Goal: Task Accomplishment & Management: Manage account settings

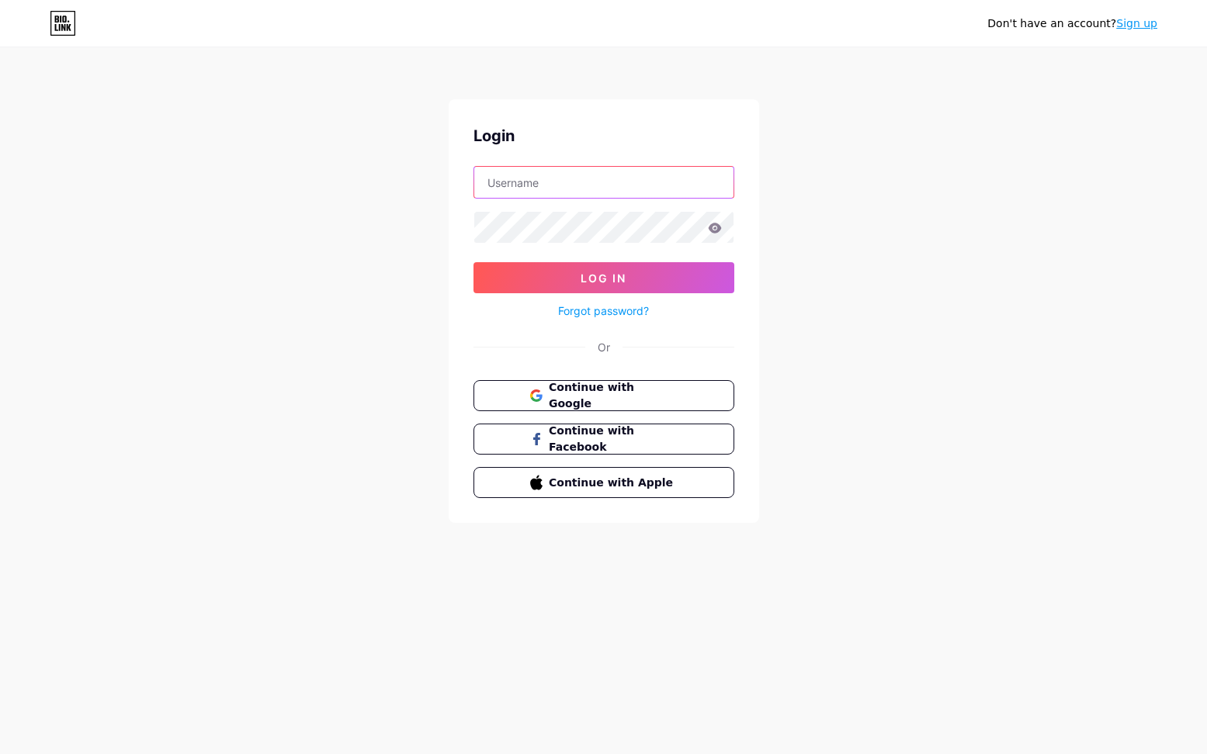
click at [618, 178] on input "text" at bounding box center [603, 182] width 259 height 31
click at [563, 203] on form "Log In Forgot password?" at bounding box center [603, 243] width 261 height 154
click at [562, 191] on input "text" at bounding box center [603, 182] width 259 height 31
paste input "vupnhwtvungtaune"
type input "vupnhwtvungtaune"
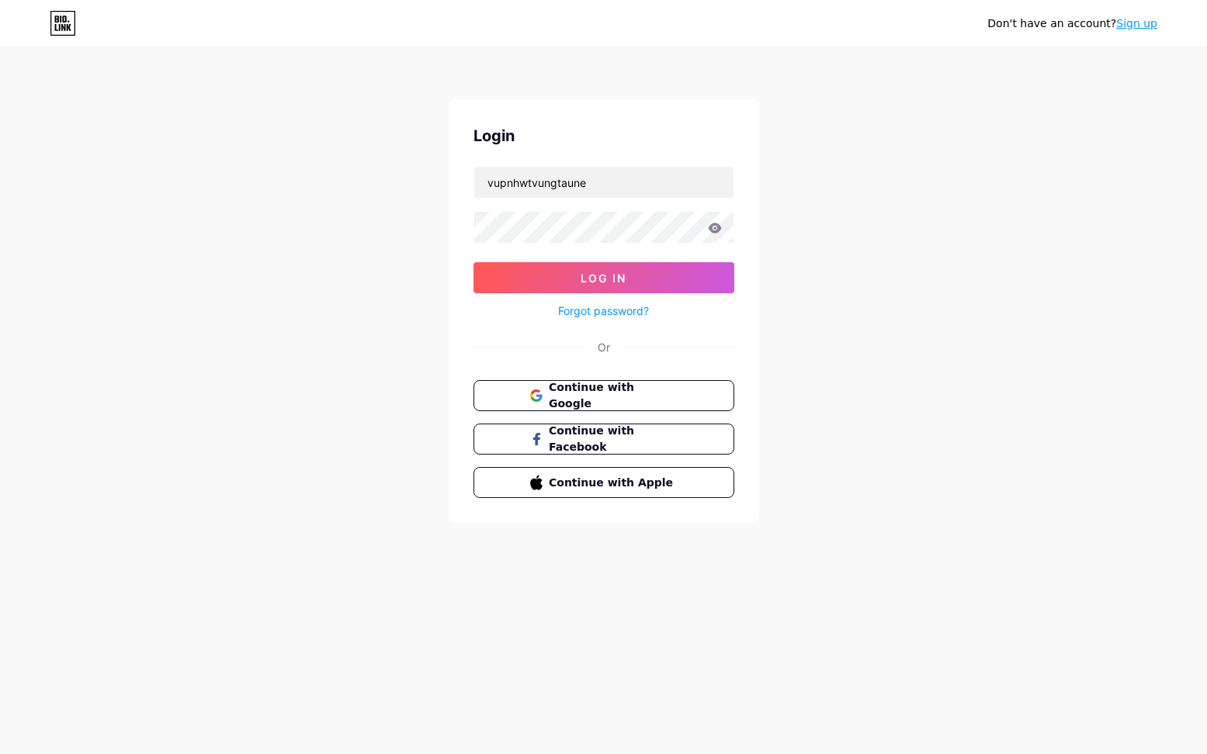
click at [629, 309] on link "Forgot password?" at bounding box center [603, 311] width 91 height 16
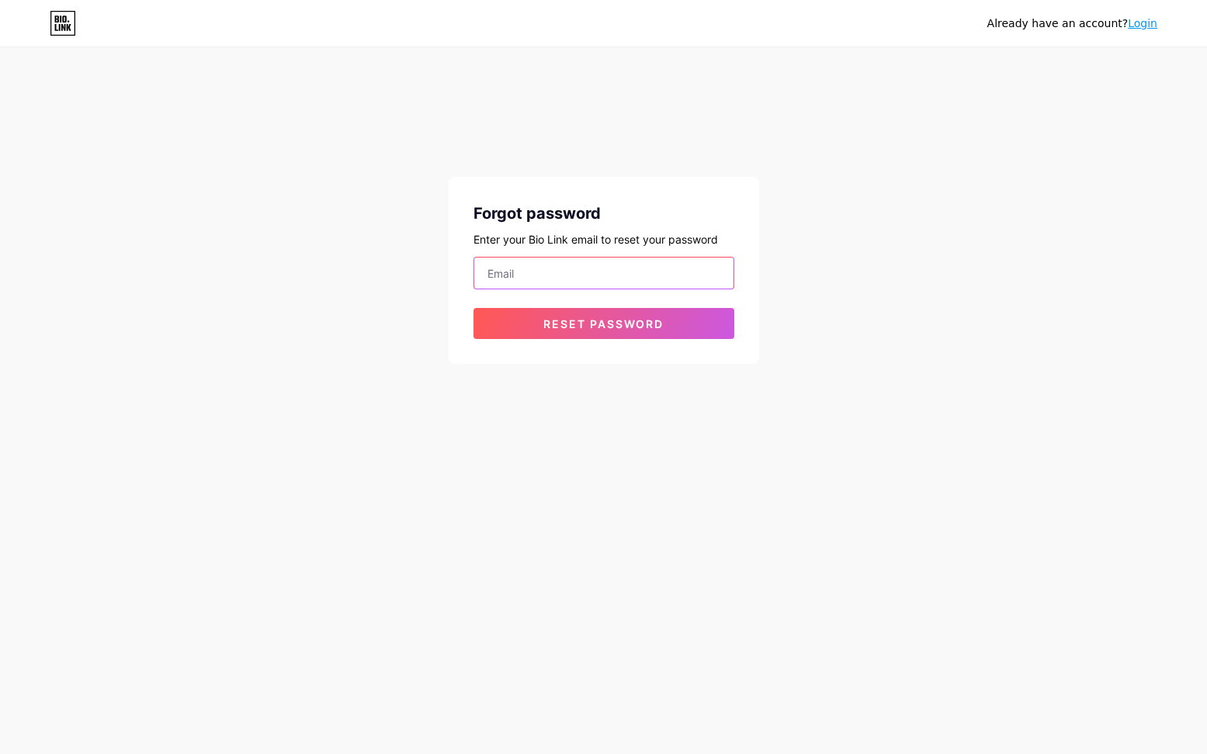
click at [591, 272] on input "email" at bounding box center [603, 273] width 259 height 31
type input "33longnamngua@gmail.com"
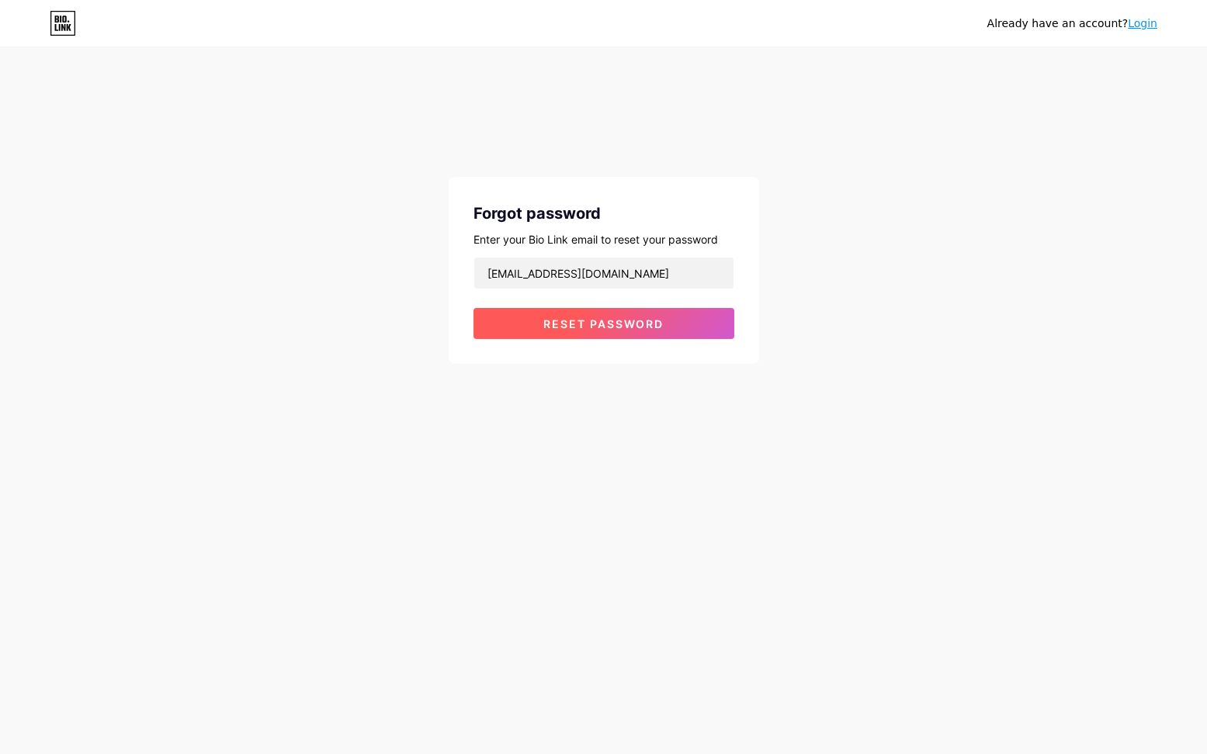
click at [629, 314] on button "Reset password" at bounding box center [603, 323] width 261 height 31
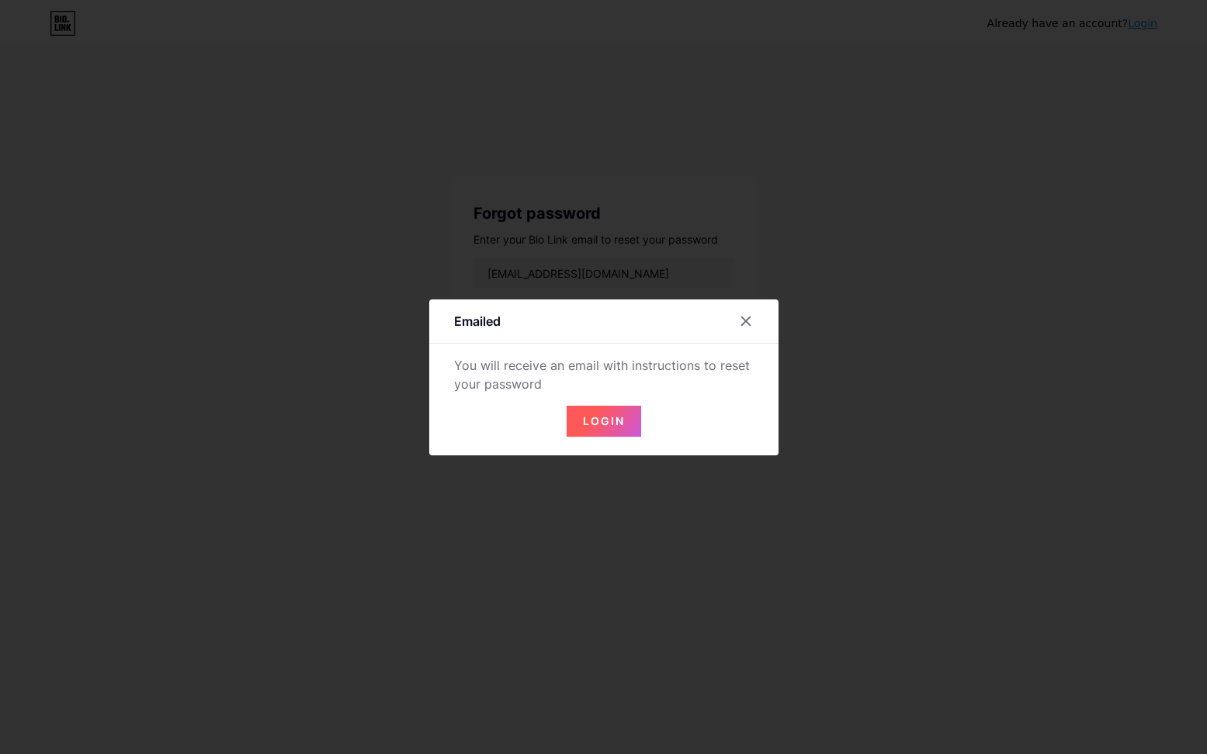
click at [615, 418] on span "Login" at bounding box center [604, 420] width 42 height 13
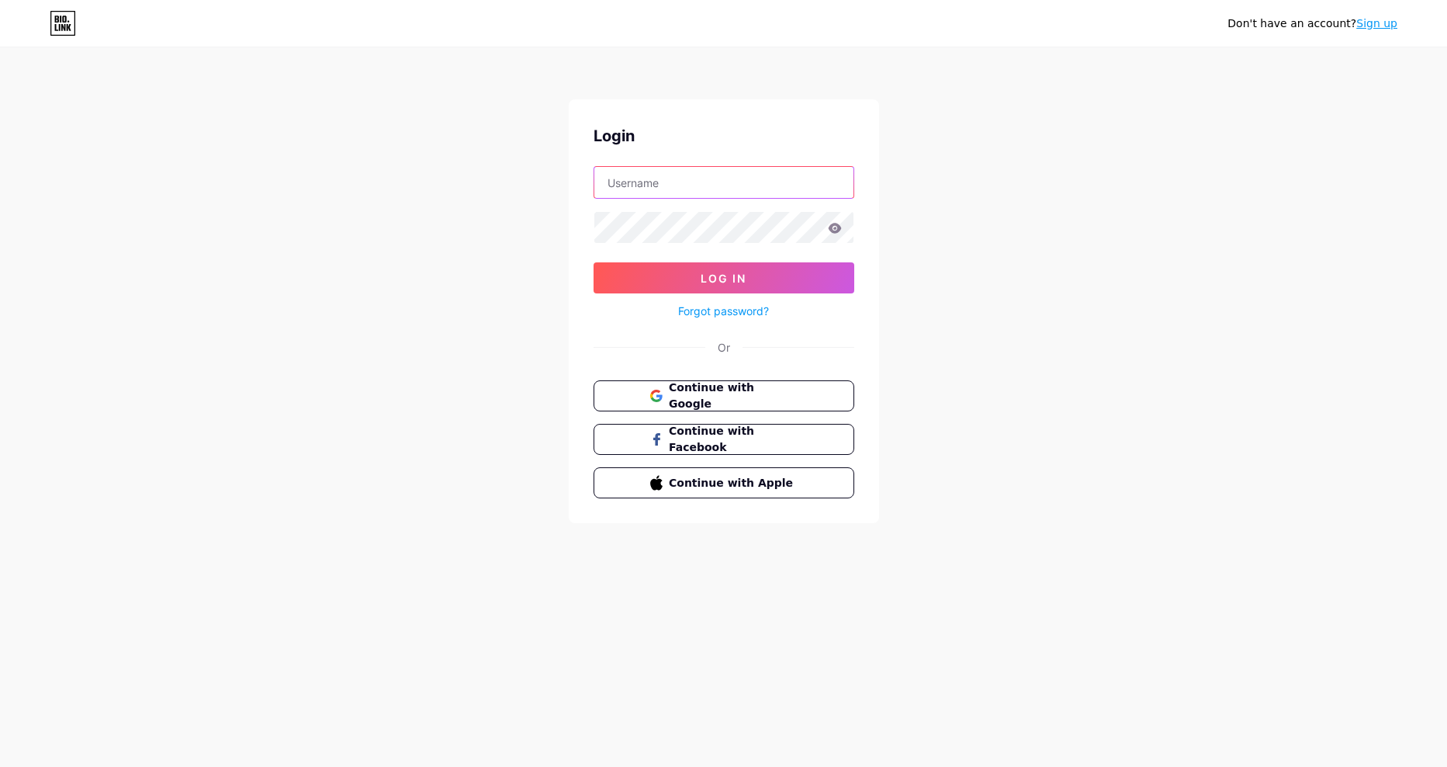
click at [708, 193] on input "text" at bounding box center [723, 182] width 259 height 31
type input "33longnamngua@gmail.com"
click at [594, 262] on button "Log In" at bounding box center [724, 277] width 261 height 31
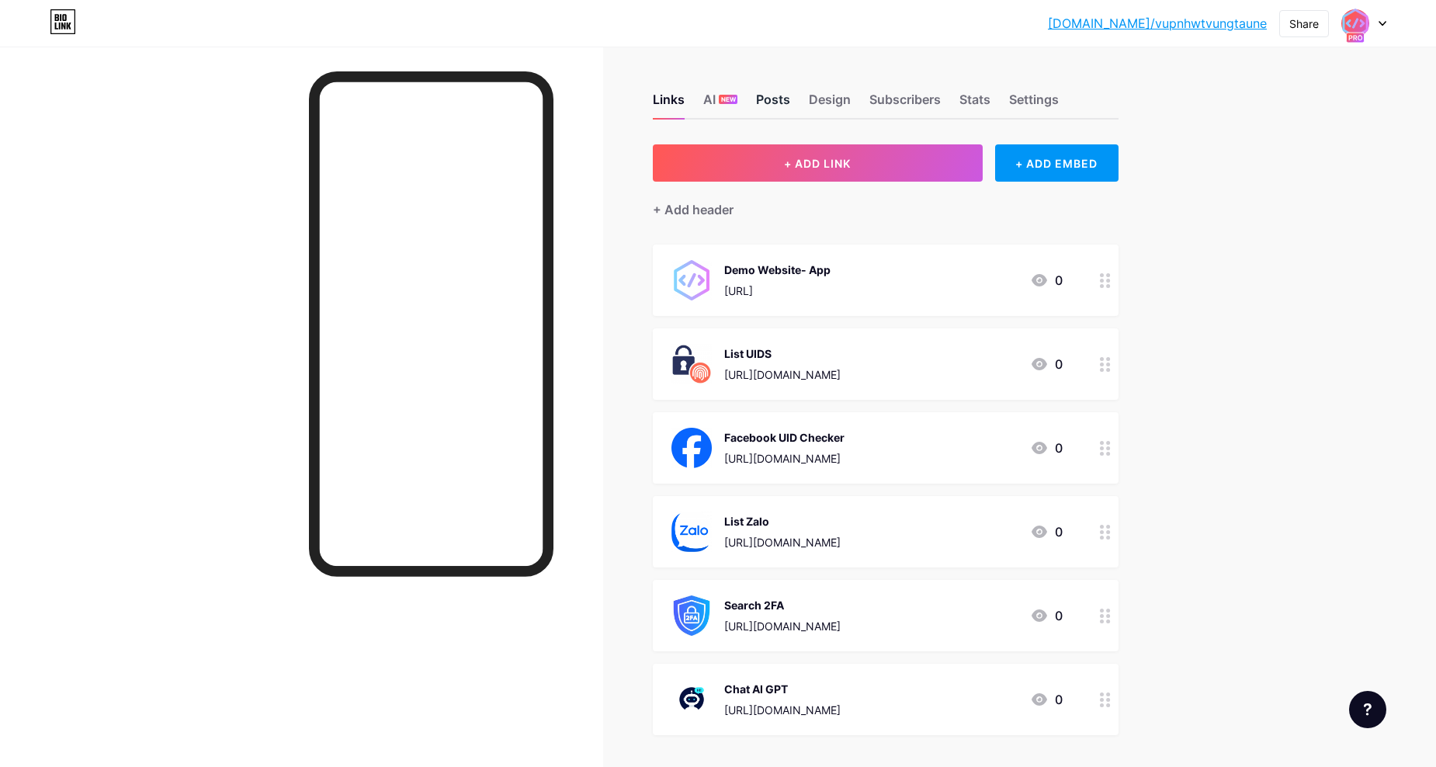
click at [776, 101] on div "Posts" at bounding box center [773, 104] width 34 height 28
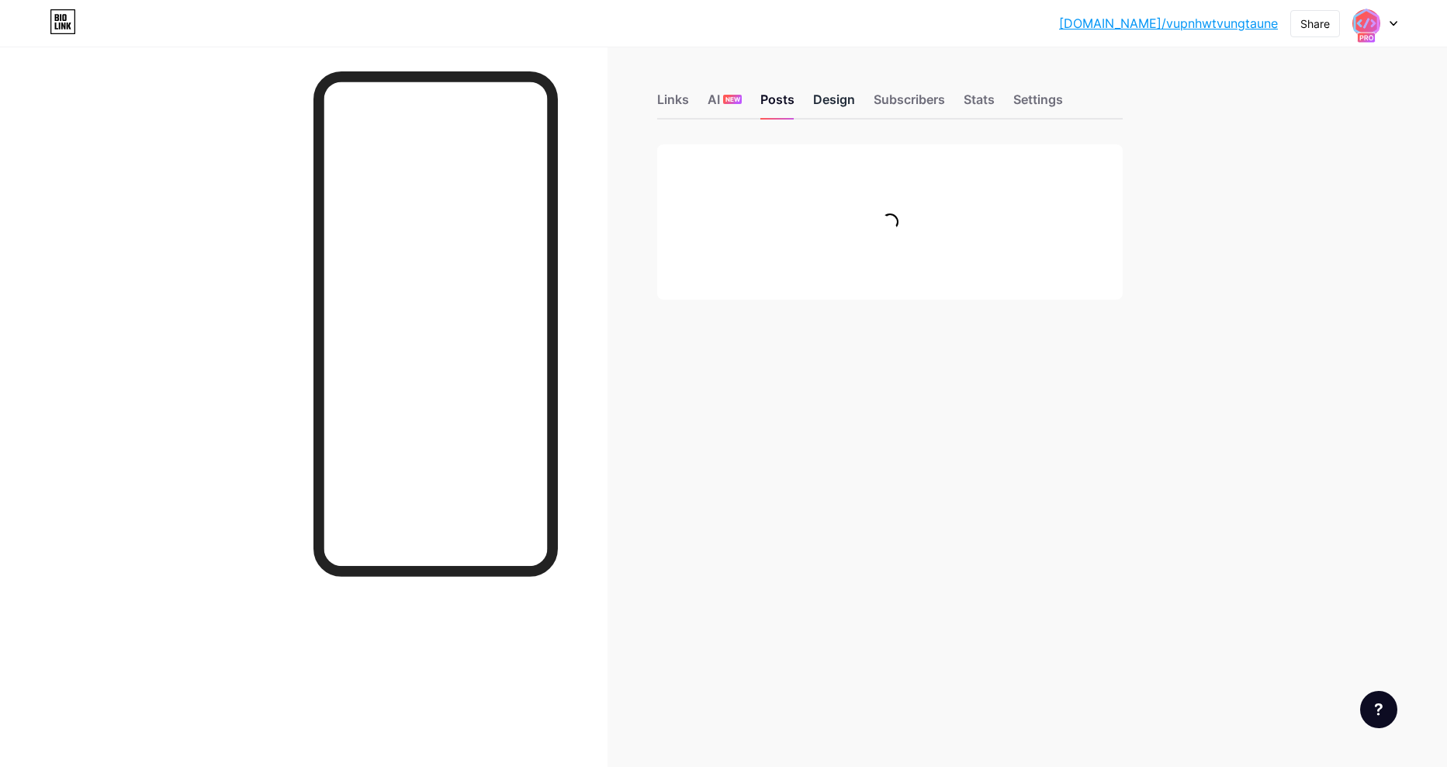
click at [840, 102] on div "Design" at bounding box center [834, 104] width 42 height 28
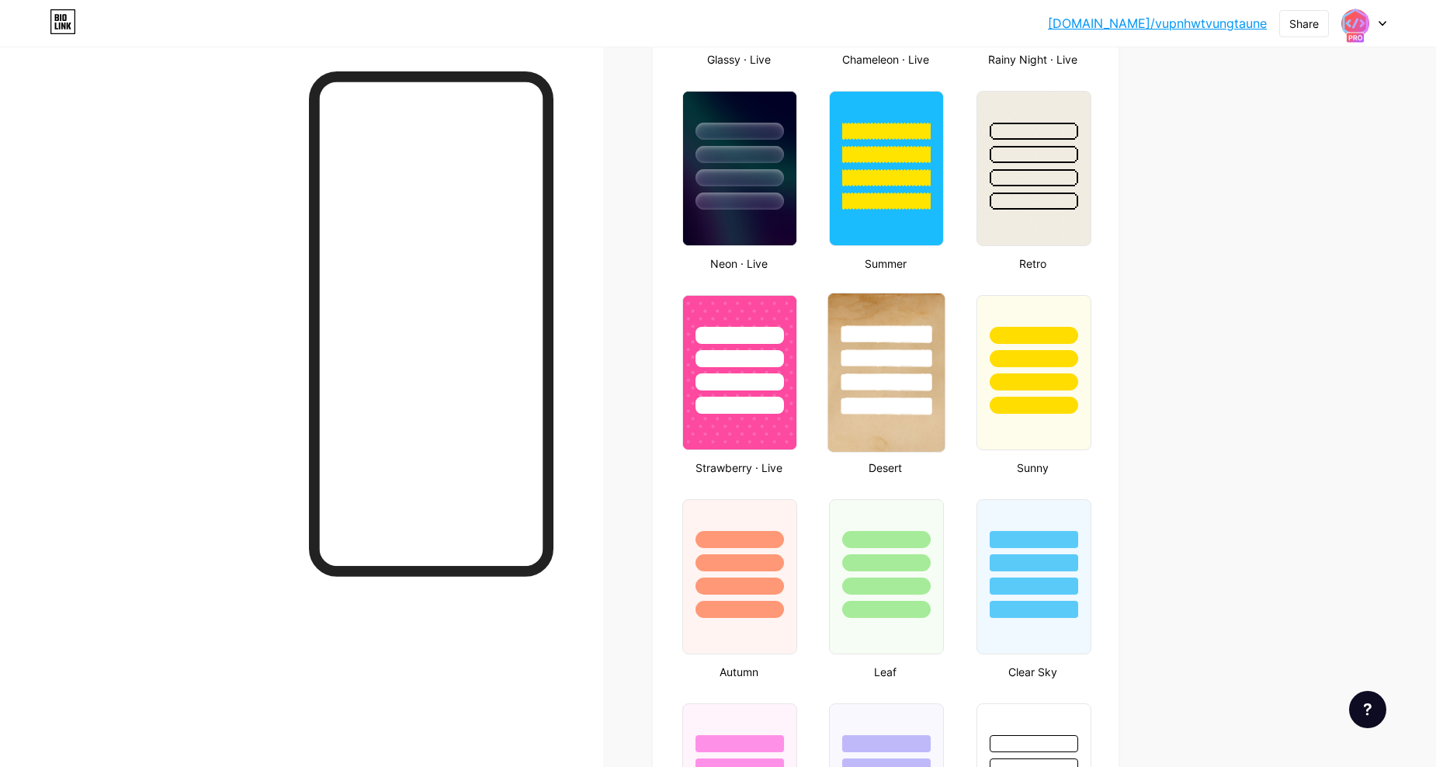
scroll to position [906, 0]
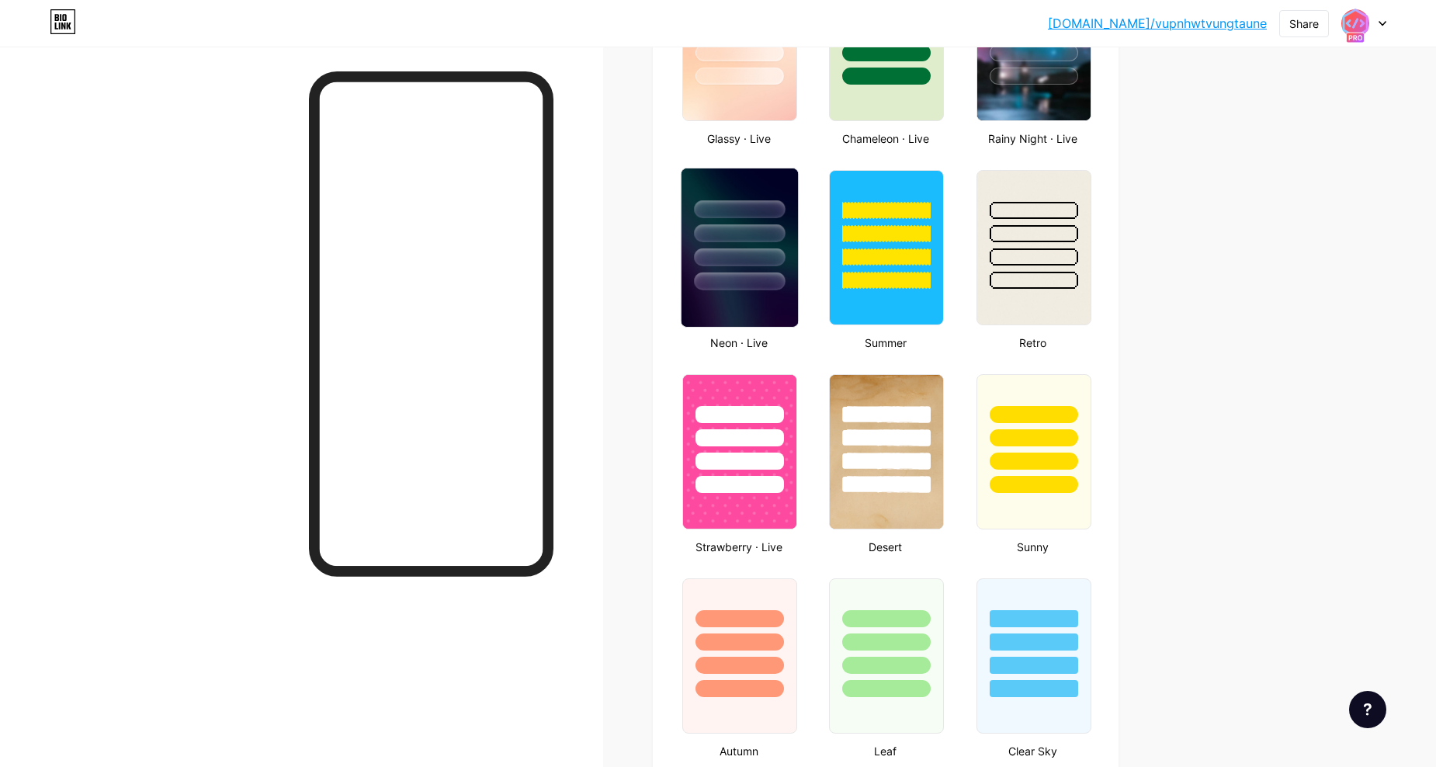
click at [721, 260] on div at bounding box center [739, 257] width 91 height 18
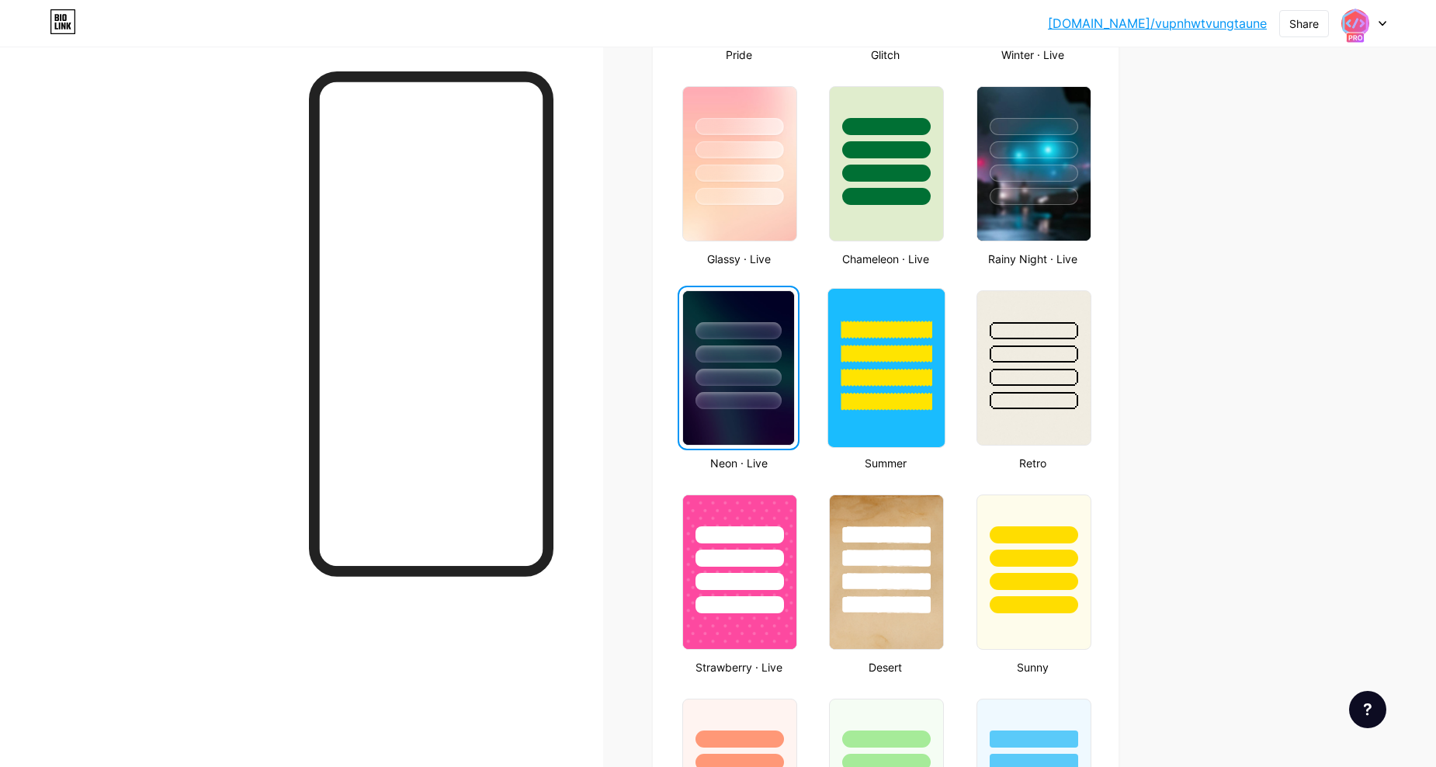
scroll to position [724, 0]
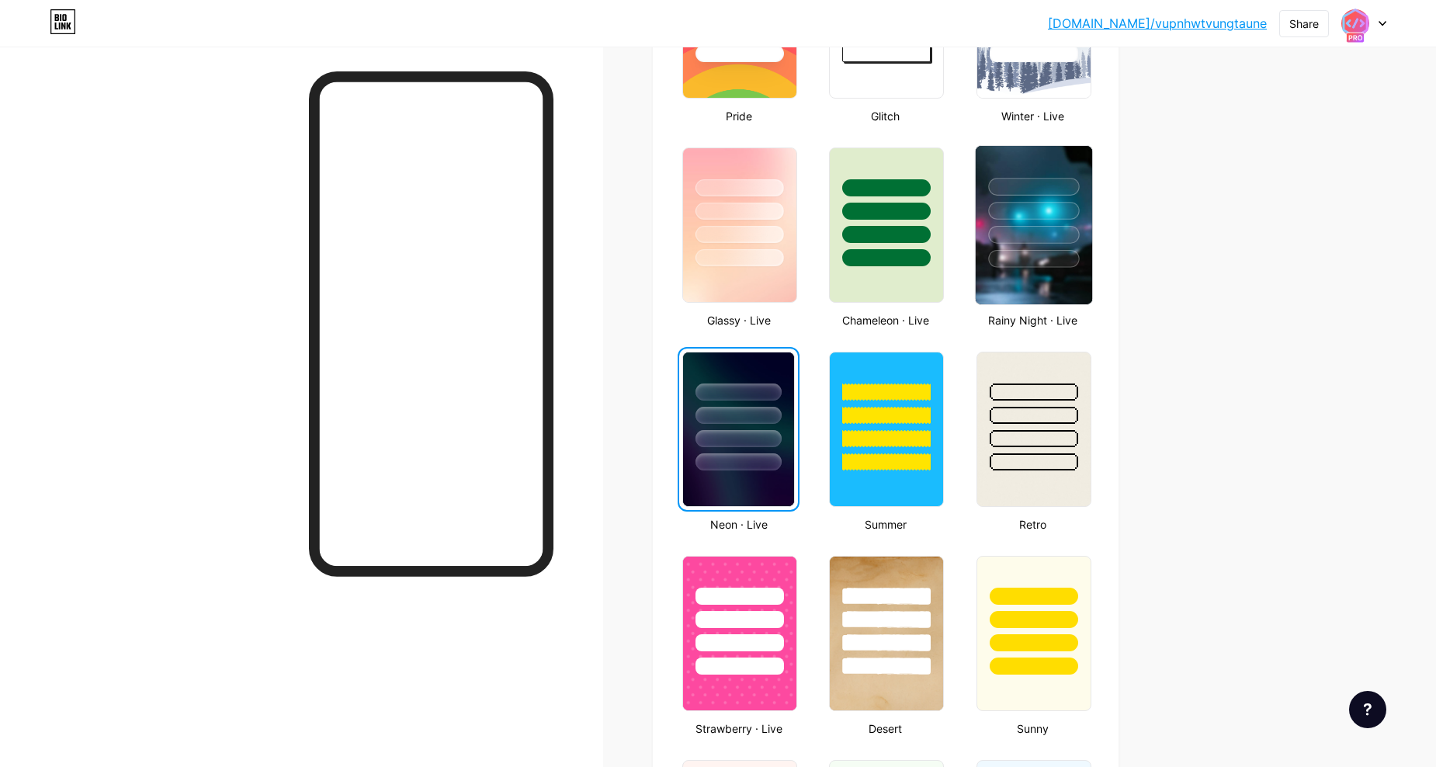
click at [1045, 234] on div at bounding box center [1033, 235] width 91 height 18
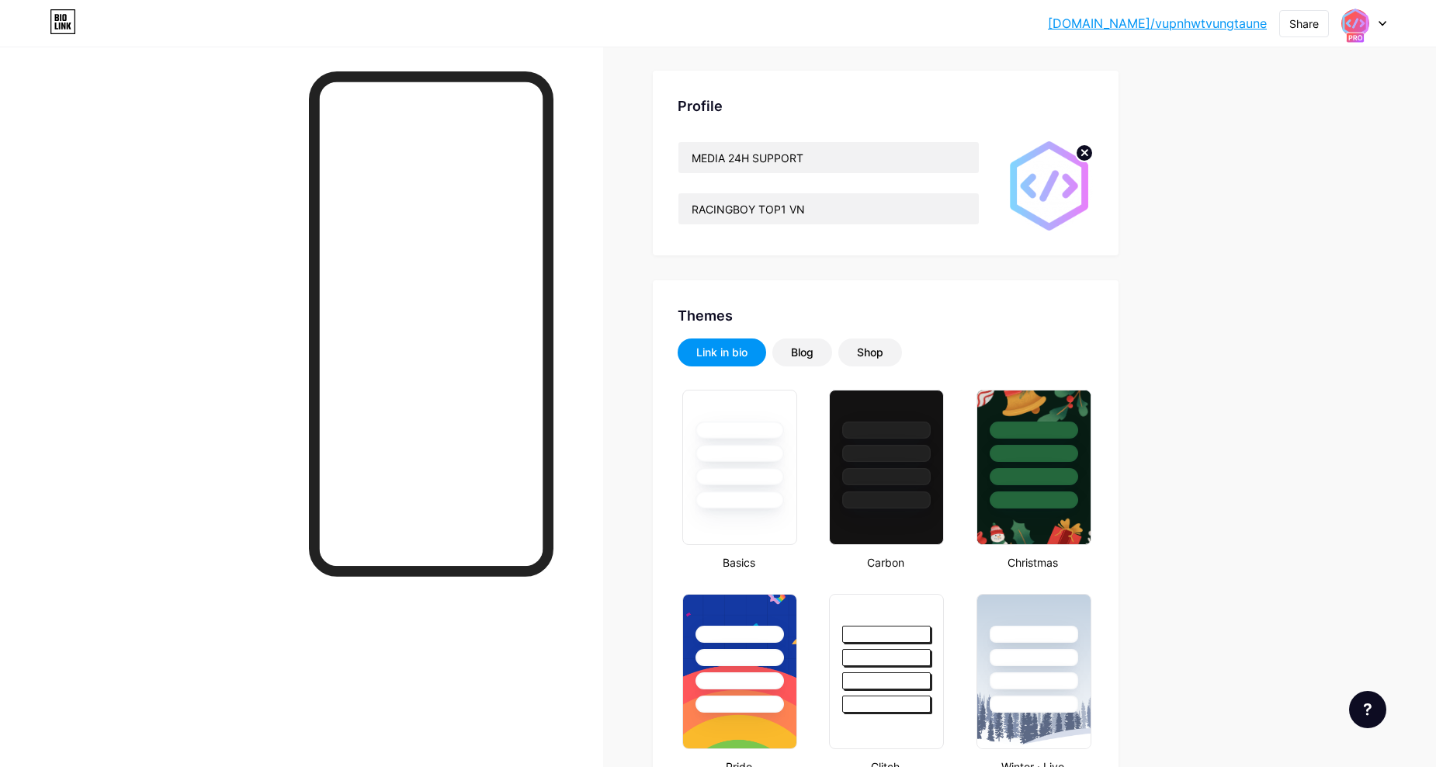
scroll to position [0, 0]
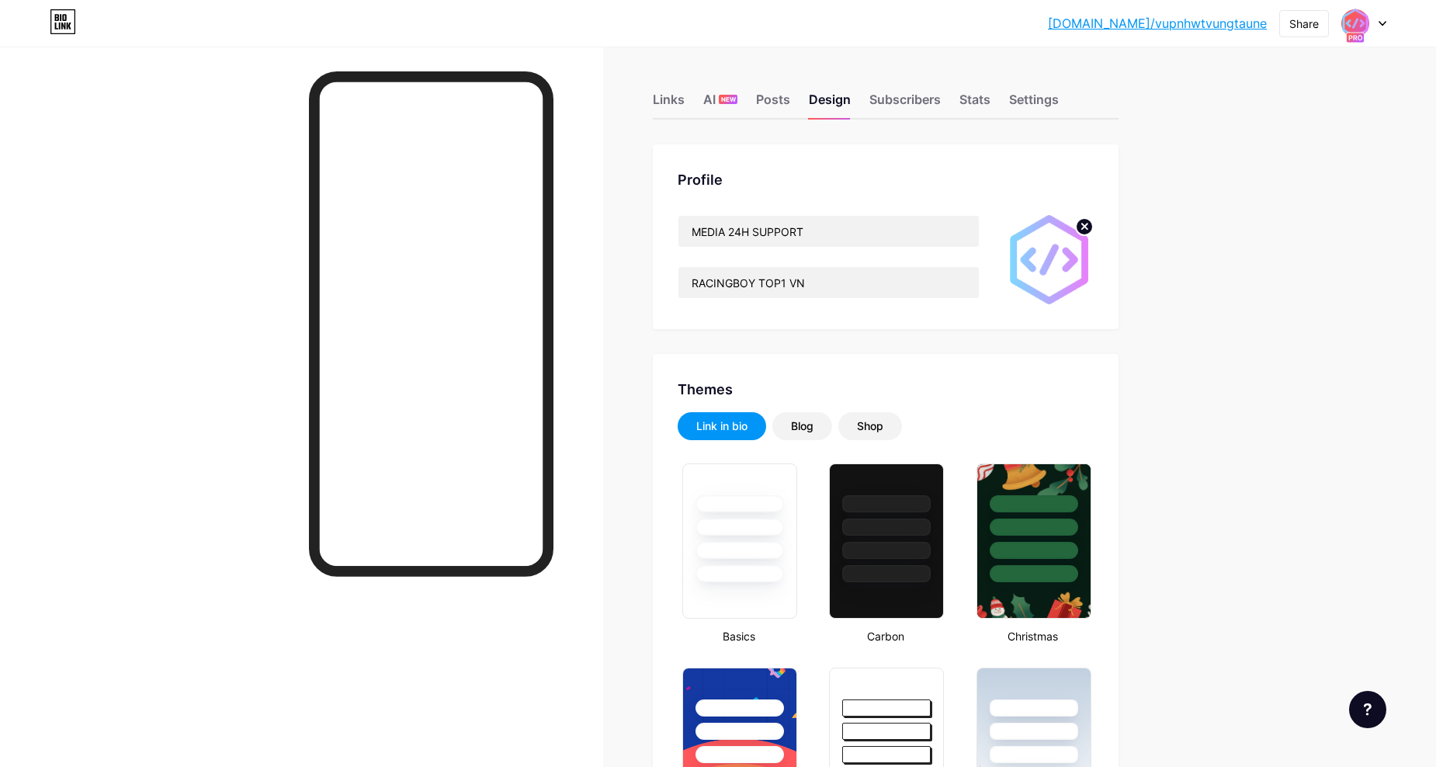
click at [1206, 24] on link "bio.link/vupnhwtvungtaune" at bounding box center [1157, 23] width 219 height 19
click at [841, 280] on input "RACINGBOY TOP1 VN" at bounding box center [828, 282] width 300 height 31
click at [842, 280] on input "RACINGBOY TOP1 VN" at bounding box center [828, 282] width 300 height 31
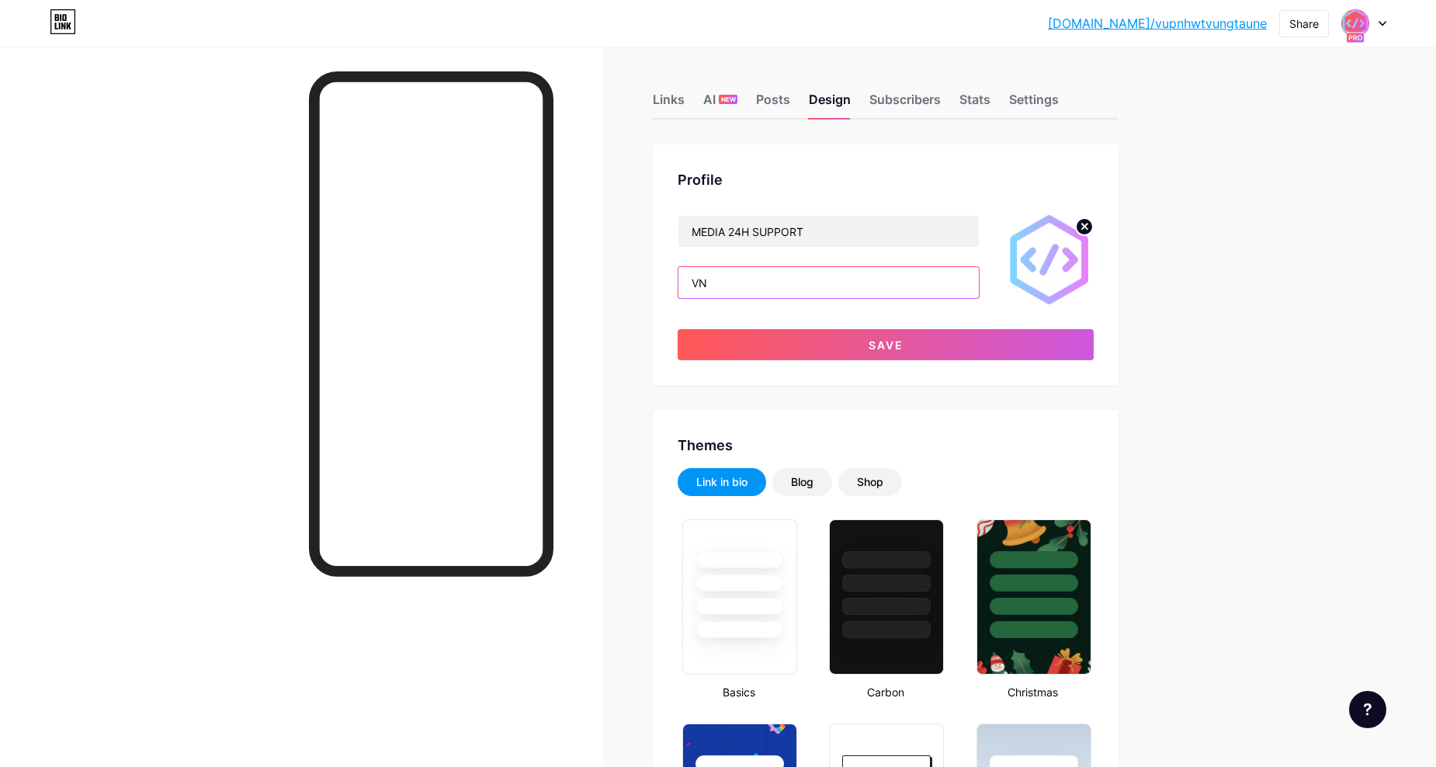
type input "V"
type input "G"
type input "BAT NHANG VANG MO RONG"
click at [840, 230] on input "MEDIA 24H SUPPORT" at bounding box center [828, 231] width 300 height 31
type input "MEDIA 24H SUPPORT"
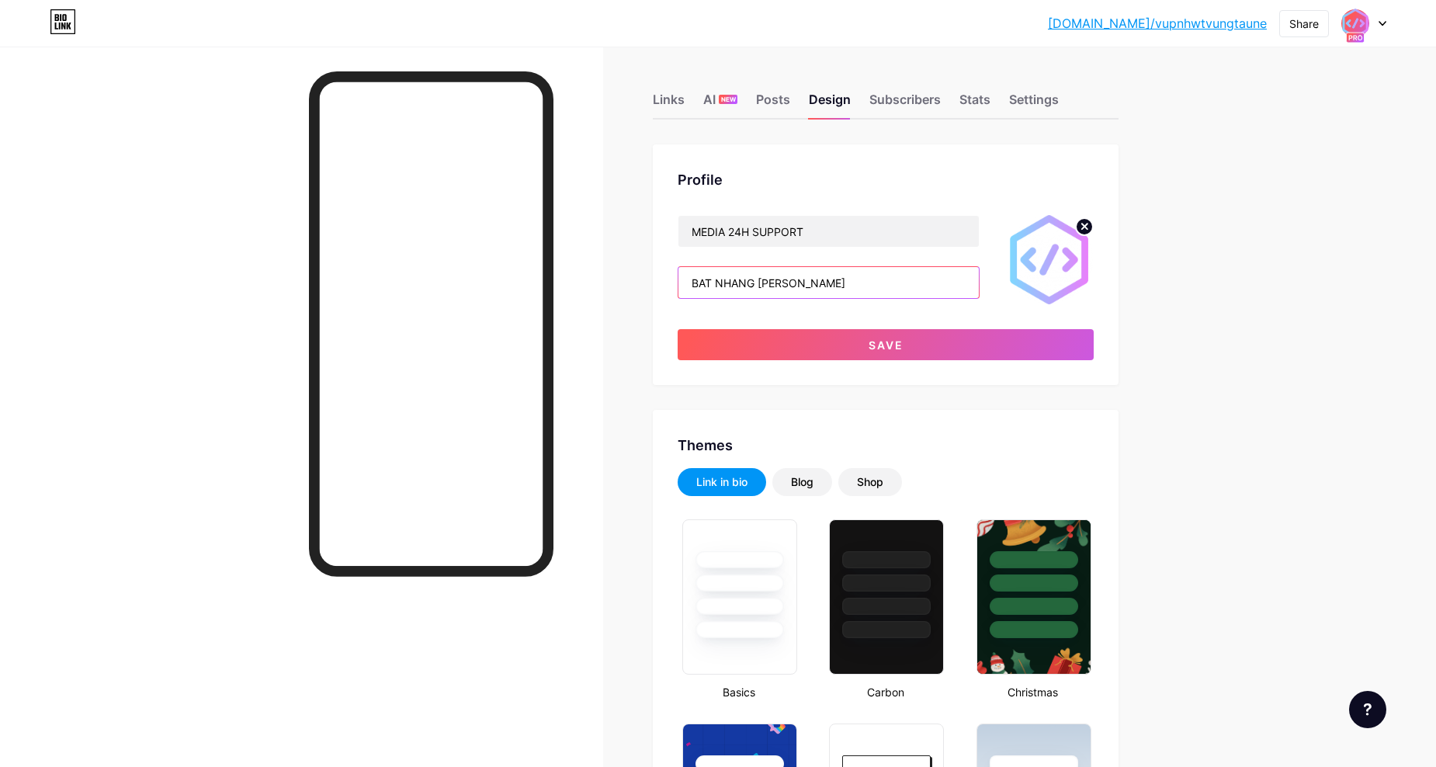
click at [866, 277] on input "BAT NHANG VANG MO RONG" at bounding box center [828, 282] width 300 height 31
type input "DUA XE GIOI NHAT SAI GON"
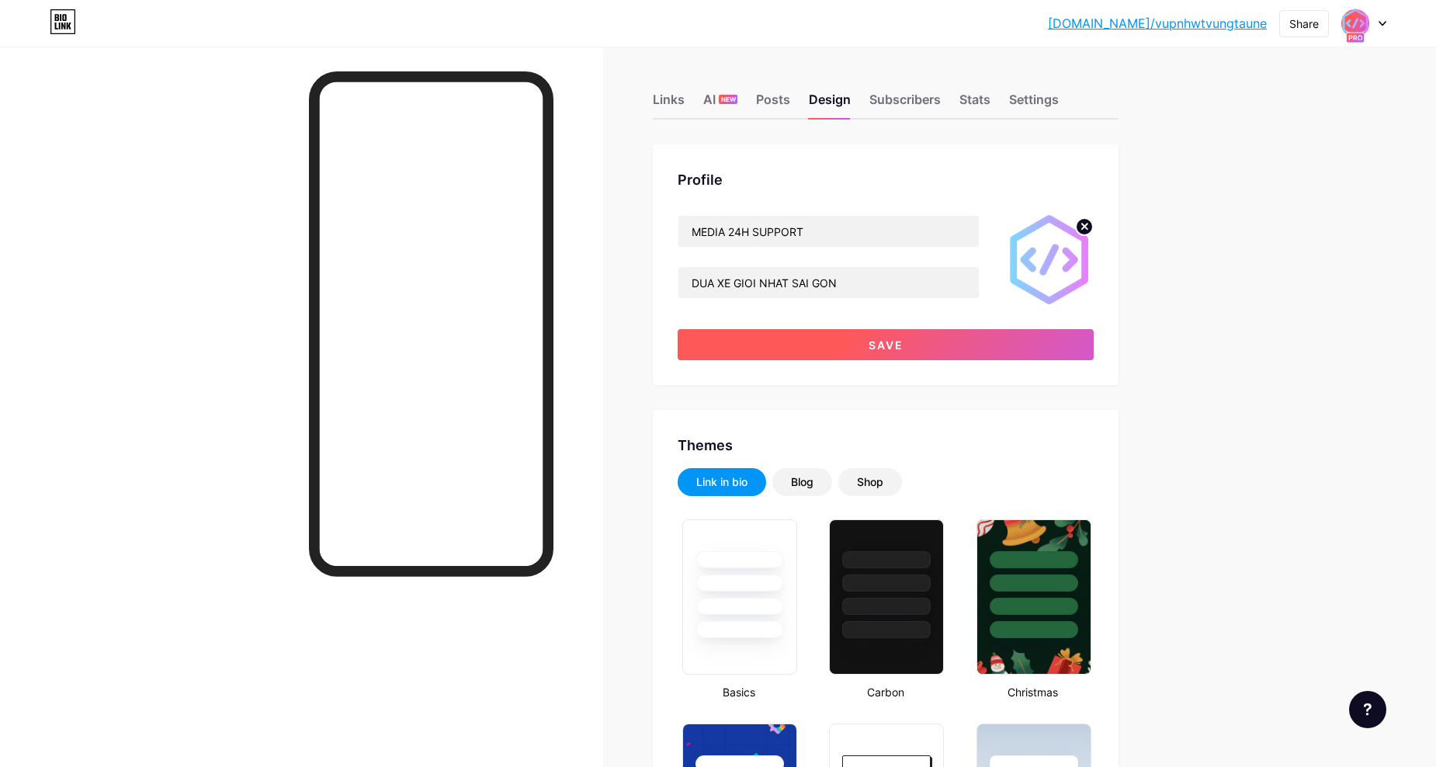
click at [960, 337] on button "Save" at bounding box center [885, 344] width 416 height 31
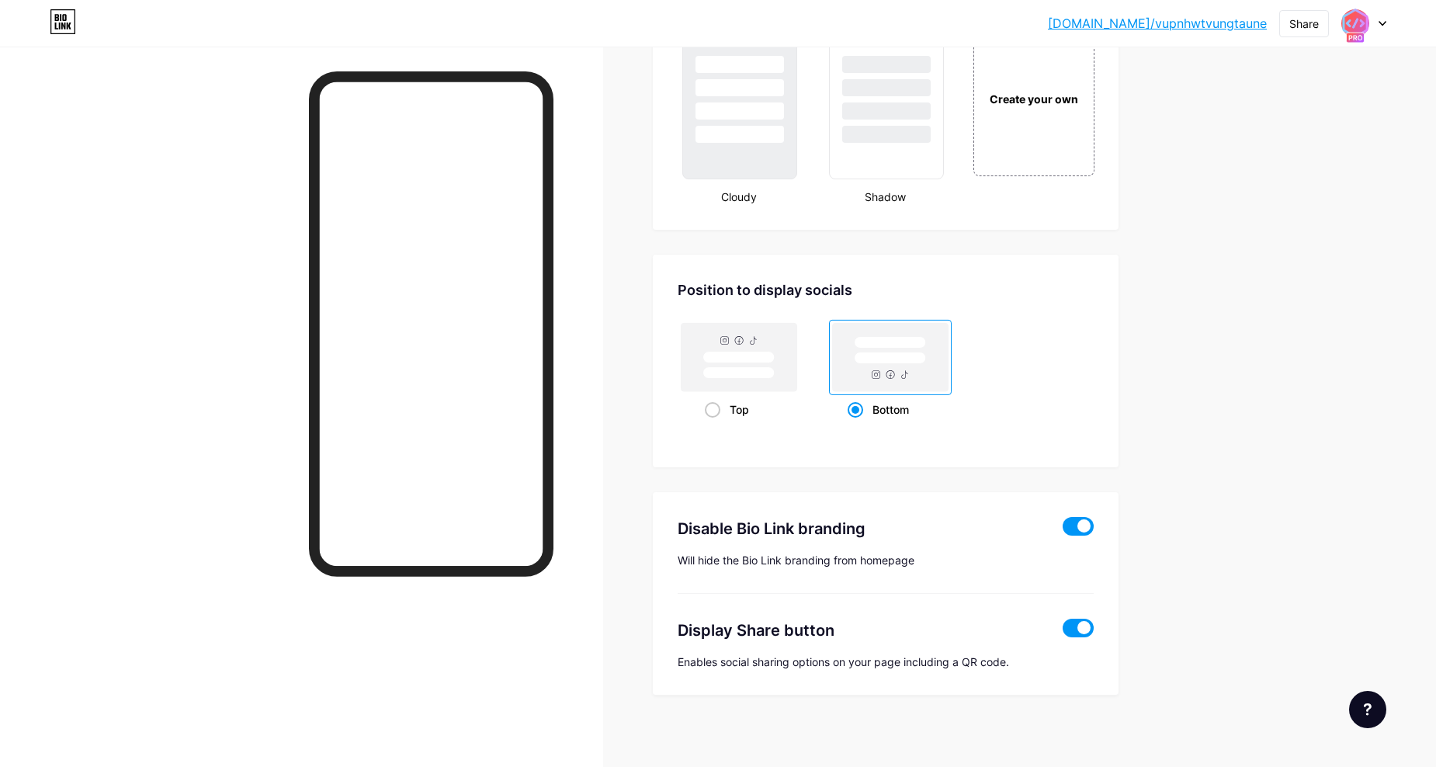
scroll to position [1874, 0]
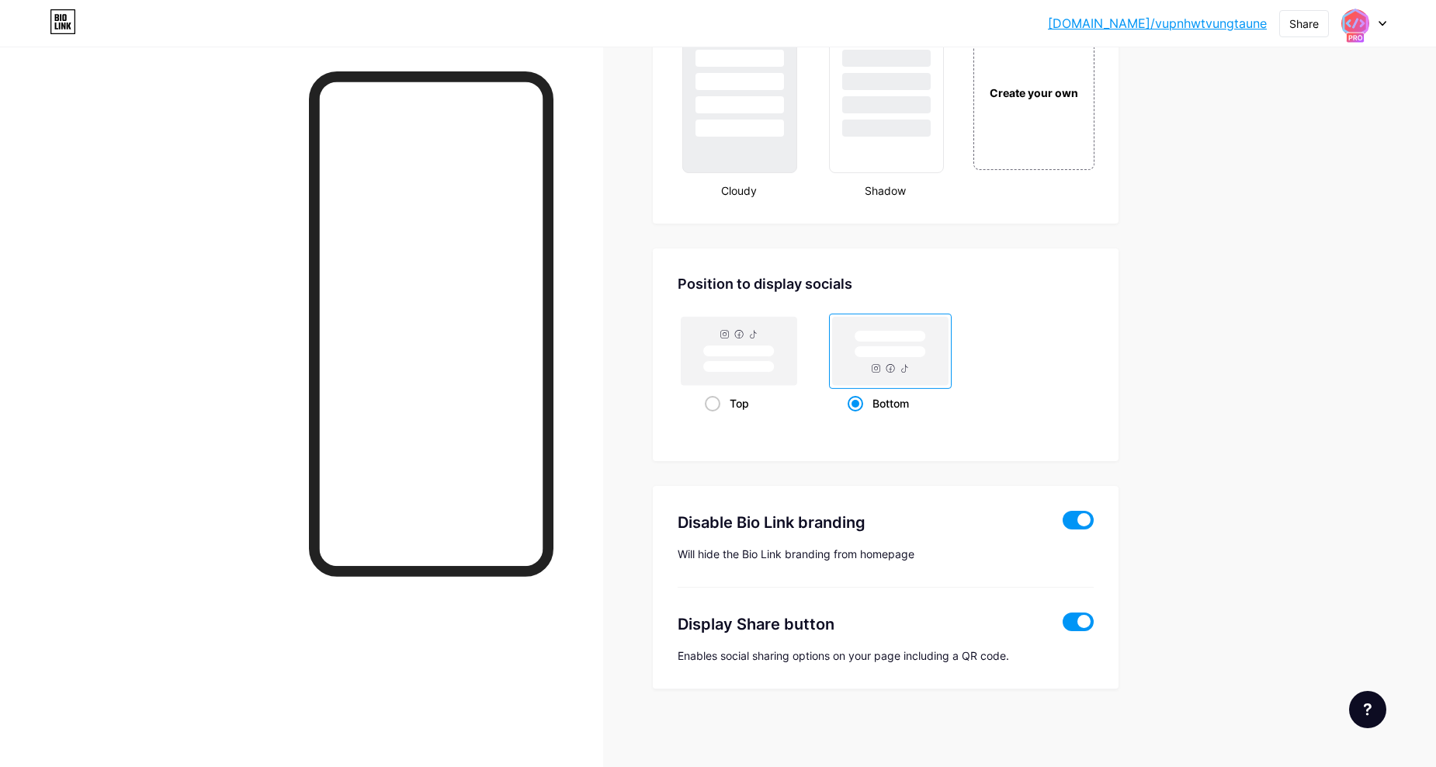
click at [1085, 522] on span at bounding box center [1077, 520] width 31 height 19
click at [1062, 524] on input "checkbox" at bounding box center [1062, 524] width 0 height 0
click at [1089, 623] on span at bounding box center [1077, 621] width 31 height 19
click at [1062, 625] on input "checkbox" at bounding box center [1062, 625] width 0 height 0
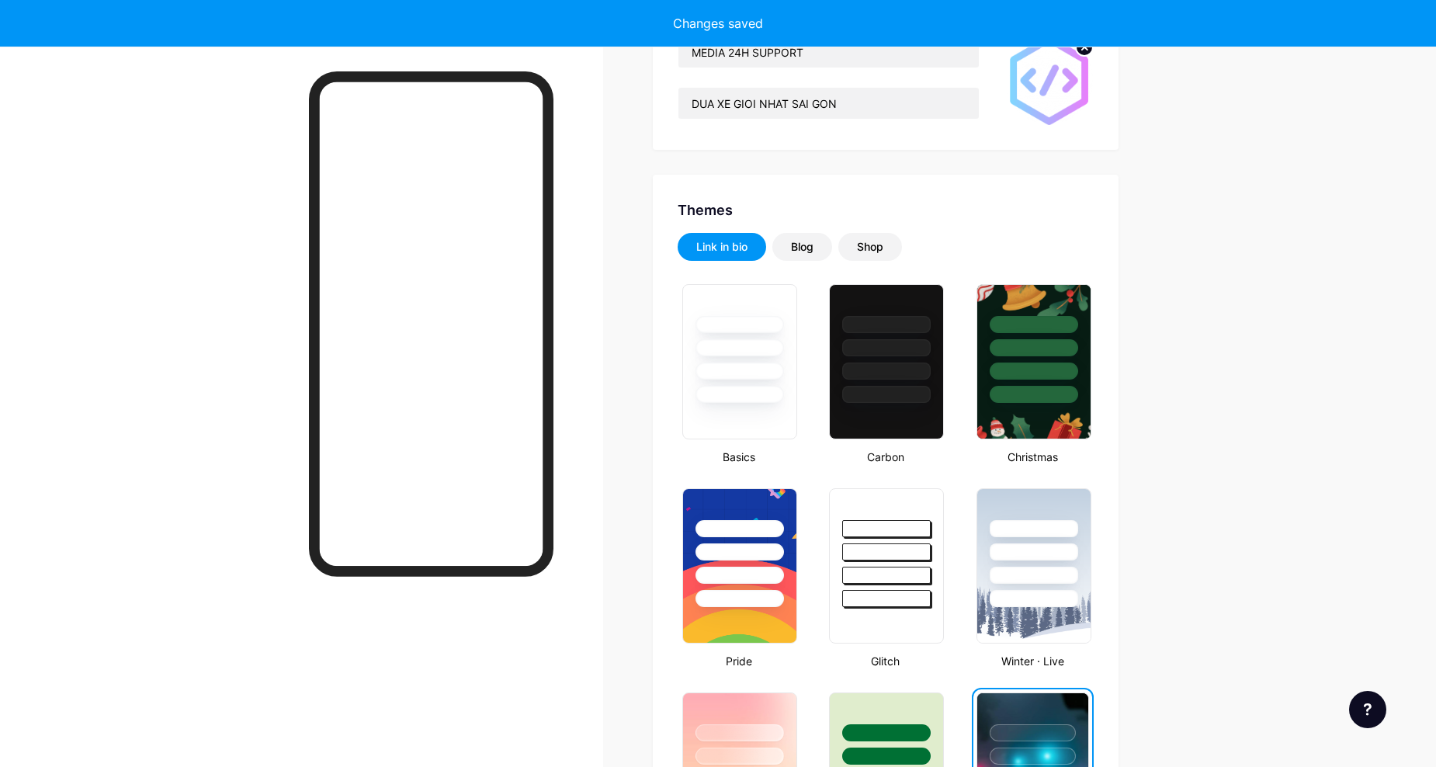
scroll to position [0, 0]
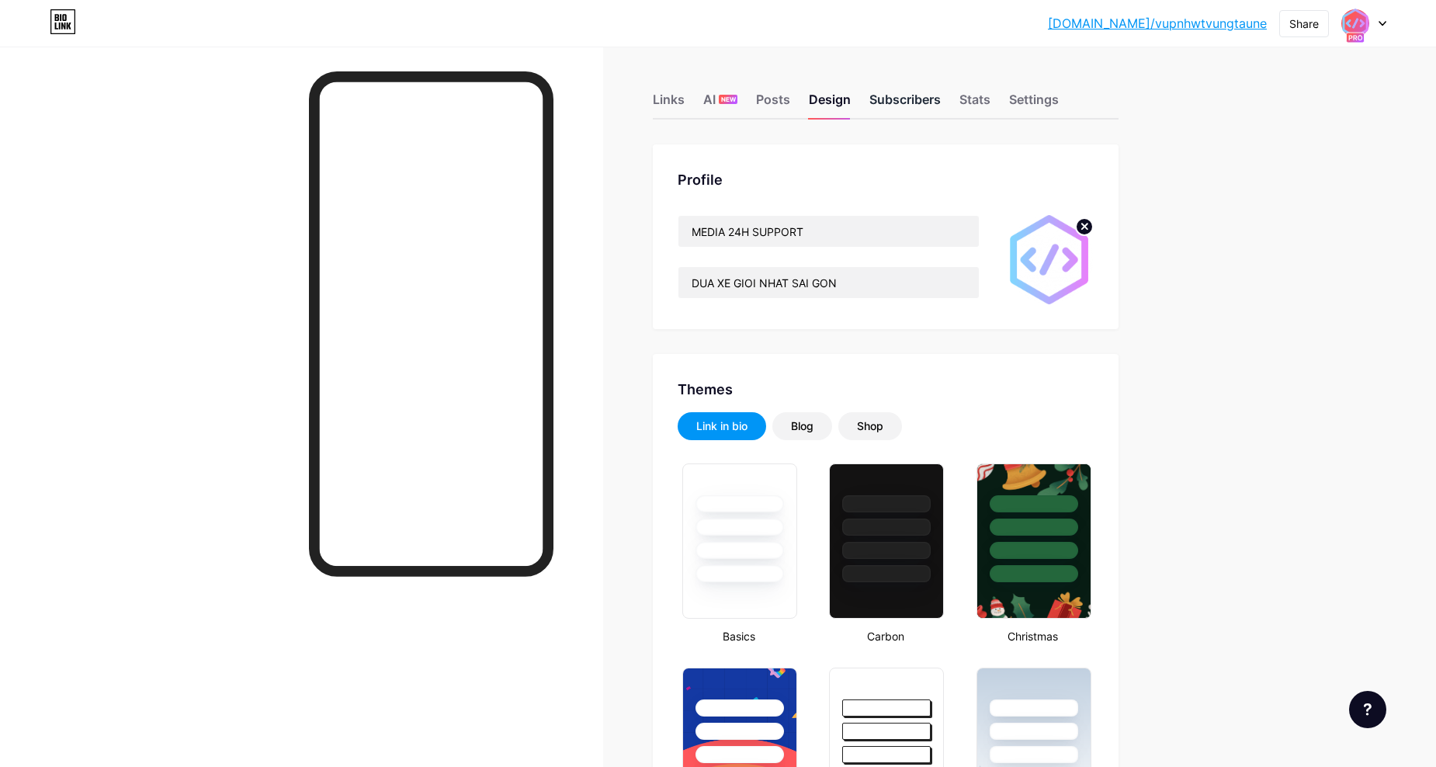
click at [916, 93] on div "Subscribers" at bounding box center [904, 104] width 71 height 28
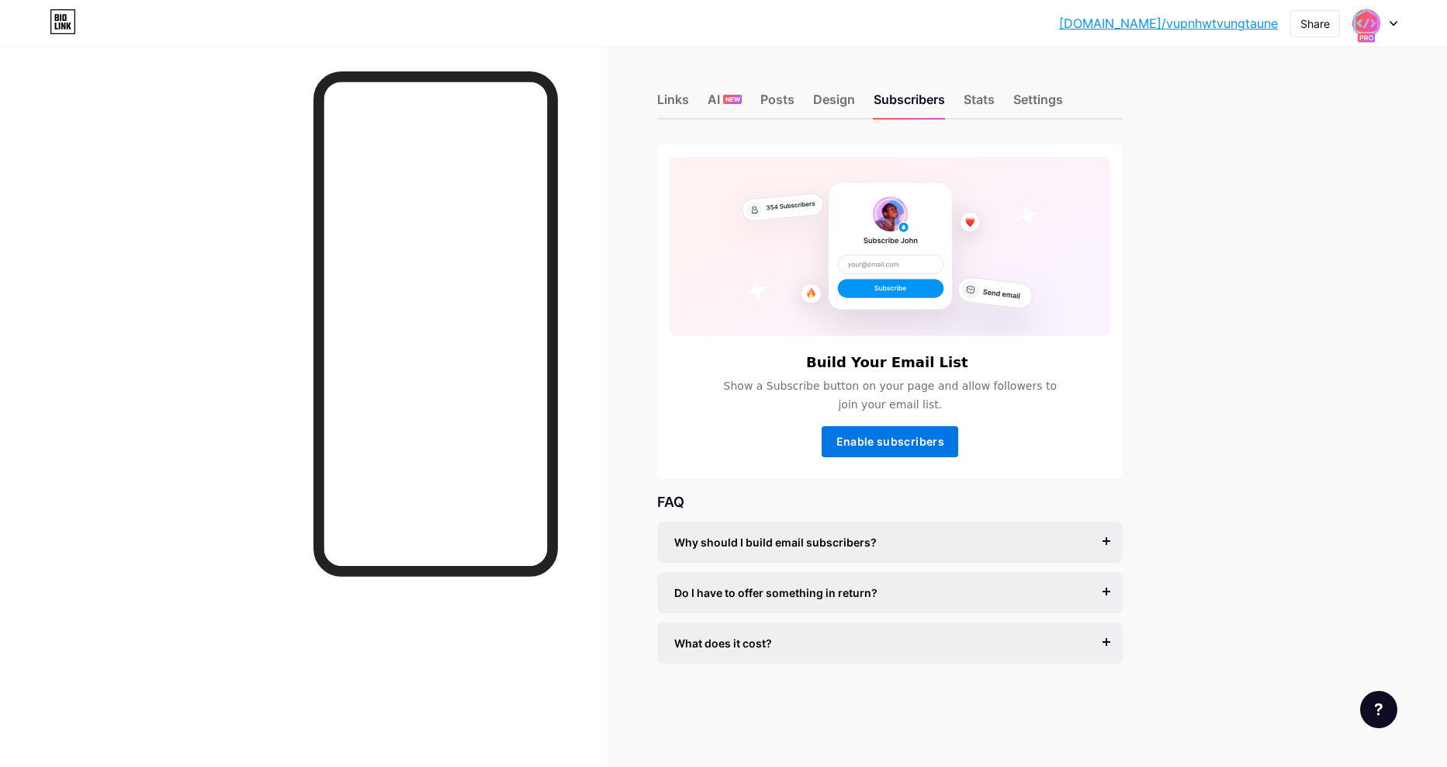
click at [920, 445] on span "Enable subscribers" at bounding box center [891, 441] width 108 height 13
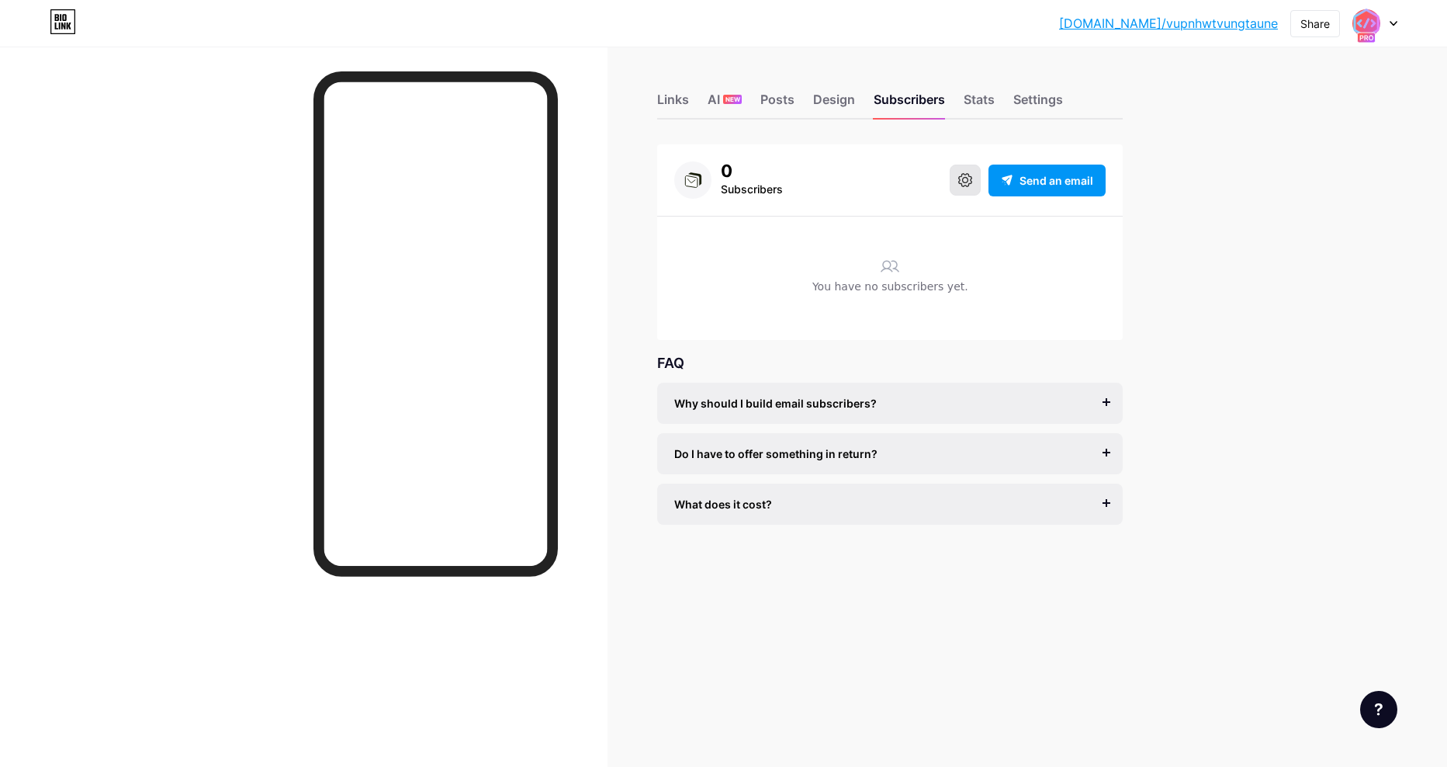
click at [969, 183] on icon at bounding box center [965, 180] width 14 height 14
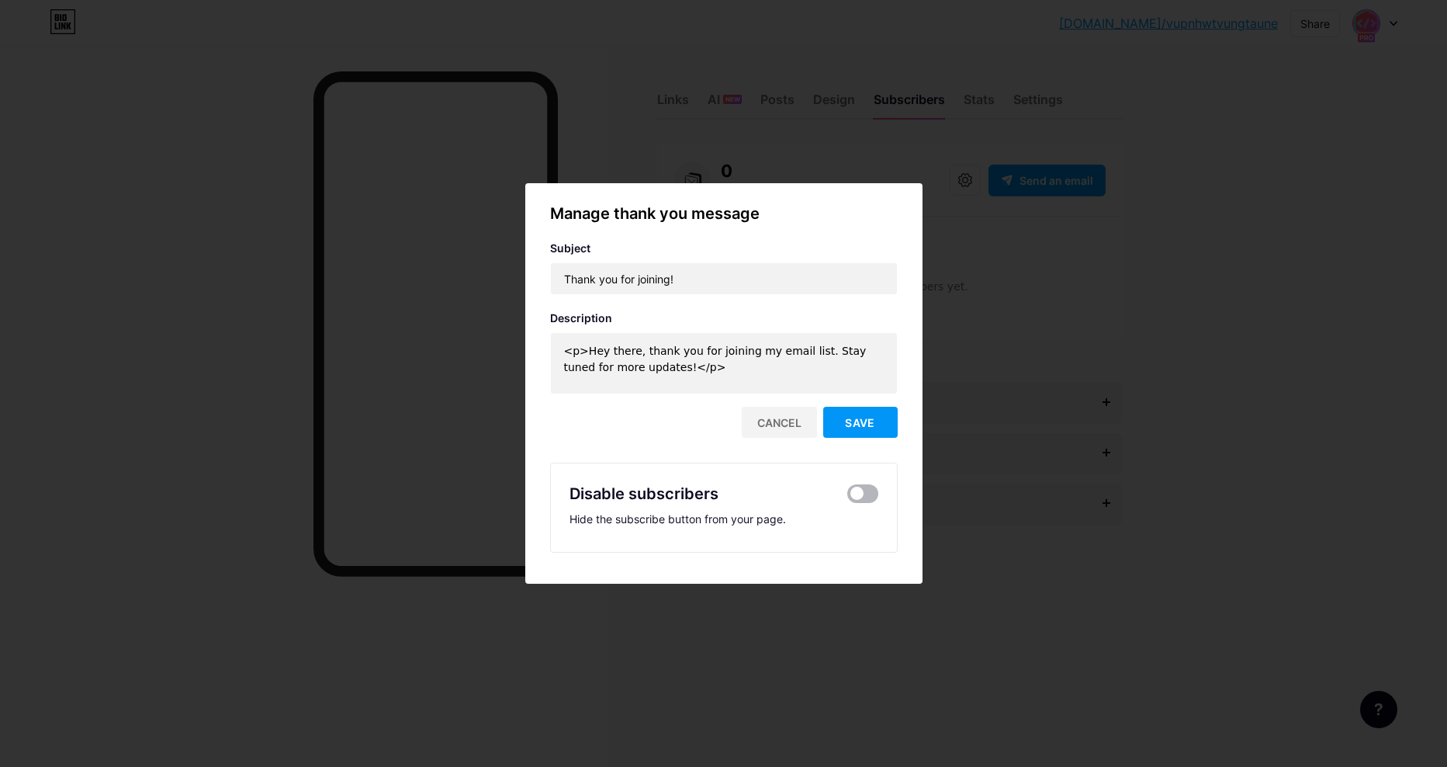
click at [865, 491] on span at bounding box center [862, 493] width 31 height 19
click at [847, 497] on input "checkbox" at bounding box center [847, 497] width 0 height 0
click at [876, 426] on button "Save" at bounding box center [860, 422] width 74 height 31
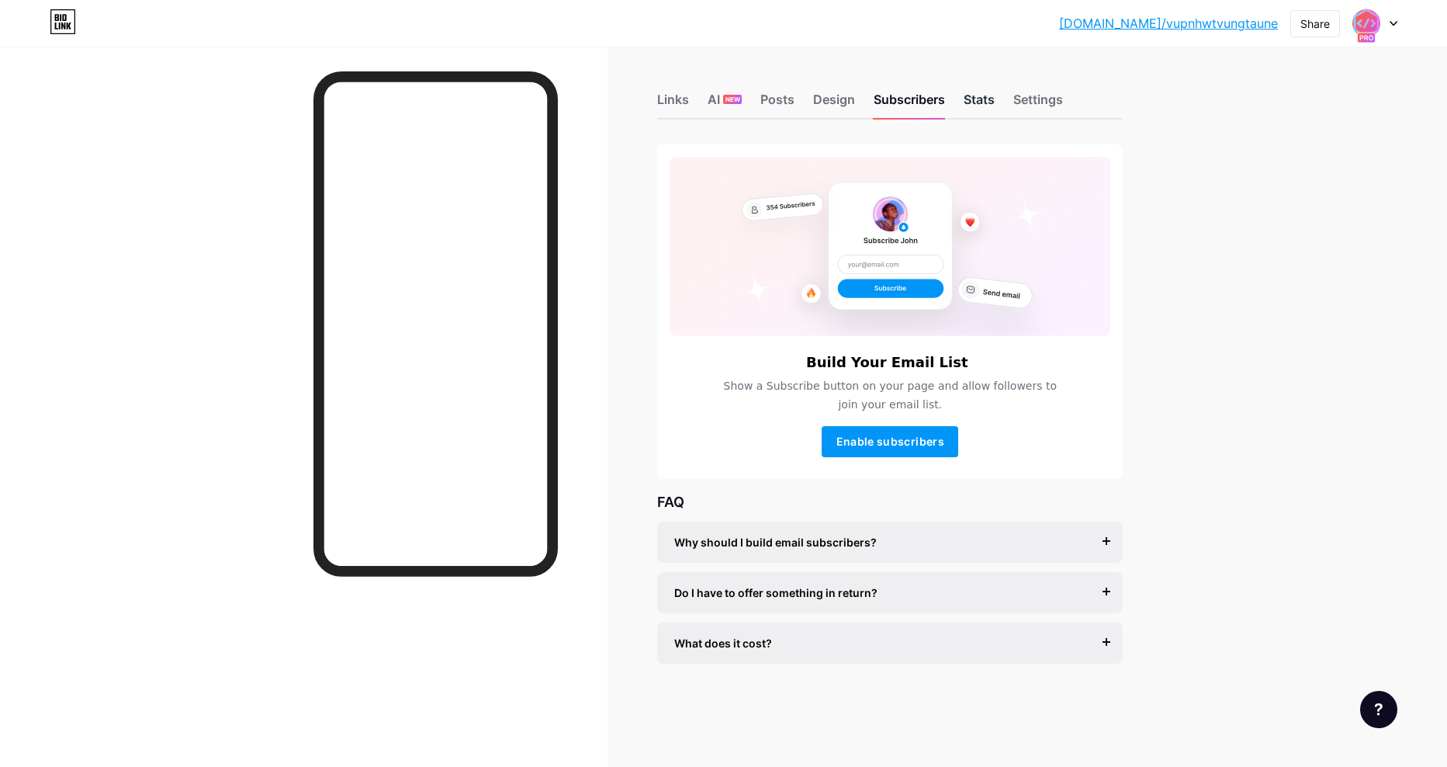
click at [986, 103] on div "Stats" at bounding box center [979, 104] width 31 height 28
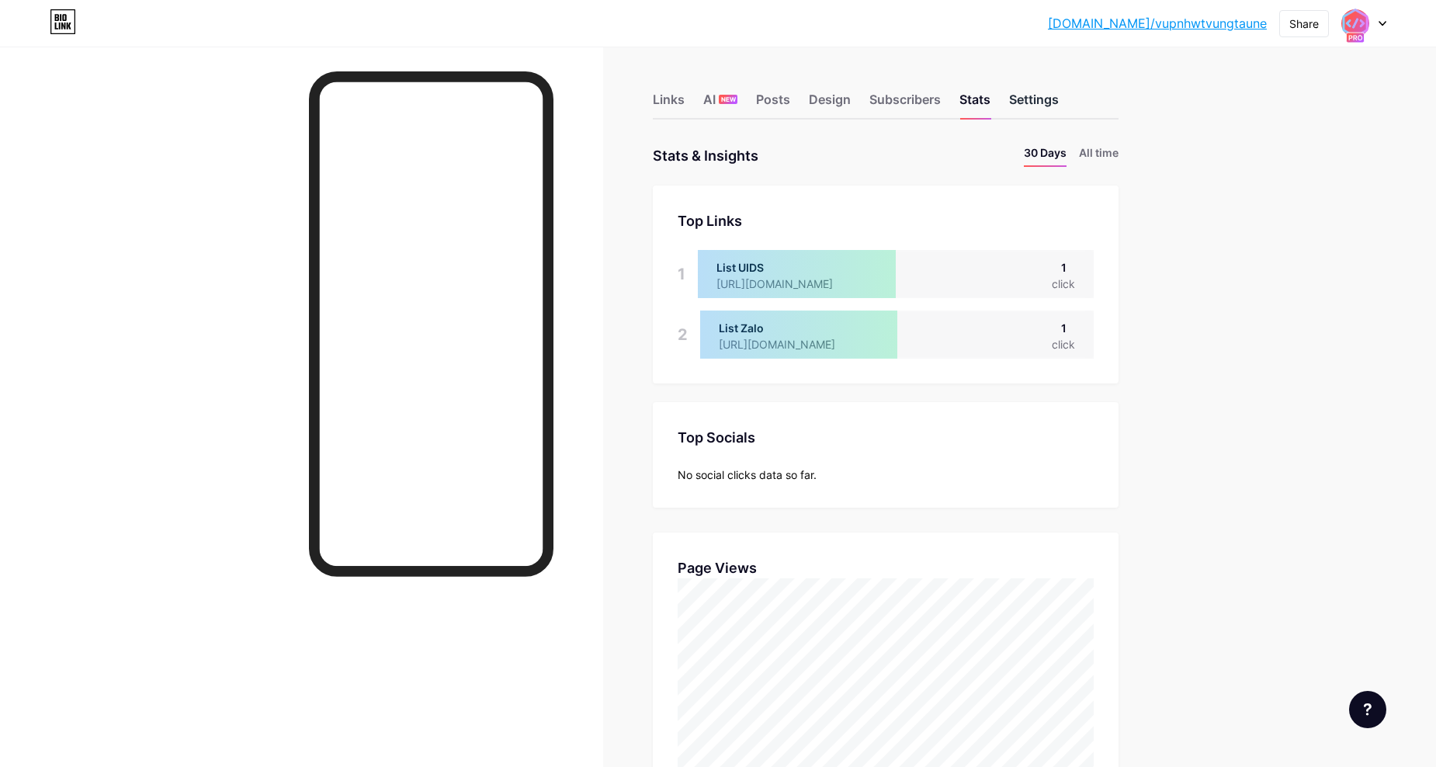
click at [1045, 109] on div "Settings" at bounding box center [1034, 104] width 50 height 28
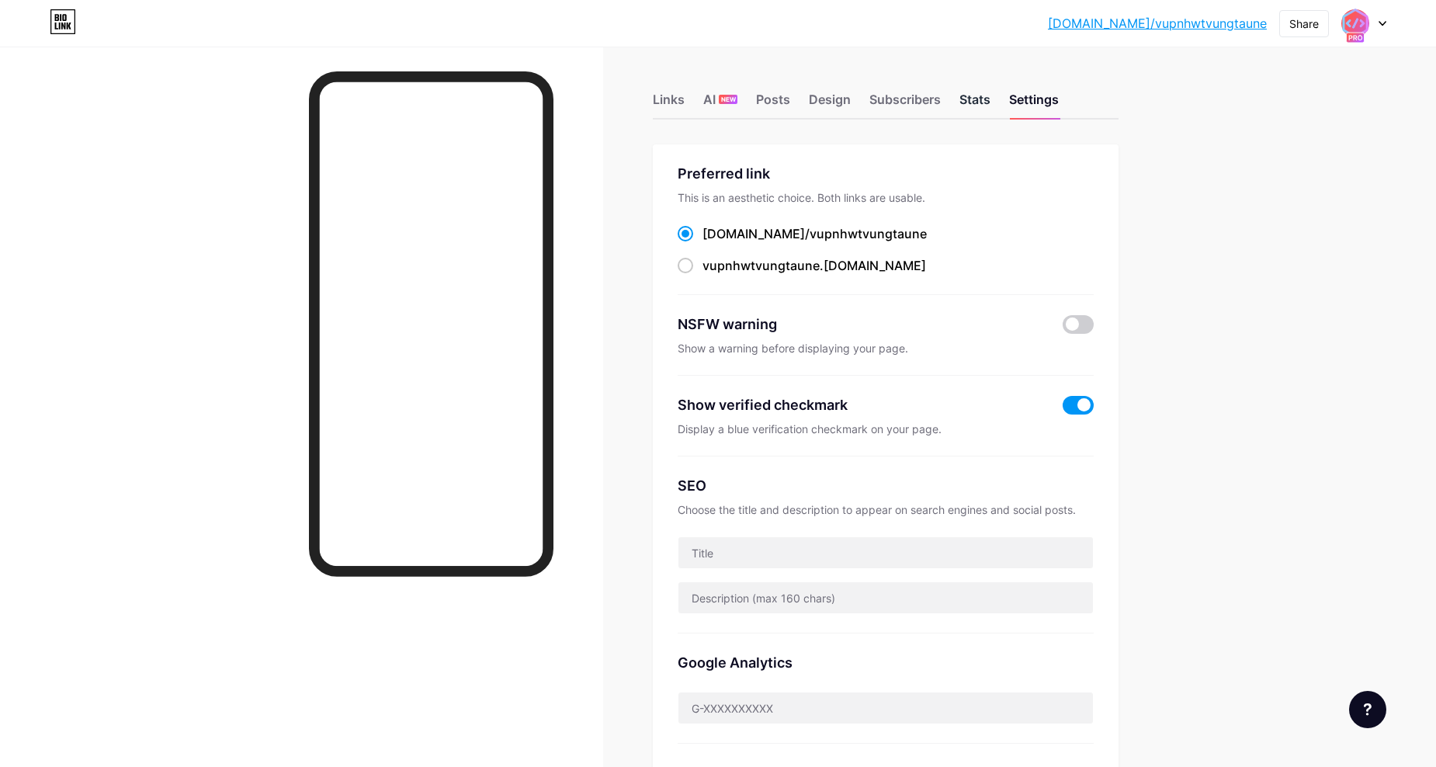
click at [986, 98] on div "Stats" at bounding box center [974, 104] width 31 height 28
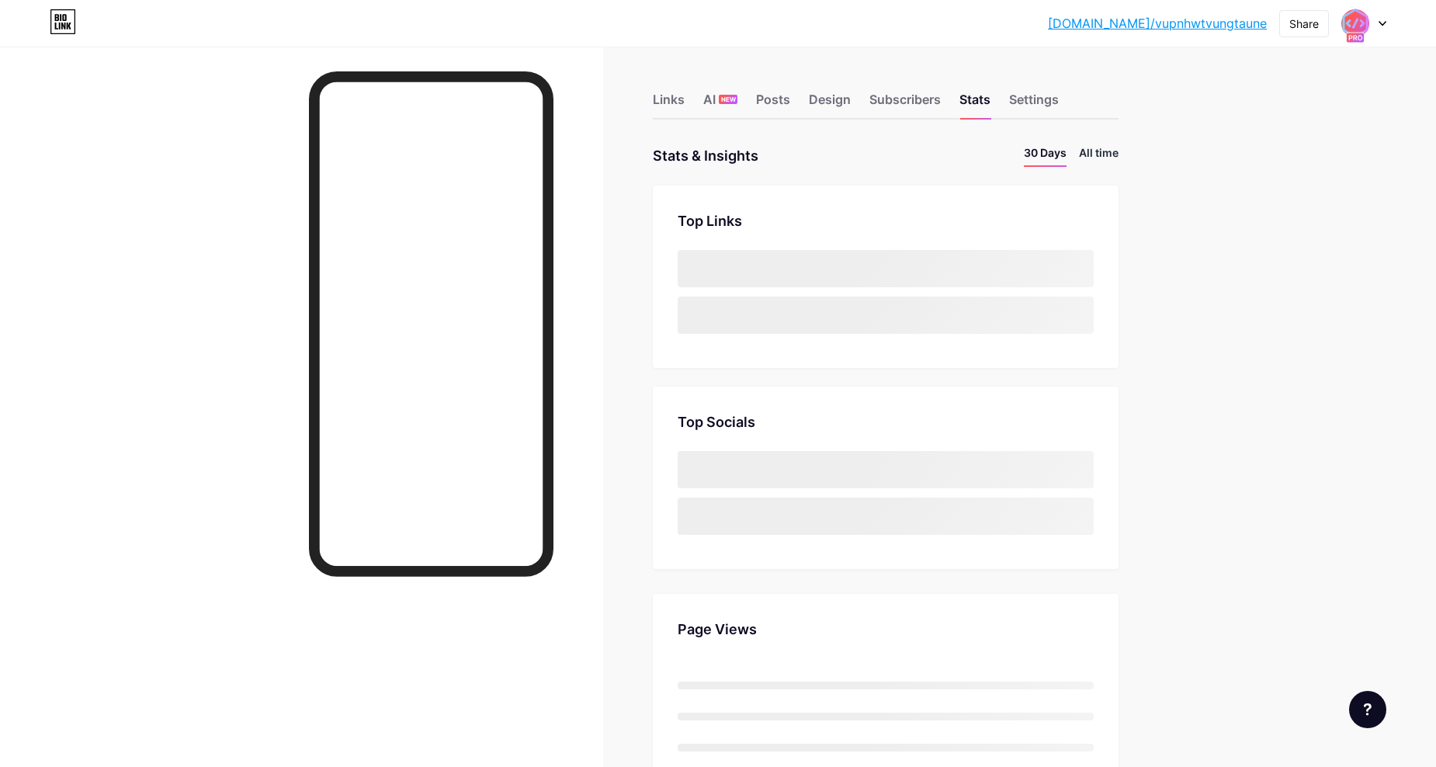
click at [1110, 154] on li "All time" at bounding box center [1099, 155] width 40 height 23
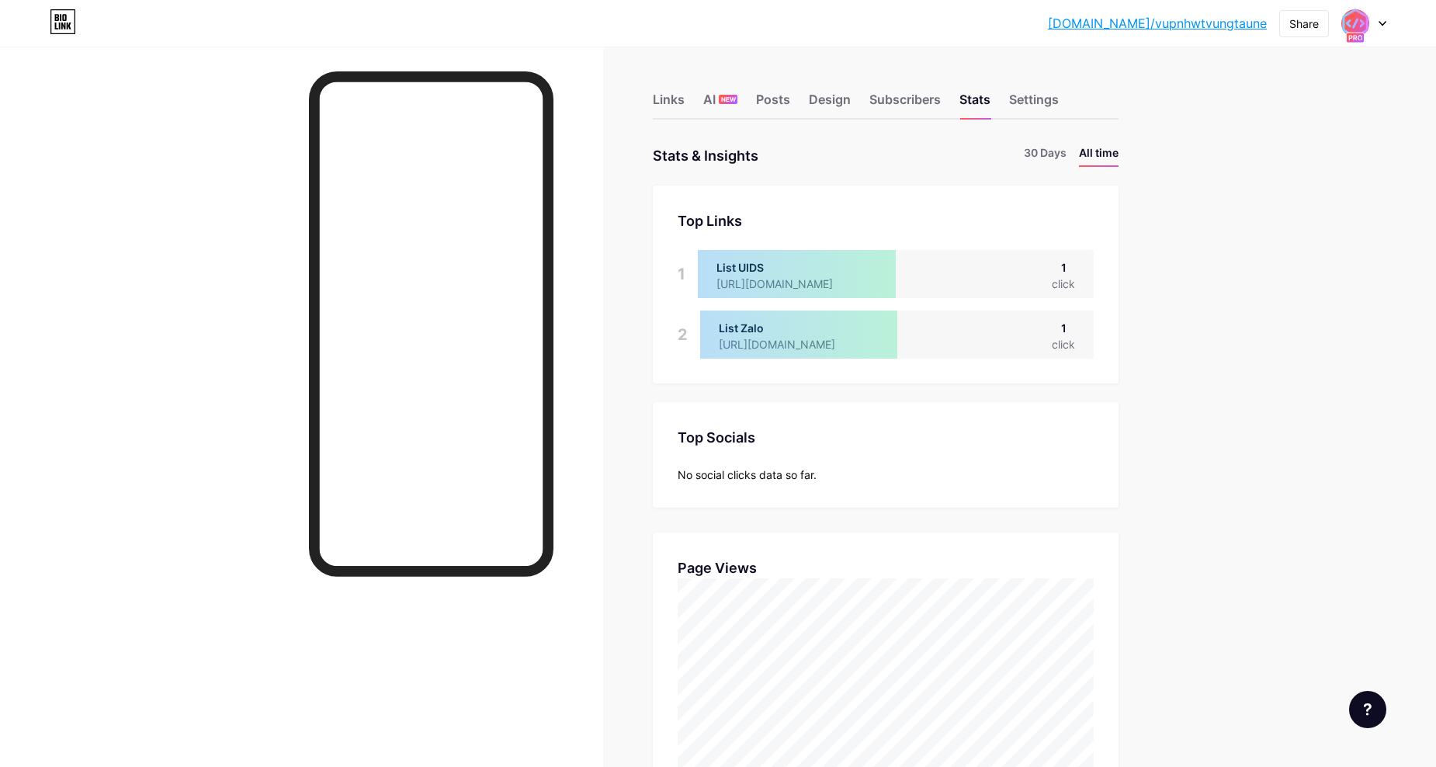
scroll to position [767, 1436]
click at [994, 89] on div "Links AI NEW Posts Design Subscribers Stats Settings" at bounding box center [886, 92] width 466 height 54
click at [1044, 97] on div "Settings" at bounding box center [1034, 104] width 50 height 28
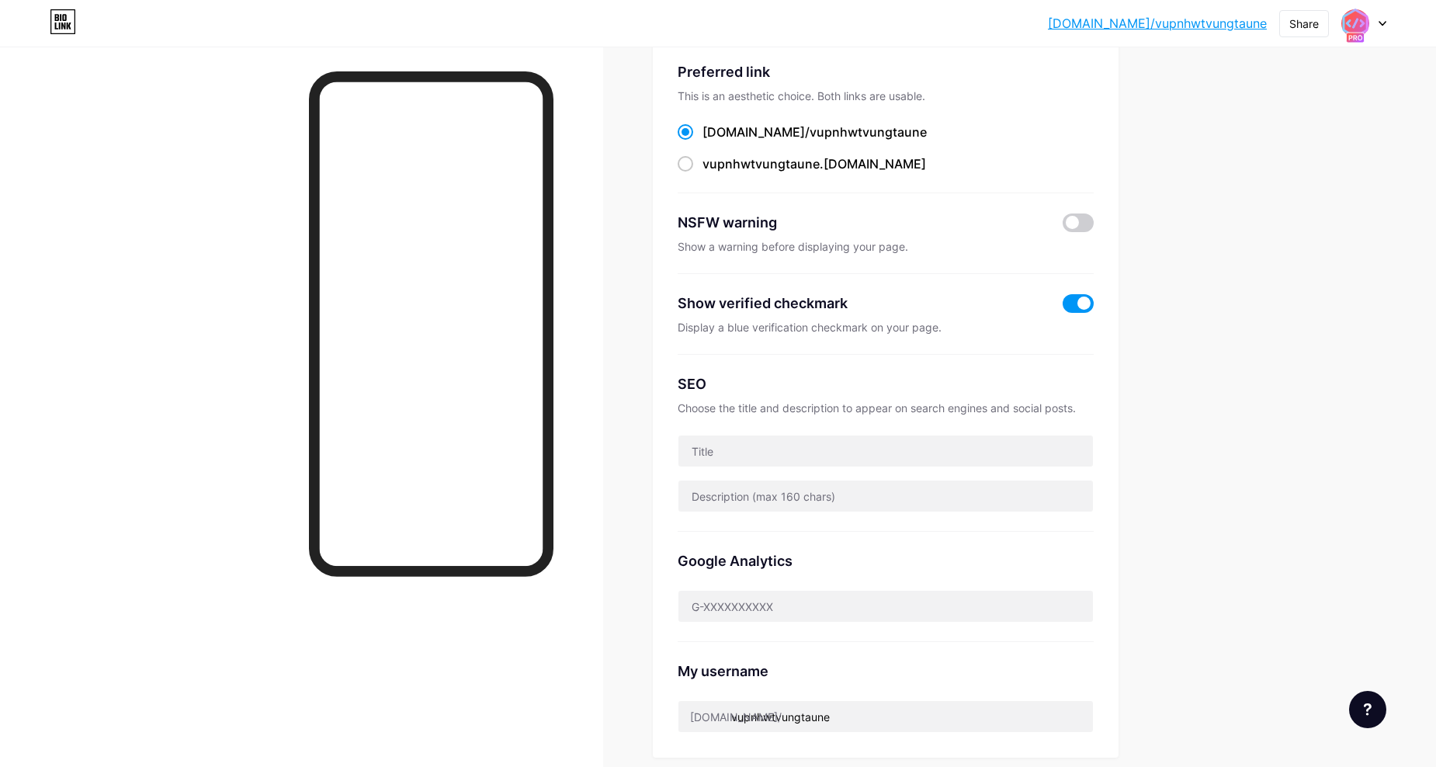
scroll to position [181, 0]
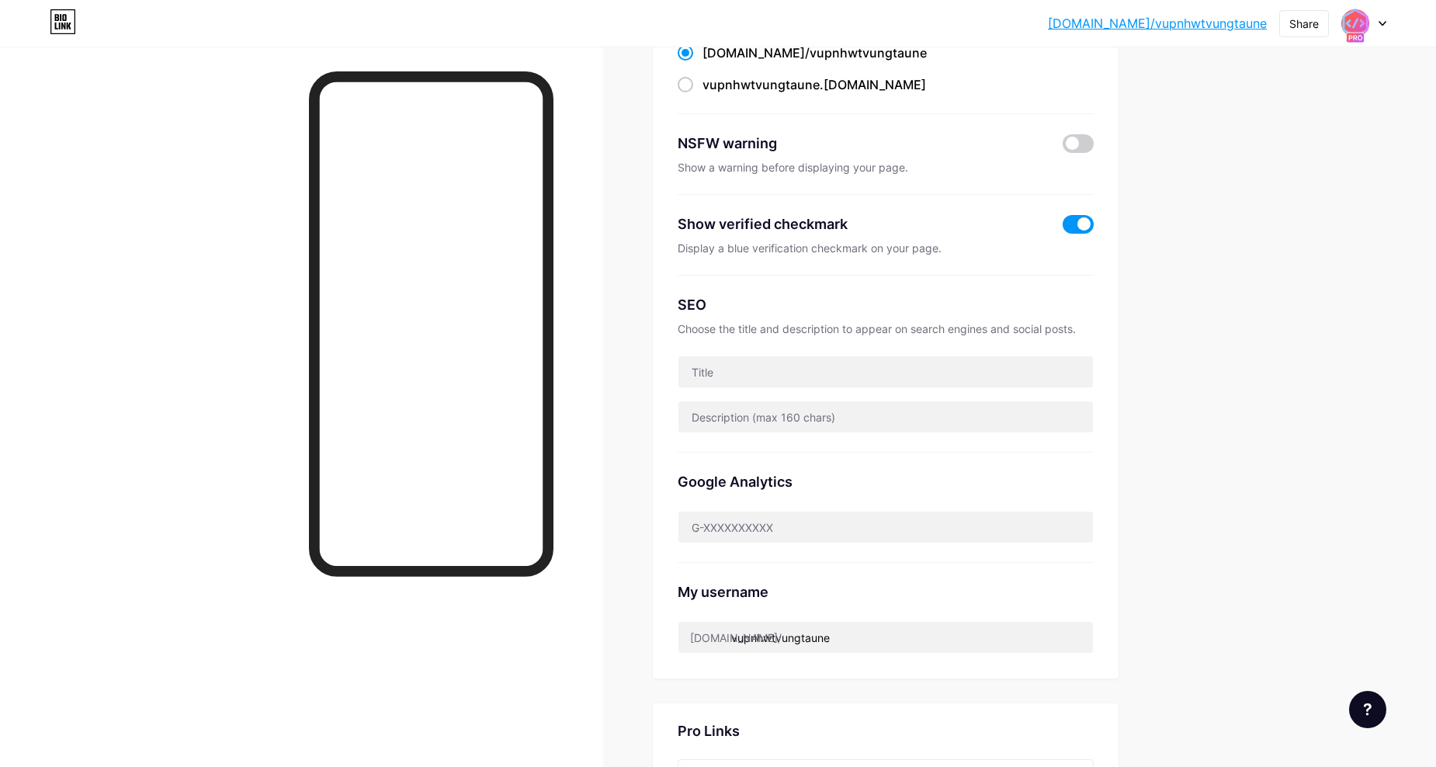
click at [1081, 218] on span at bounding box center [1077, 224] width 31 height 19
click at [1062, 228] on input "checkbox" at bounding box center [1062, 228] width 0 height 0
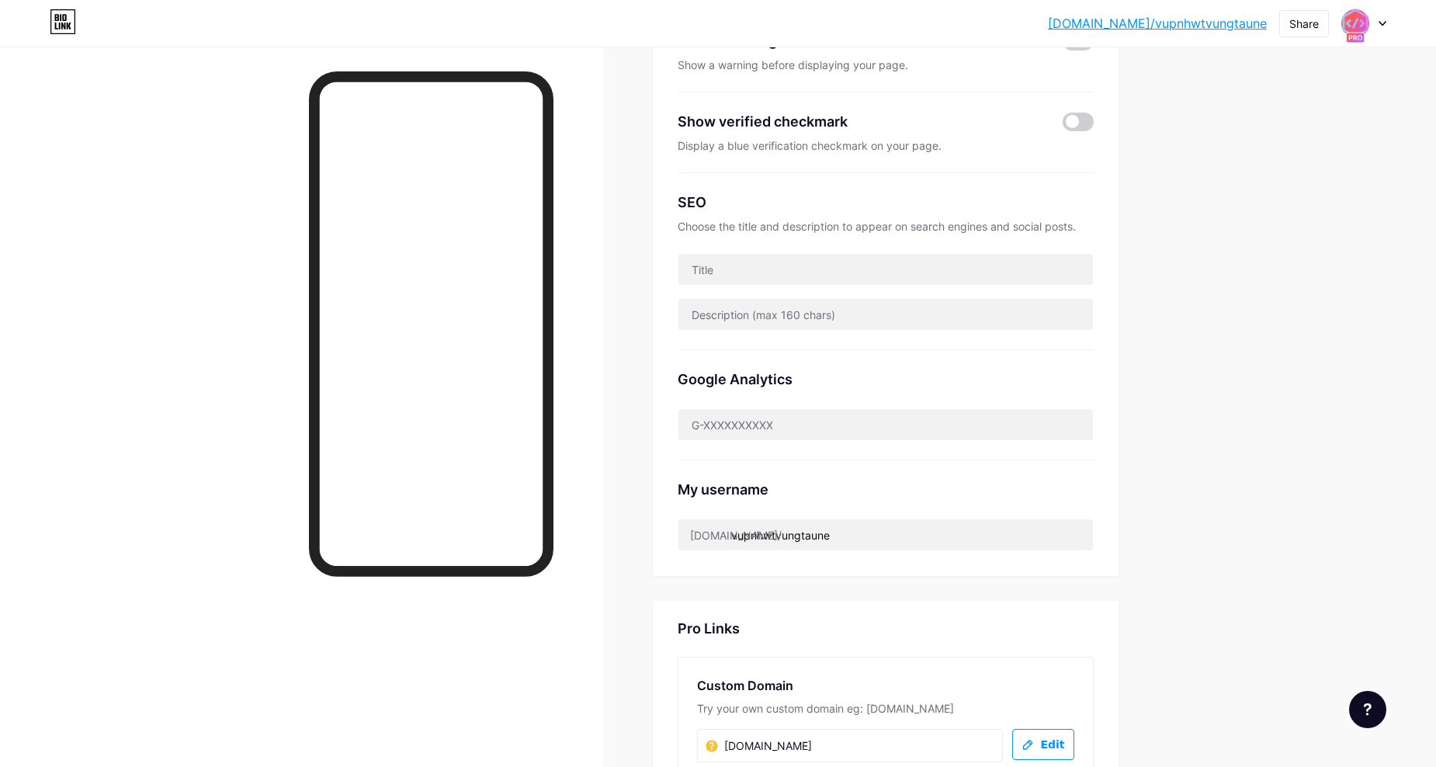
scroll to position [362, 0]
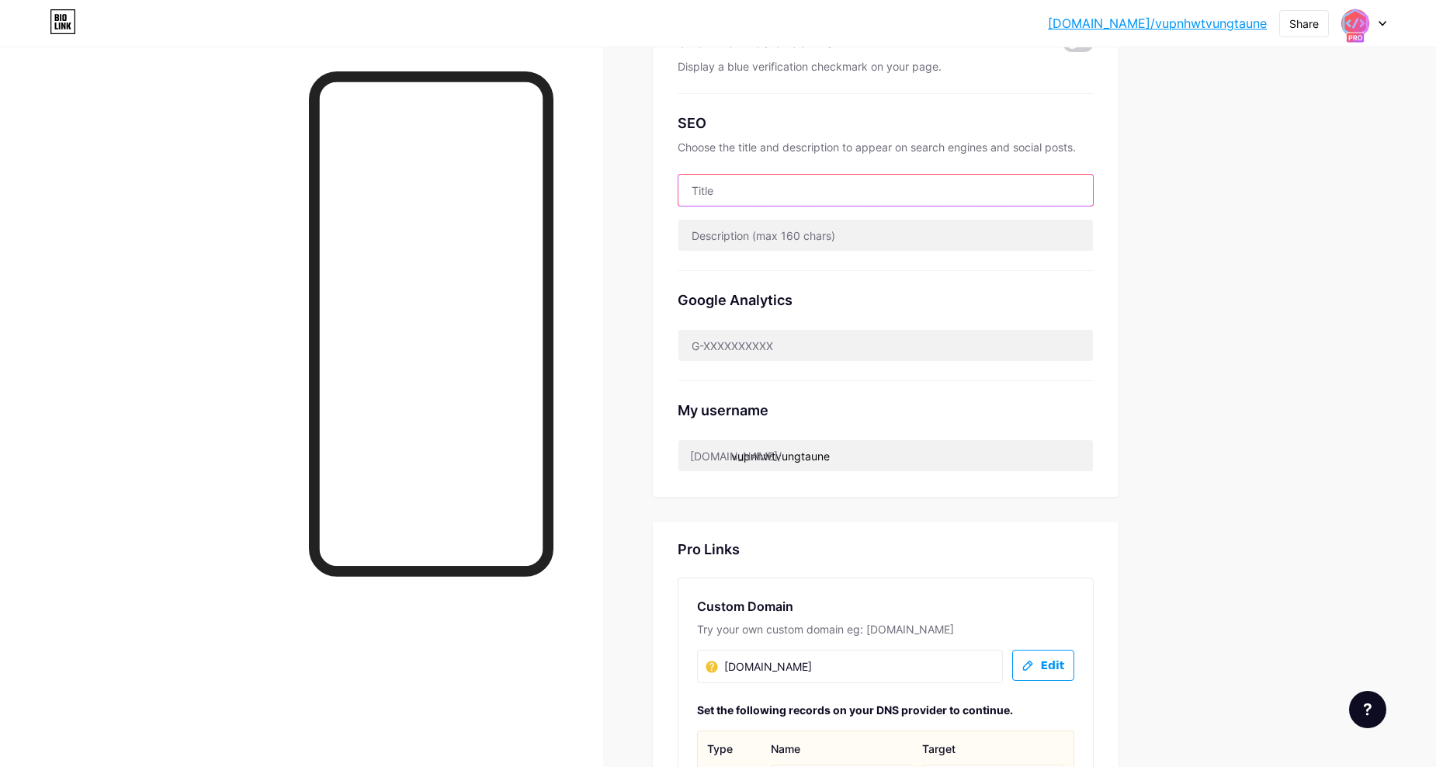
click at [812, 189] on input "text" at bounding box center [885, 190] width 414 height 31
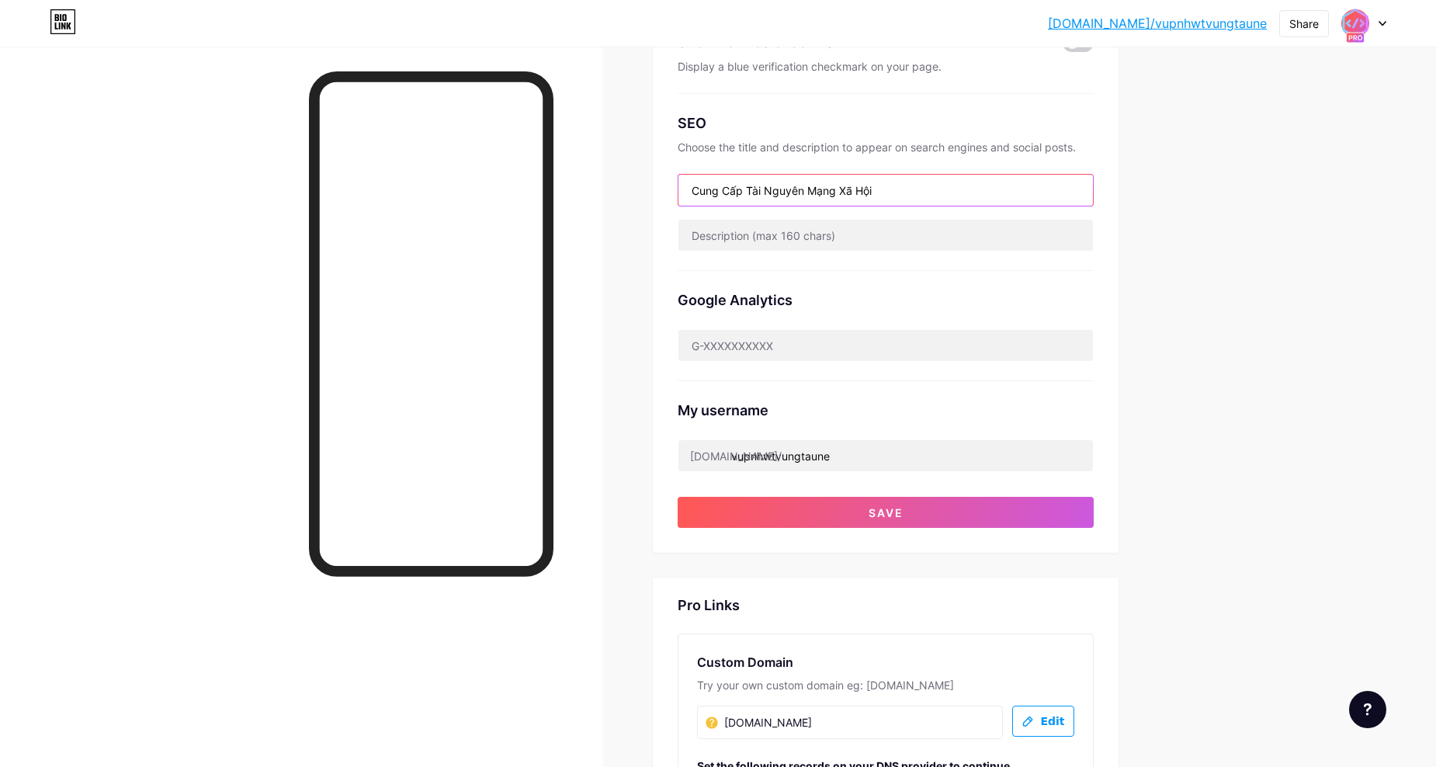
type input "Cung Cấp Tài Nguyên Mạng Xã Hội"
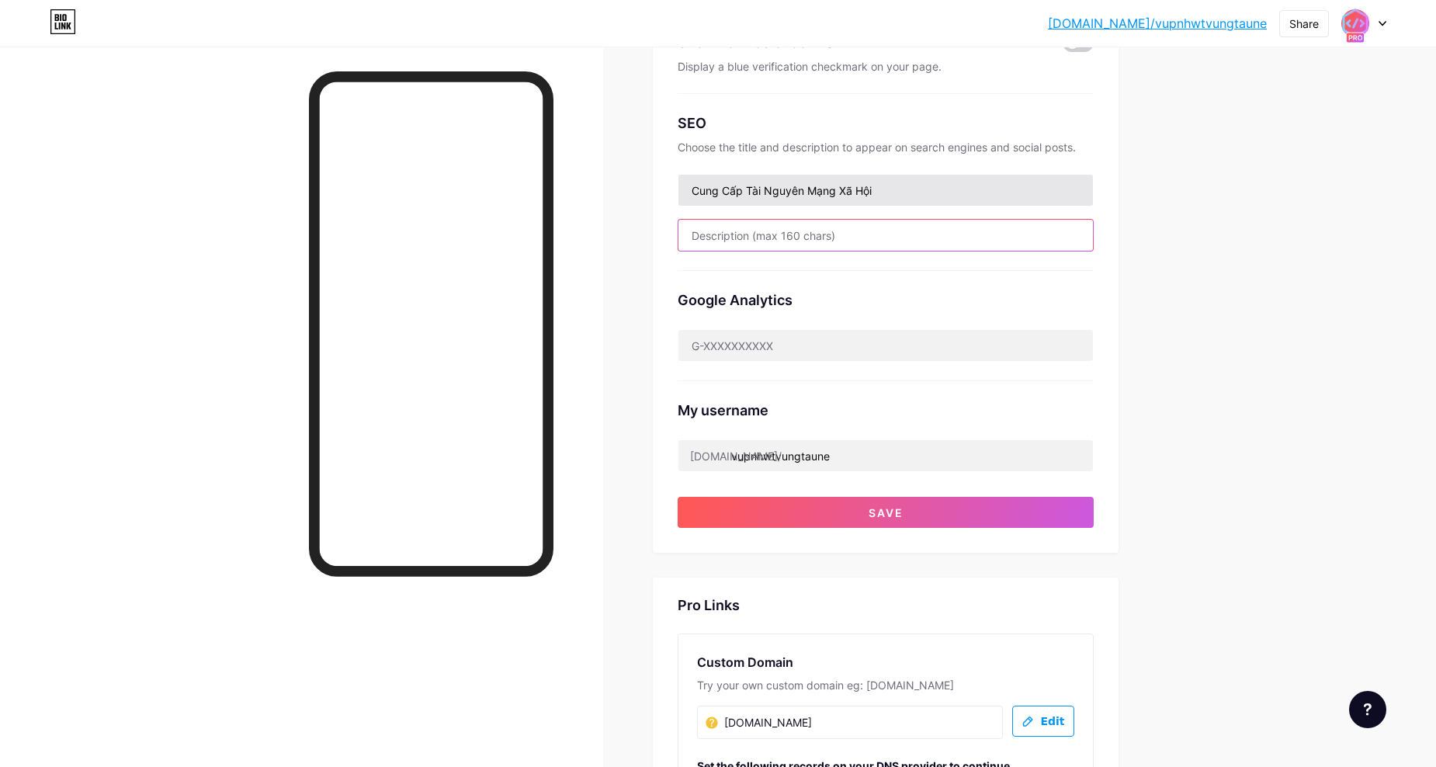
type input "D"
click at [886, 231] on input "Marketting Digital" at bounding box center [885, 235] width 414 height 31
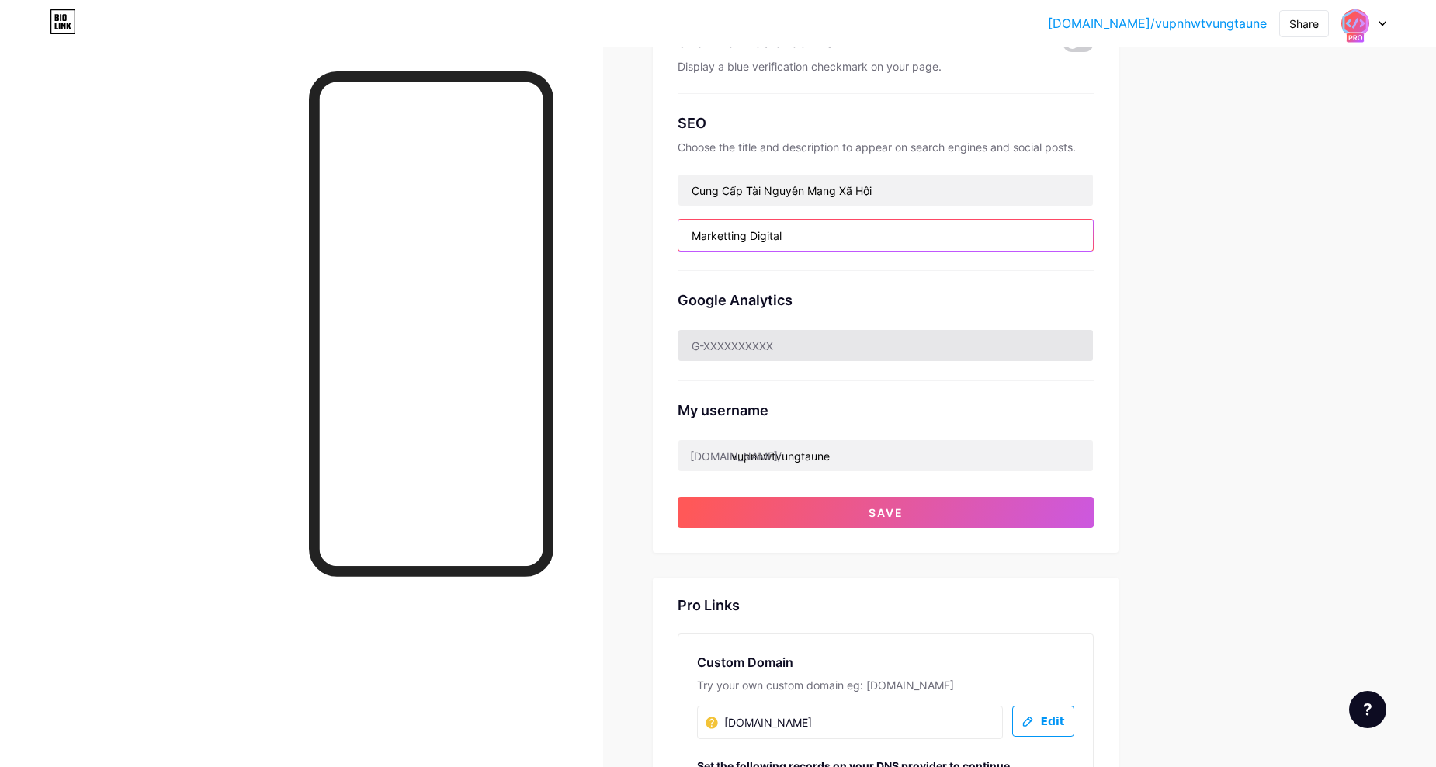
type input "Marketting Digital"
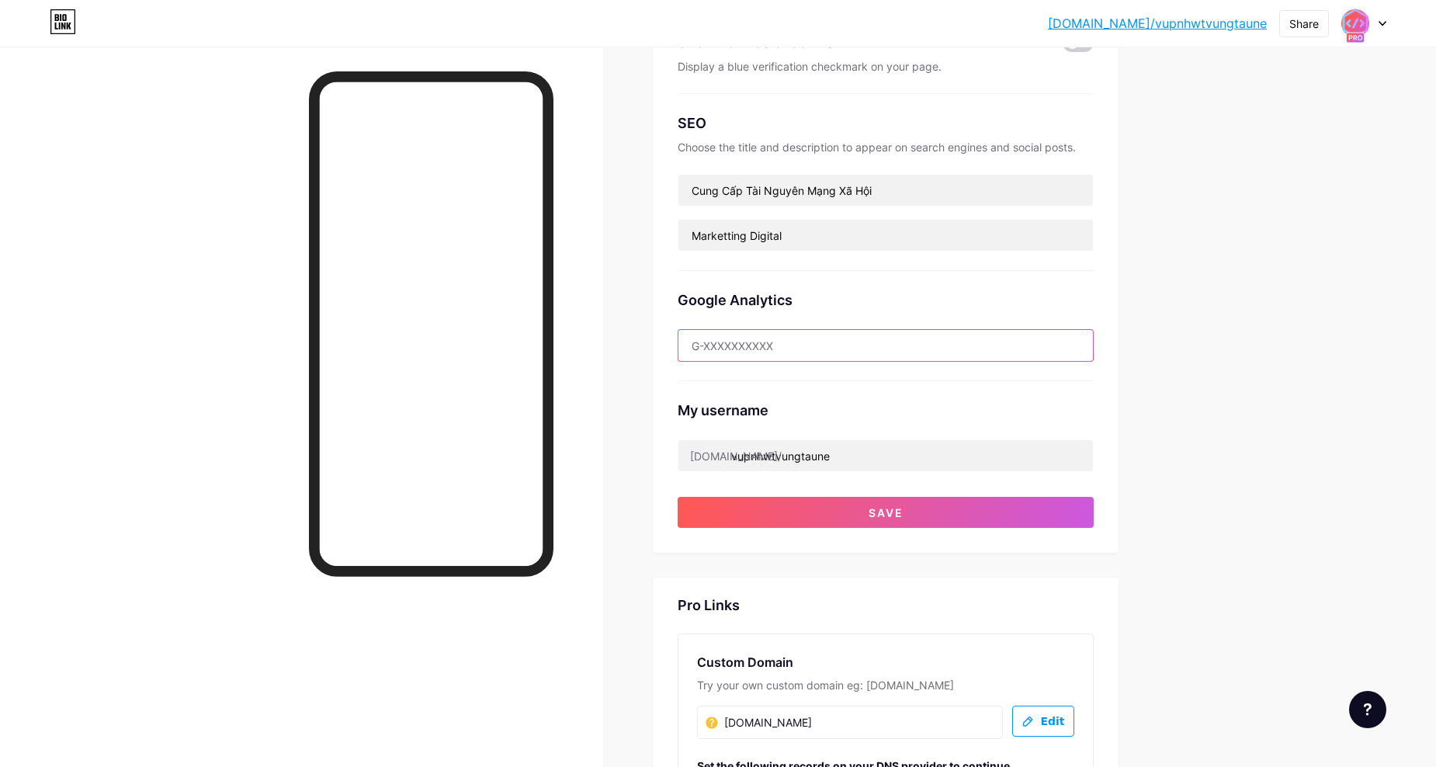
click at [826, 335] on input "text" at bounding box center [885, 345] width 414 height 31
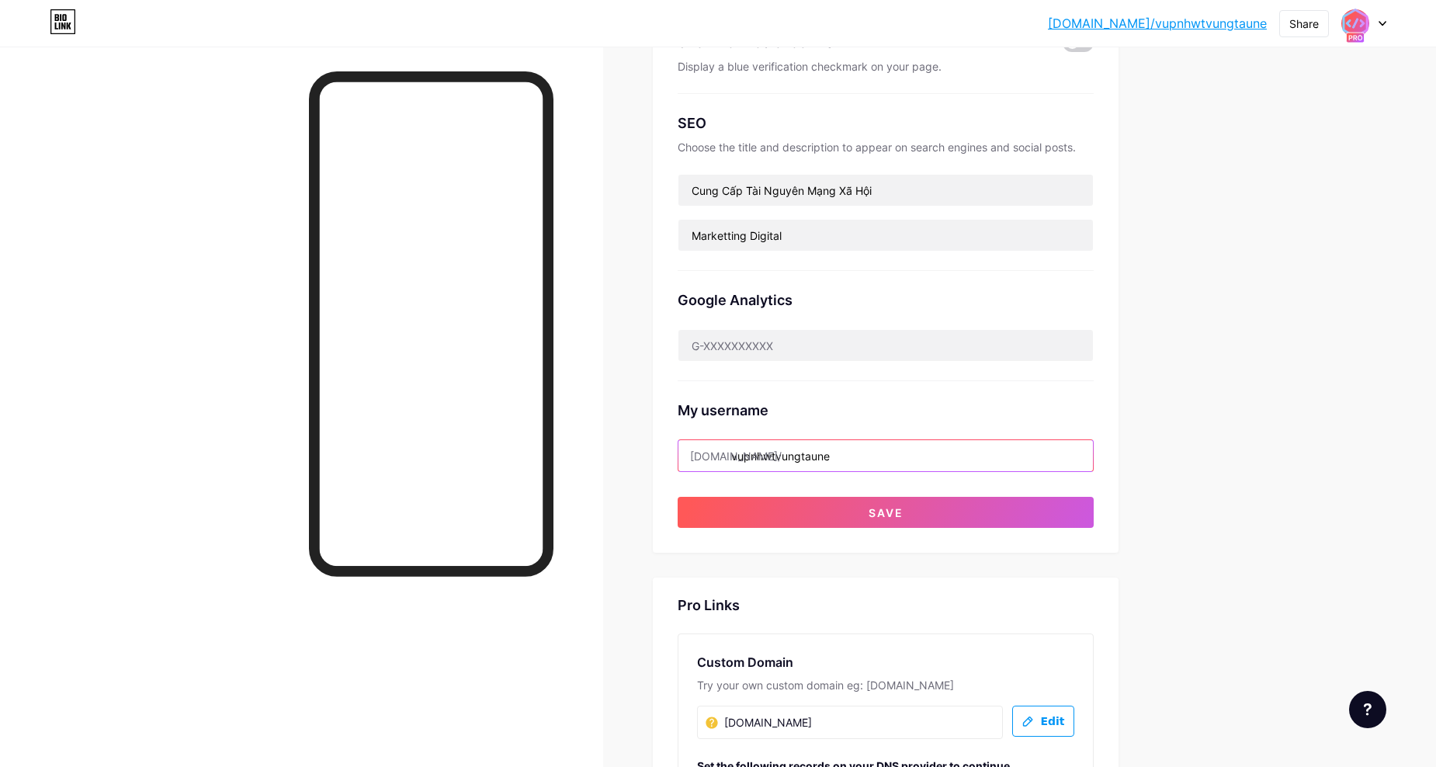
click at [876, 458] on input "vupnhwtvungtaune" at bounding box center [885, 455] width 414 height 31
drag, startPoint x: 863, startPoint y: 458, endPoint x: 733, endPoint y: 472, distance: 130.3
click at [733, 472] on div "Preferred link This is an aesthetic choice. Both links are usable. bio.link/ vu…" at bounding box center [885, 164] width 416 height 727
type input "duaxegioinhatsaigon"
click at [913, 501] on button "Save" at bounding box center [885, 512] width 416 height 31
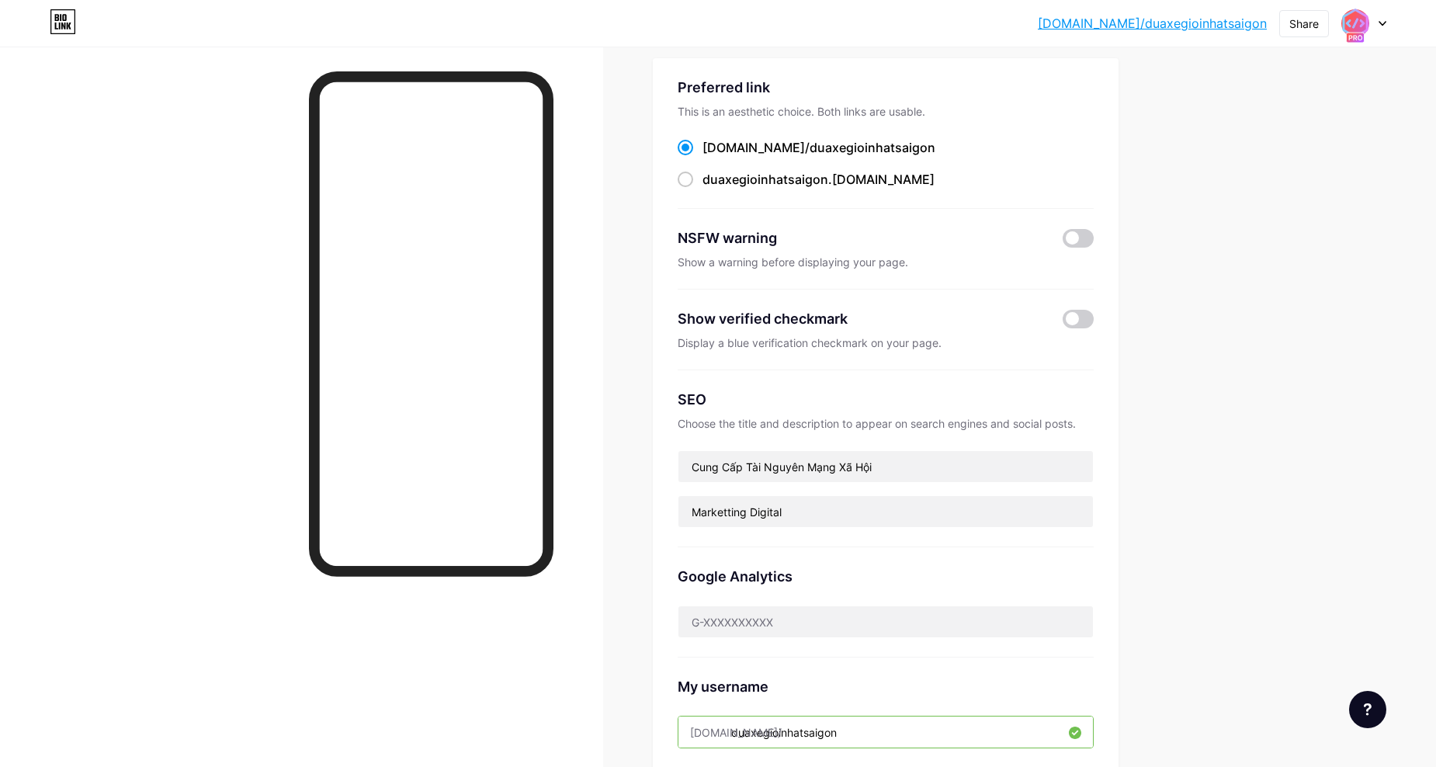
scroll to position [0, 0]
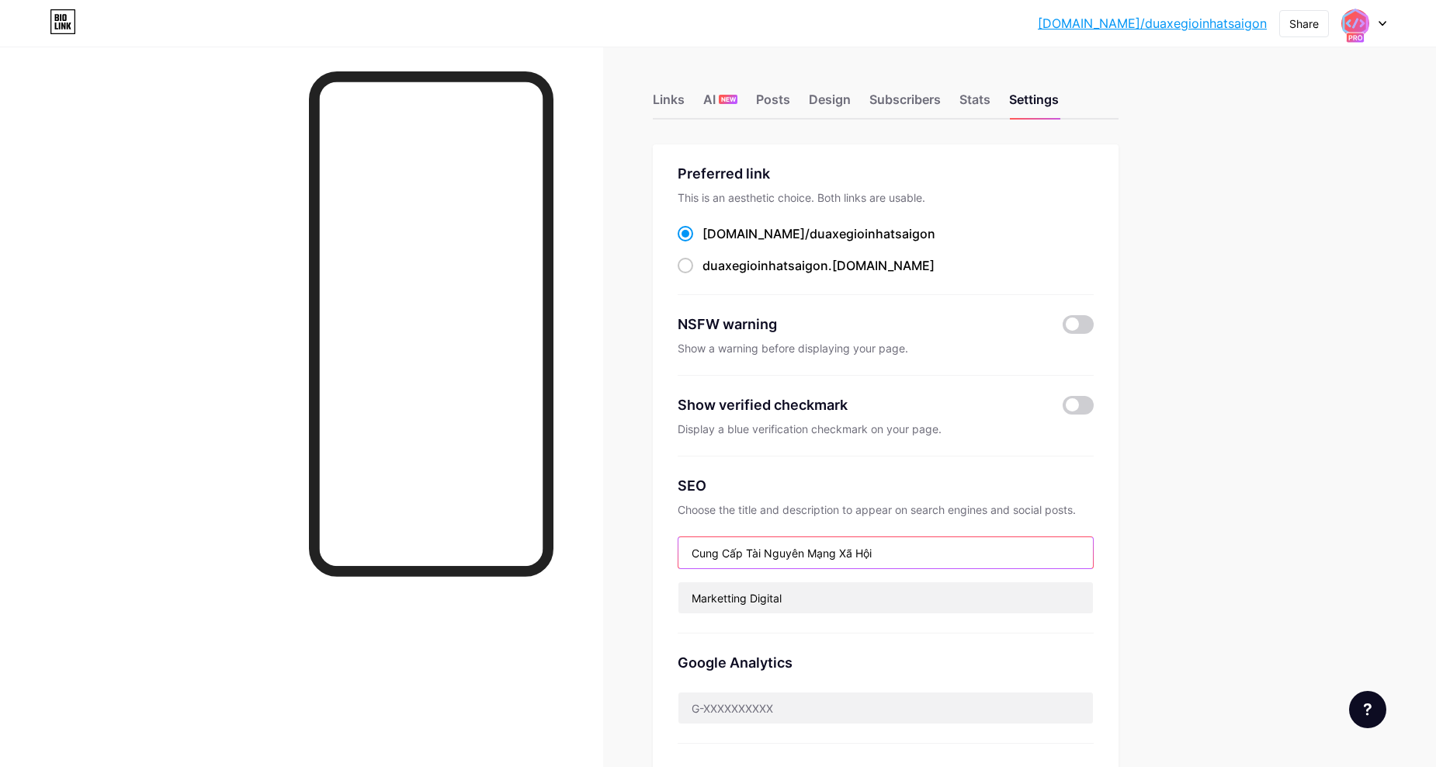
click at [947, 550] on input "Cung Cấp Tài Nguyên Mạng Xã Hội" at bounding box center [885, 552] width 414 height 31
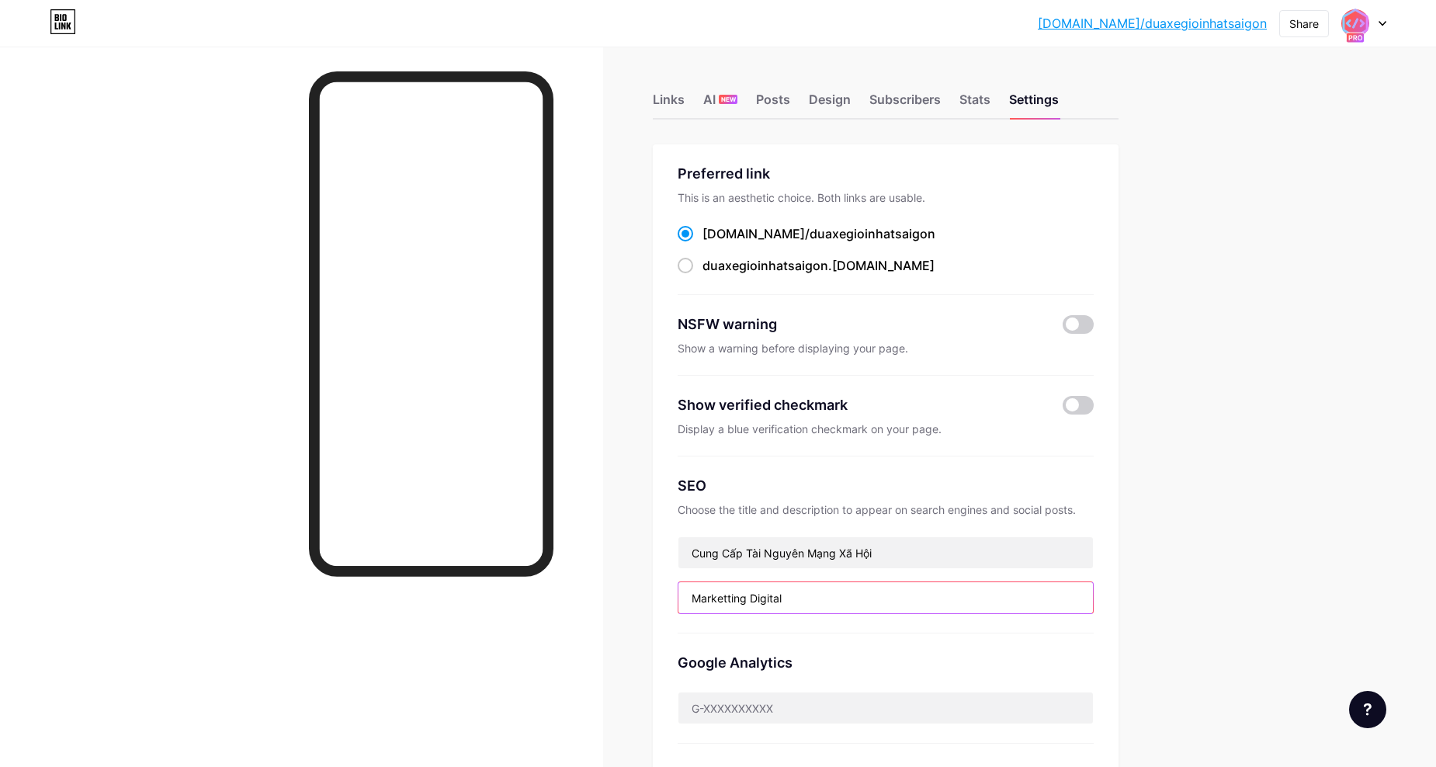
click at [864, 593] on input "Marketting Digital" at bounding box center [885, 597] width 414 height 31
type input "Marketting Digital - Tư vấn các giải pháp đi đến 9 suối nhanh nhất"
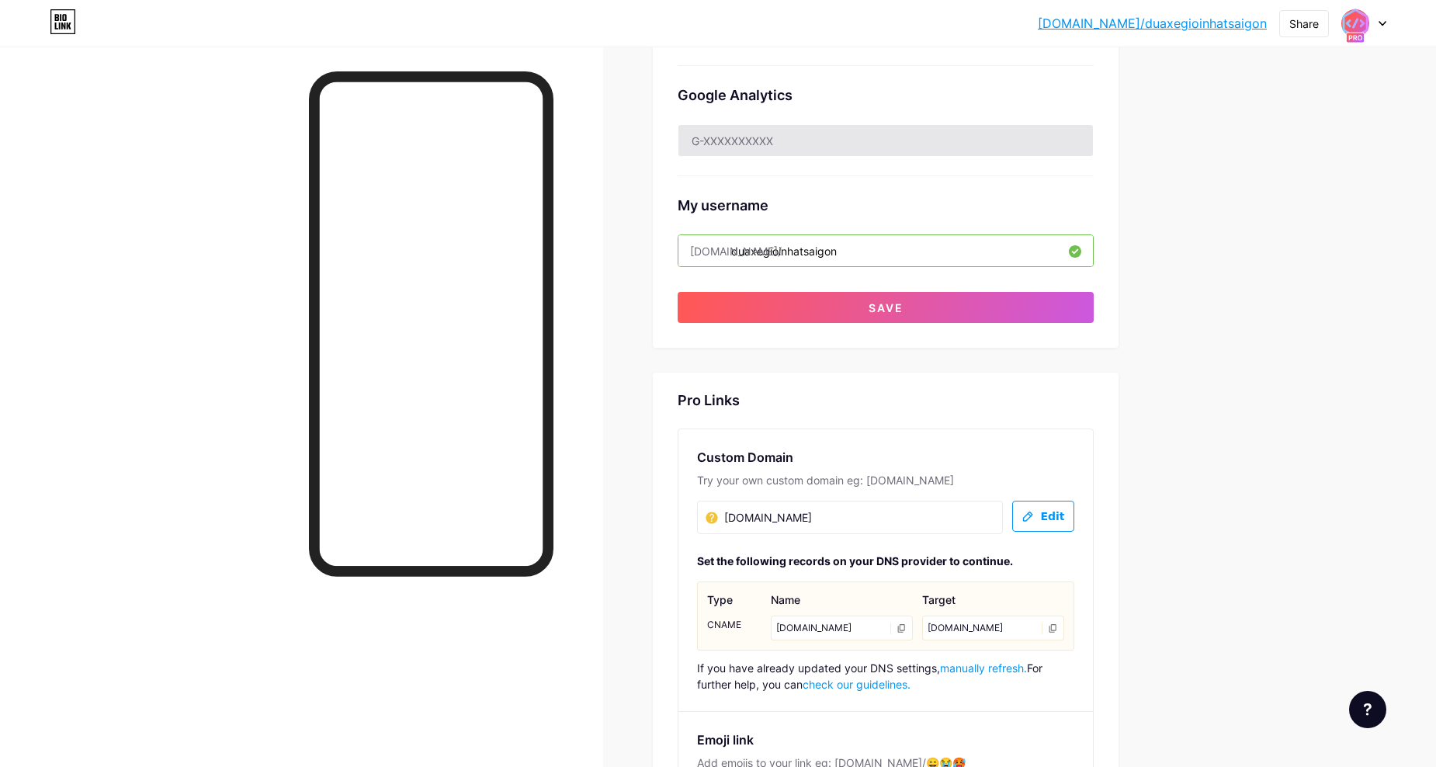
scroll to position [362, 0]
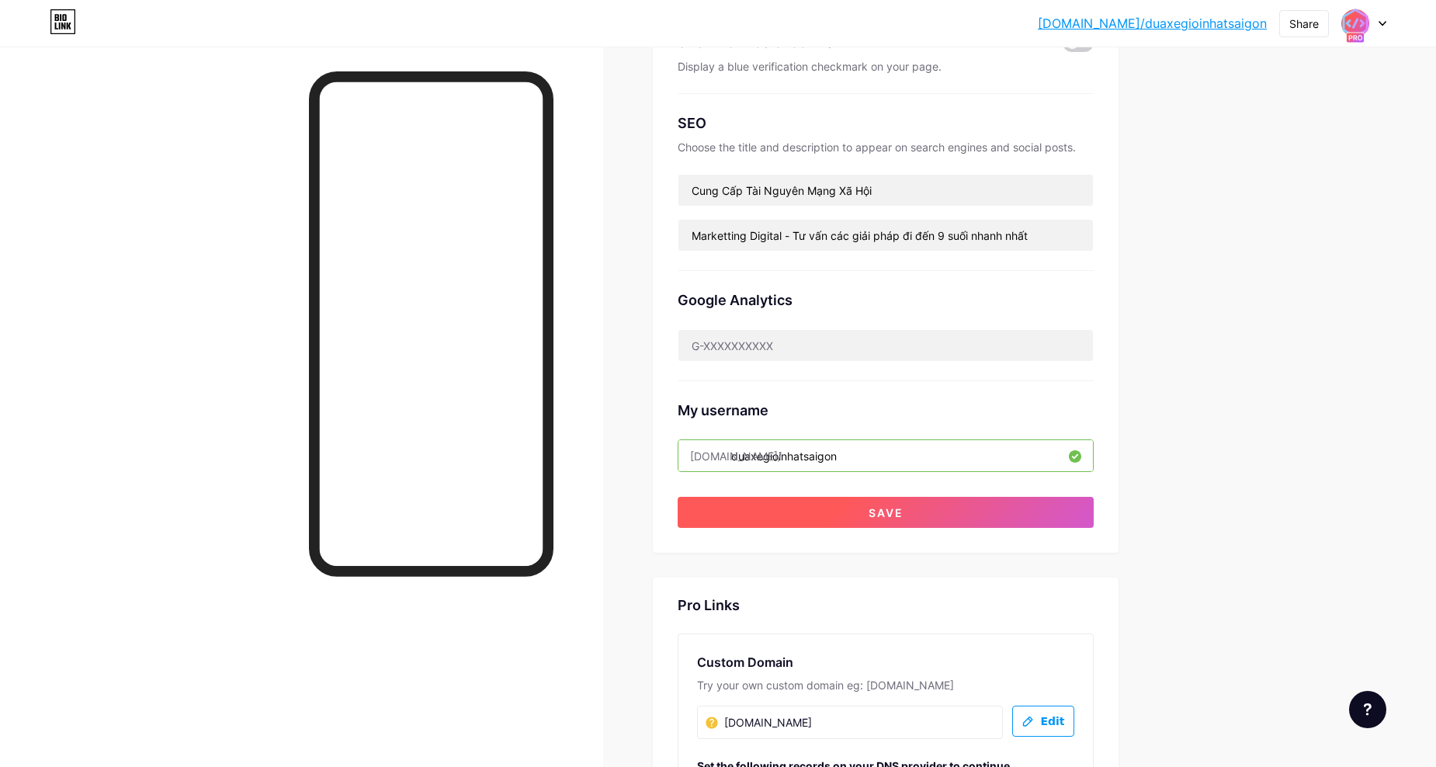
click at [963, 503] on button "Save" at bounding box center [885, 512] width 416 height 31
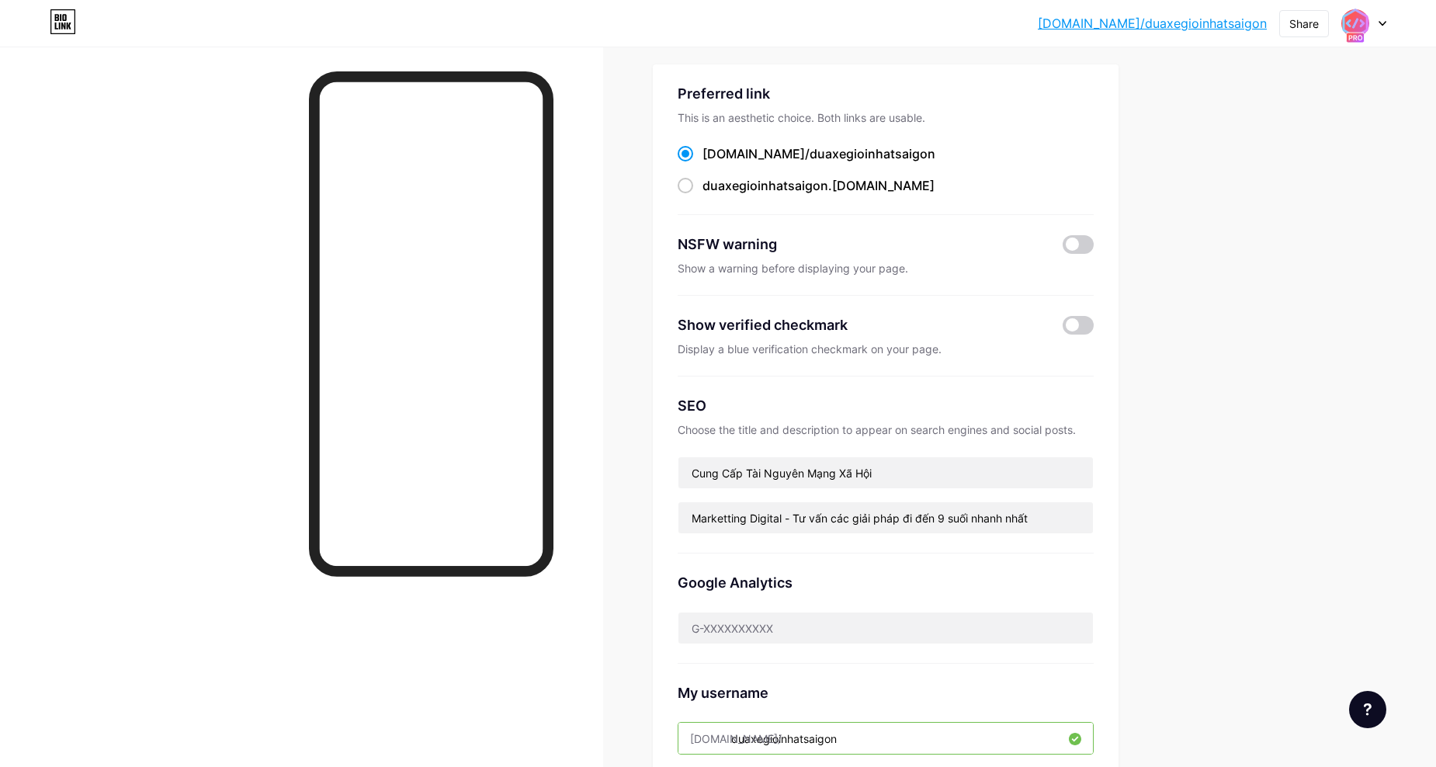
scroll to position [0, 0]
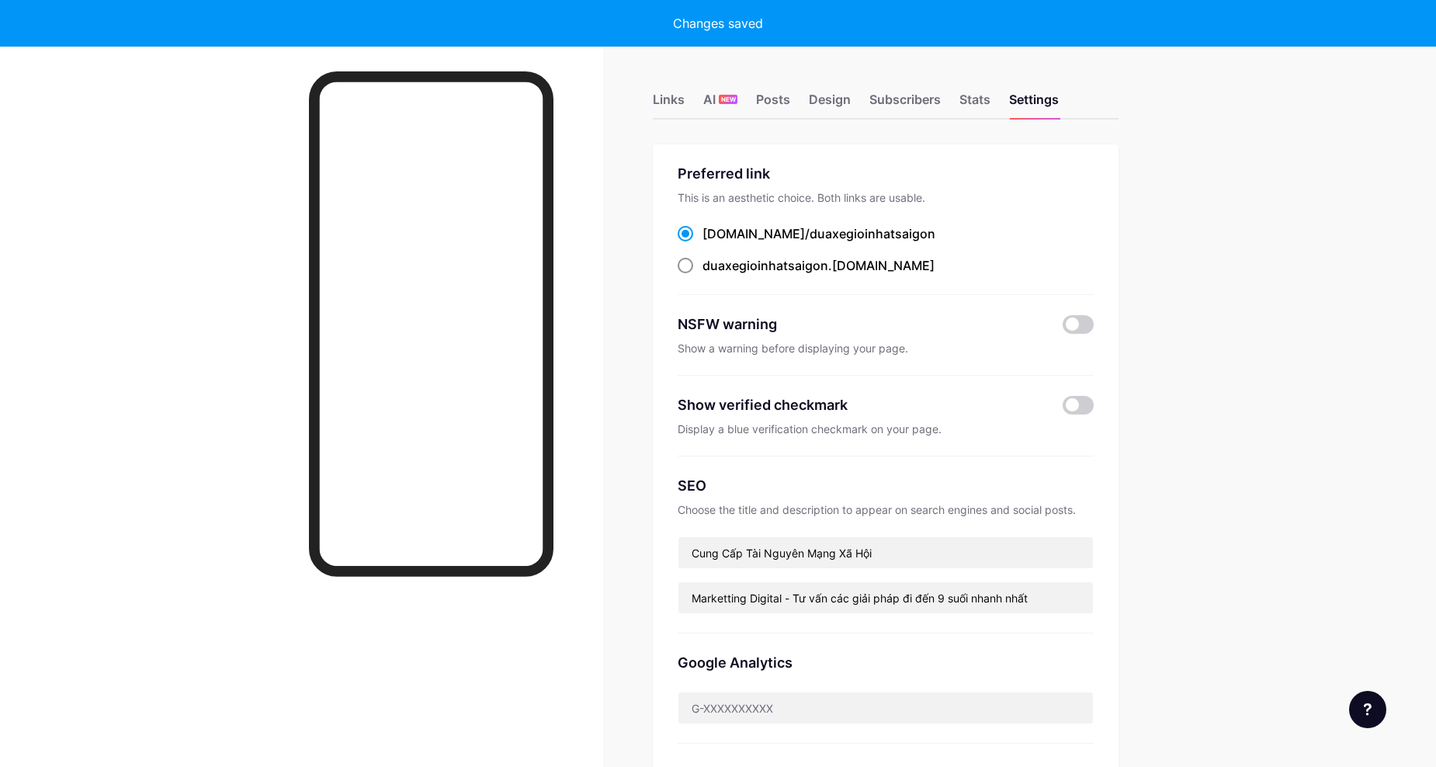
click at [803, 263] on span "duaxegioinhatsaigon" at bounding box center [765, 266] width 126 height 16
click at [712, 275] on input "duaxegioinhatsaigon .bio.link" at bounding box center [707, 280] width 10 height 10
radio input "true"
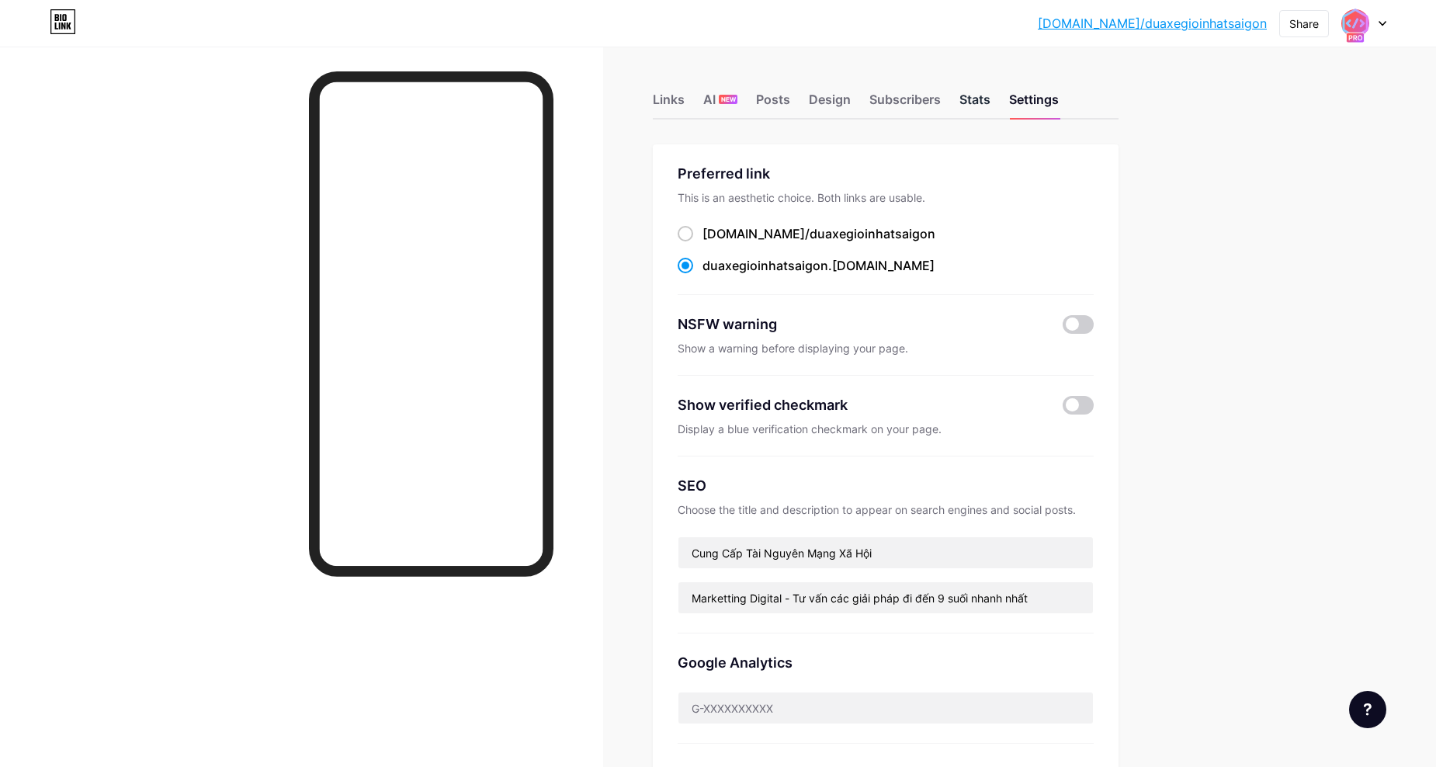
click at [982, 107] on div "Stats" at bounding box center [974, 104] width 31 height 28
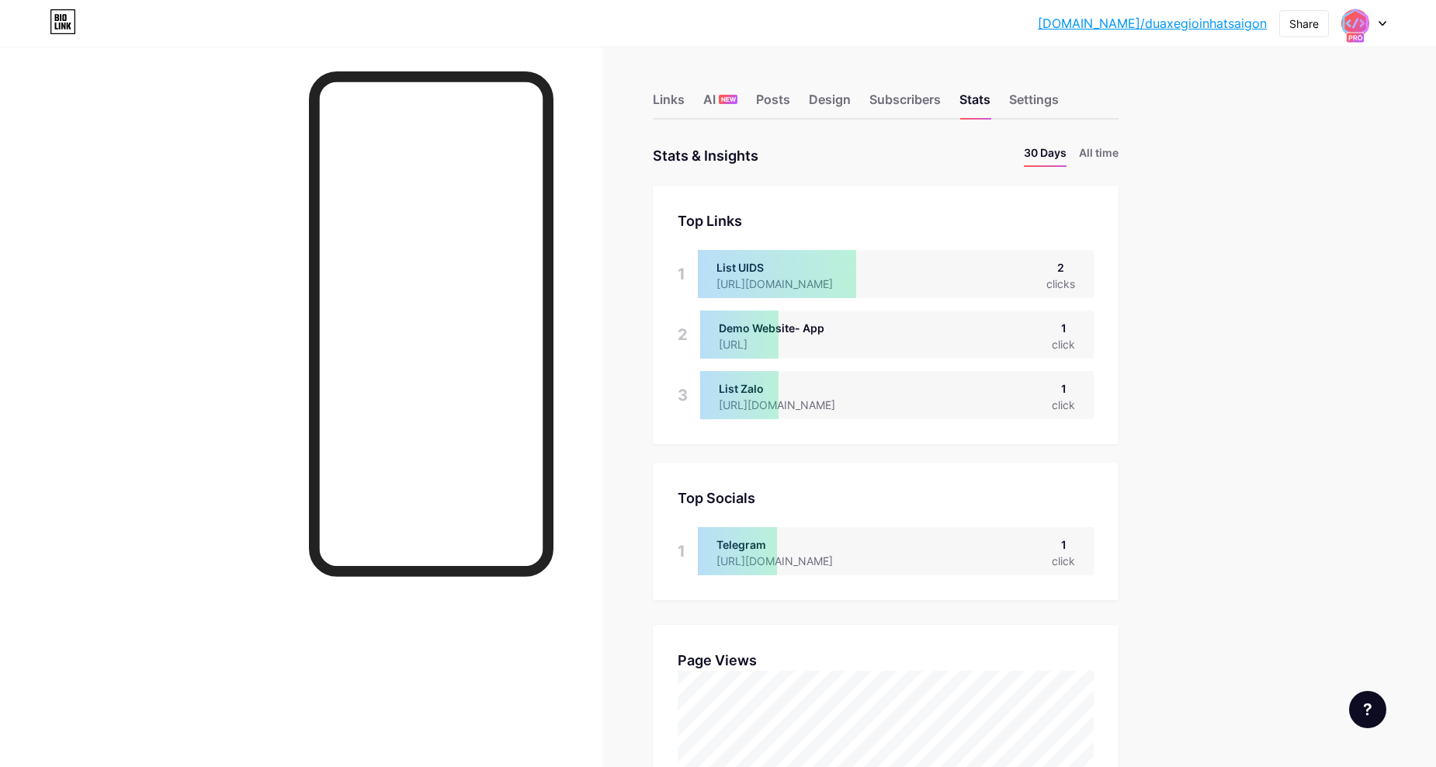
scroll to position [767, 1436]
click at [671, 99] on div "Links" at bounding box center [669, 104] width 32 height 28
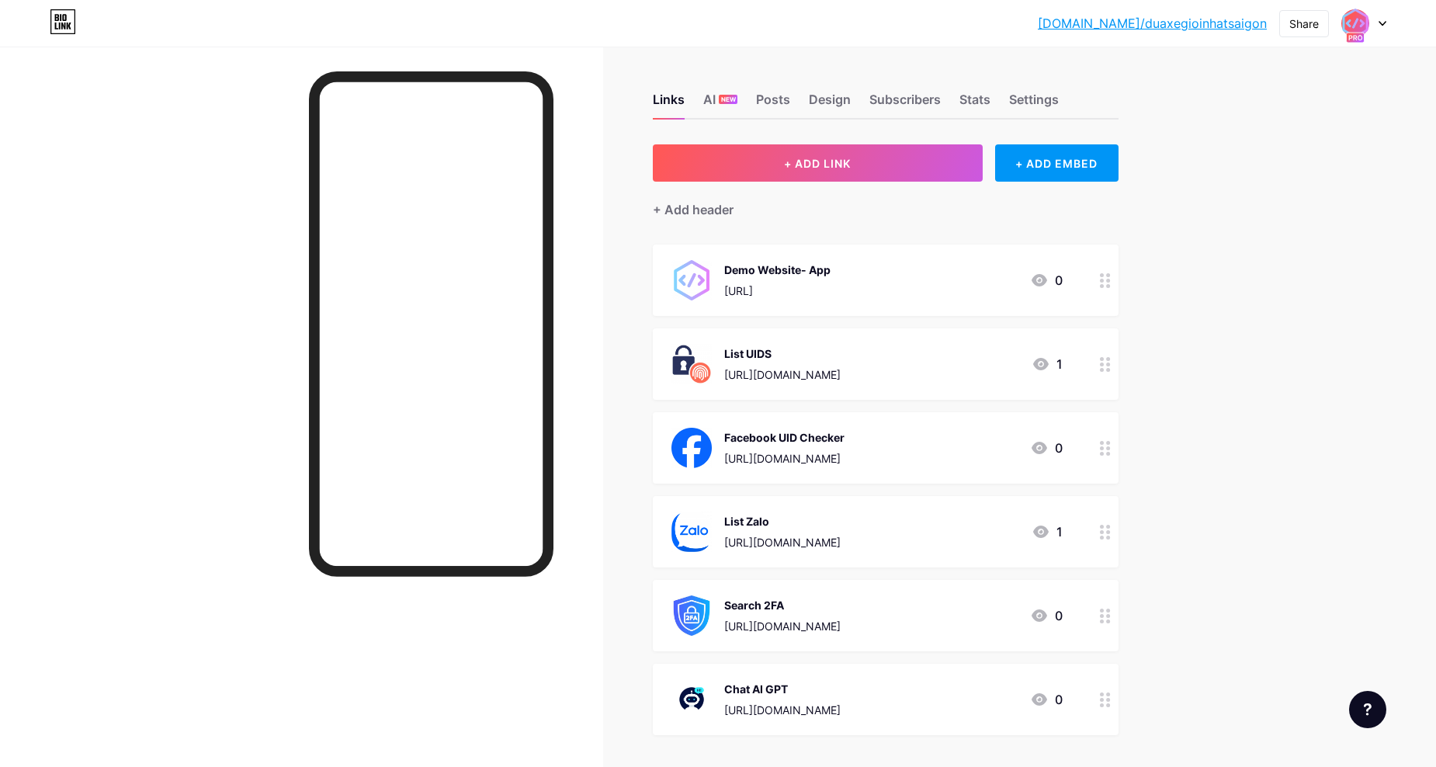
click at [1105, 283] on icon at bounding box center [1105, 280] width 11 height 15
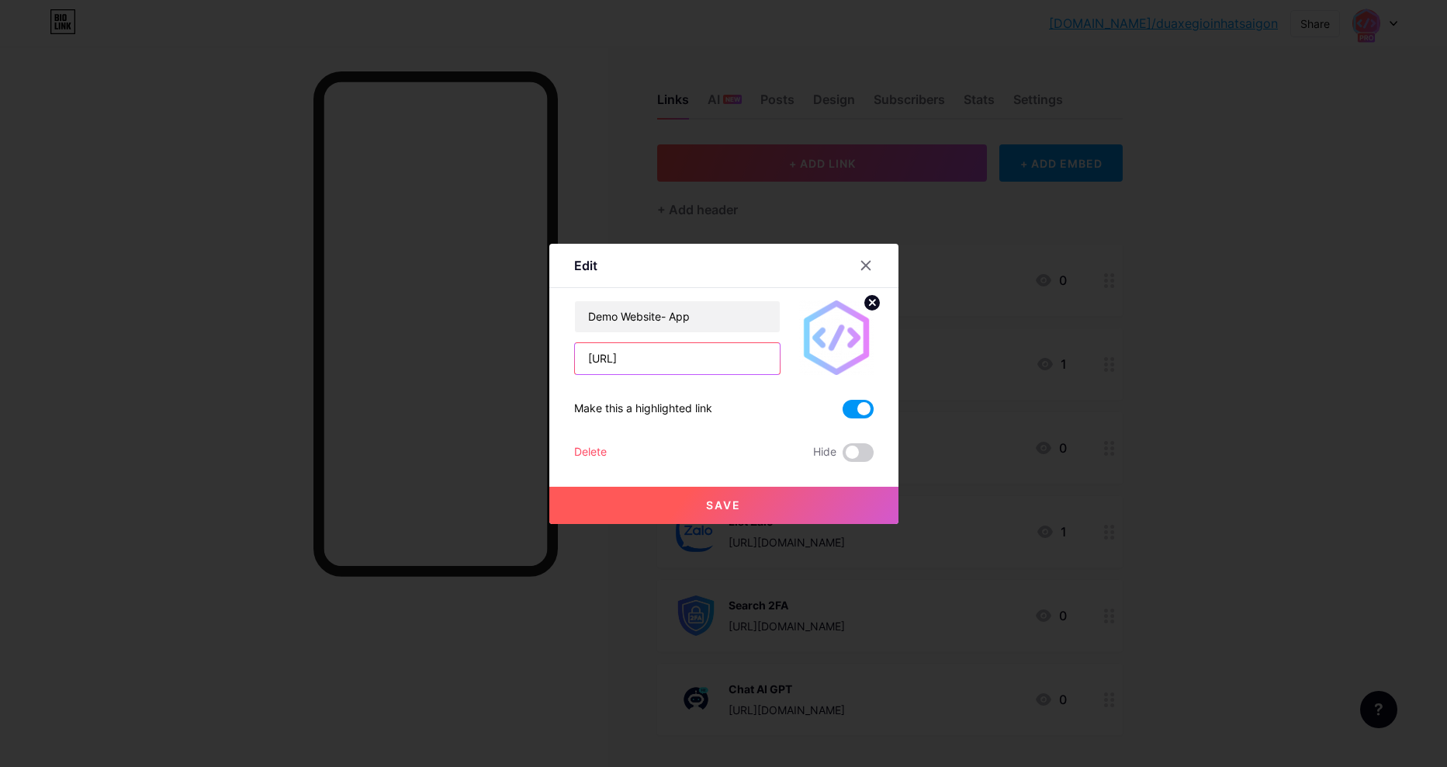
click at [699, 352] on input "[URL]" at bounding box center [677, 358] width 205 height 31
click at [968, 223] on div at bounding box center [723, 383] width 1447 height 767
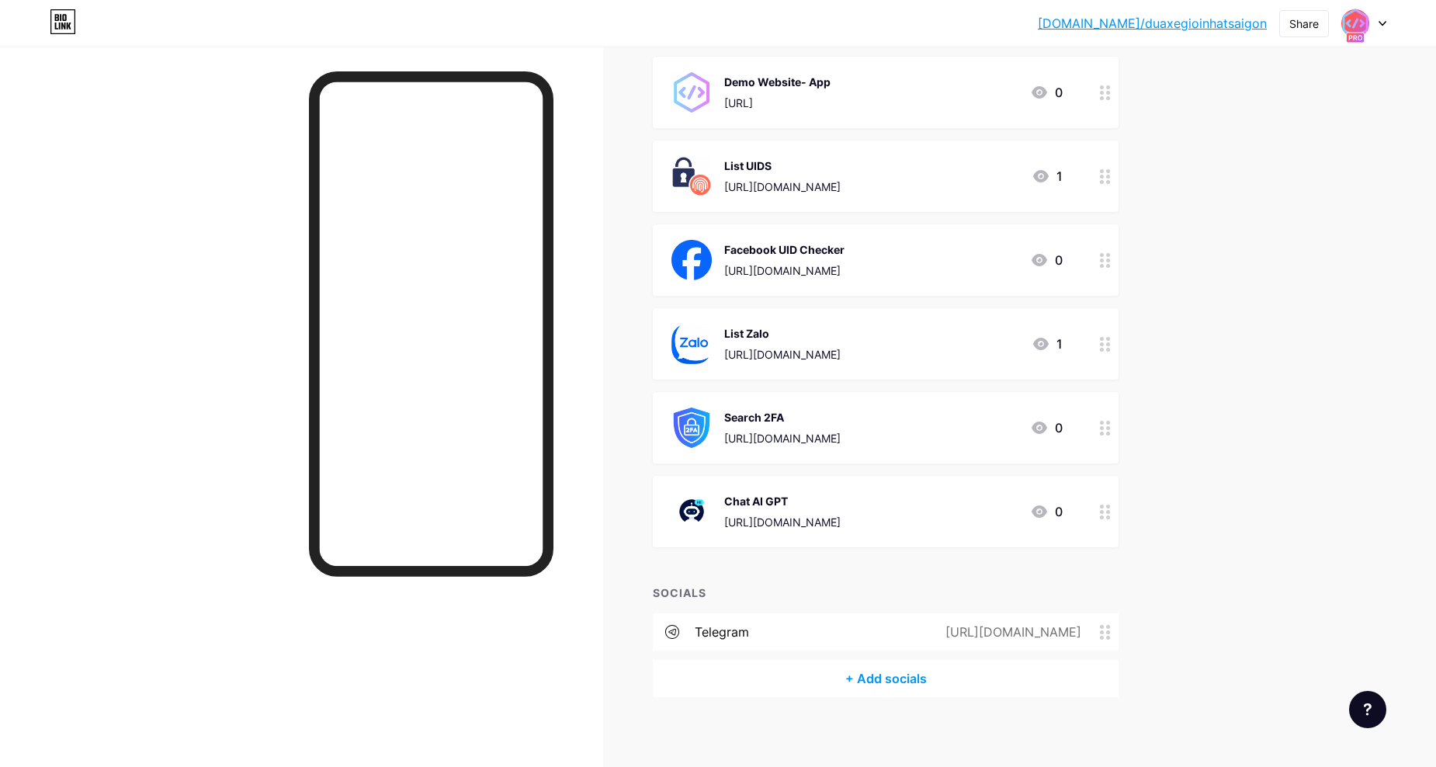
scroll to position [195, 0]
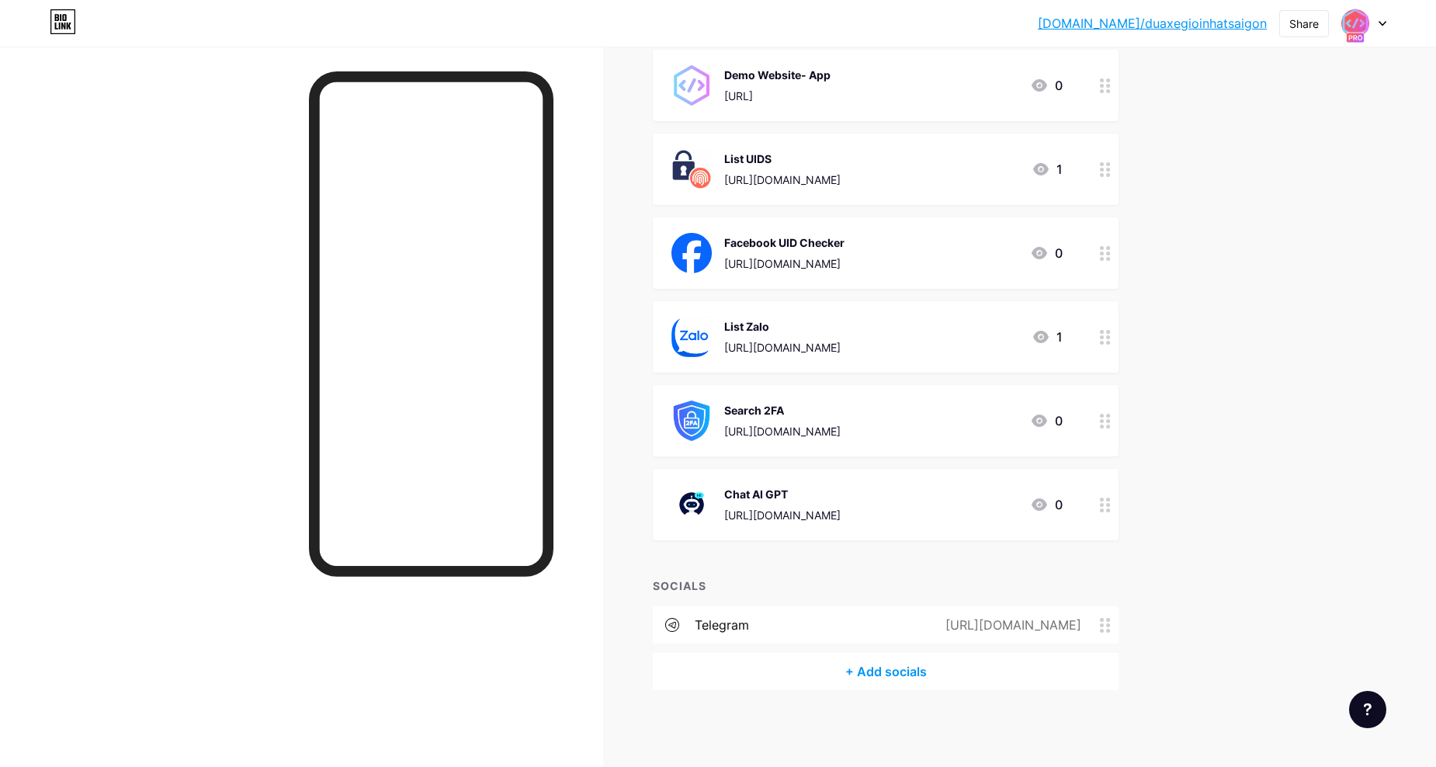
click at [923, 666] on div "+ Add socials" at bounding box center [886, 671] width 466 height 37
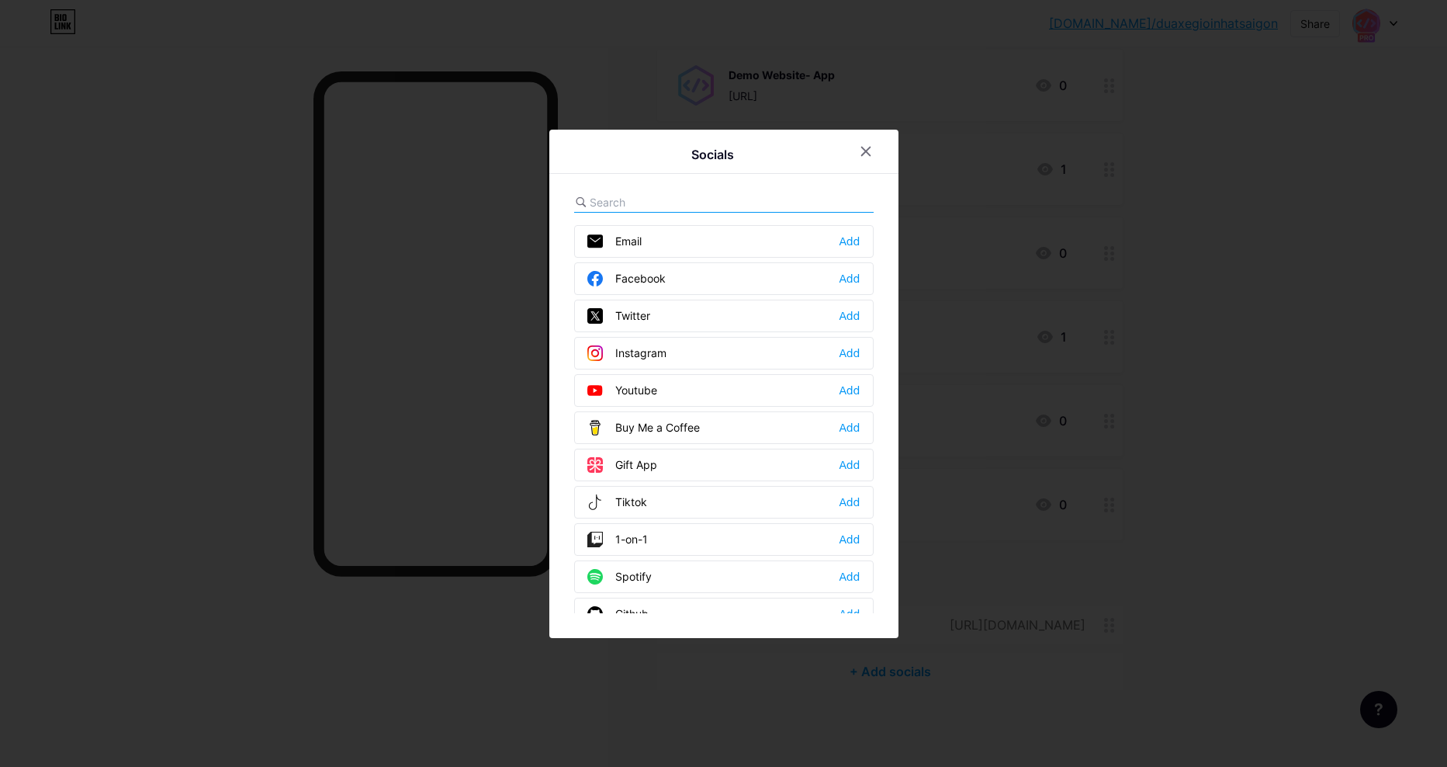
click at [865, 152] on icon at bounding box center [866, 151] width 12 height 12
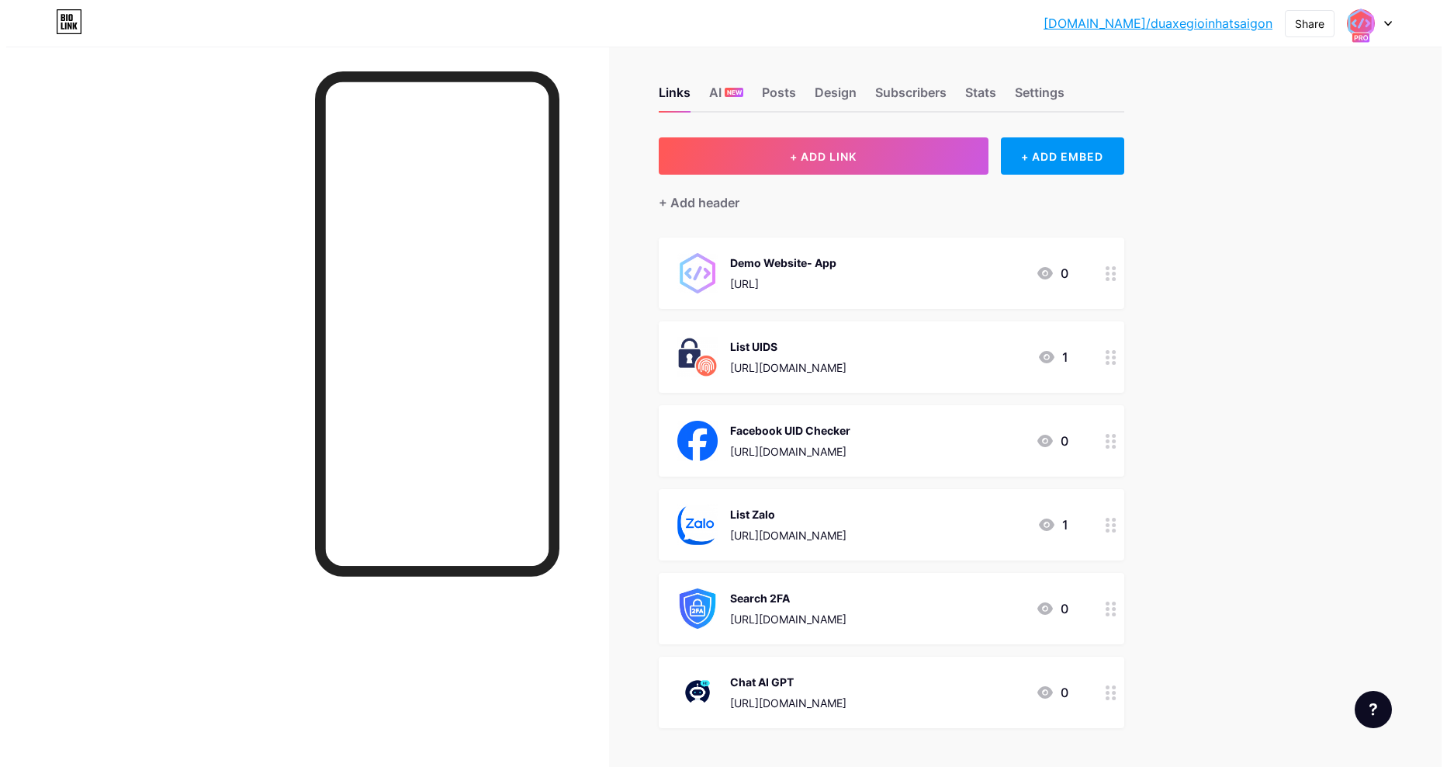
scroll to position [0, 0]
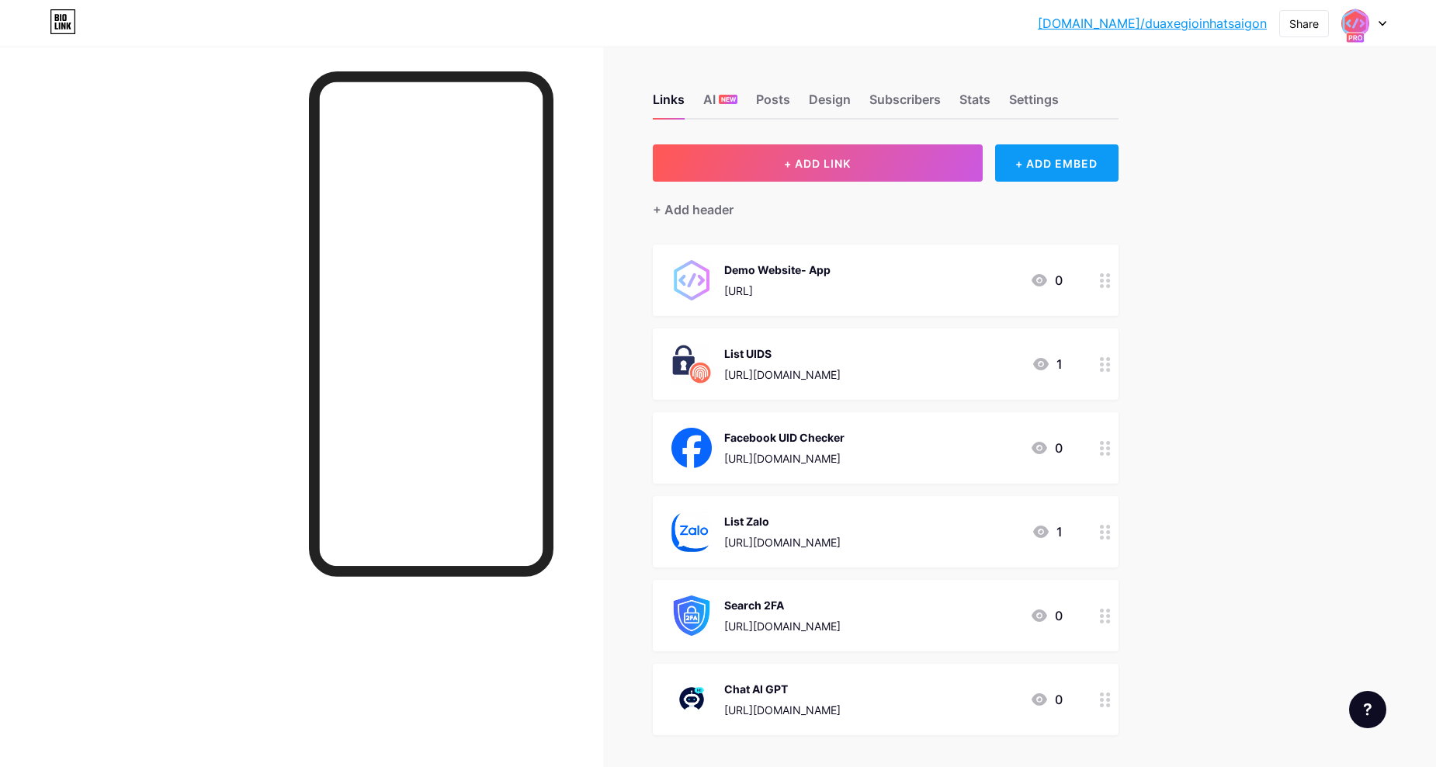
click at [1069, 165] on div "+ ADD EMBED" at bounding box center [1056, 162] width 123 height 37
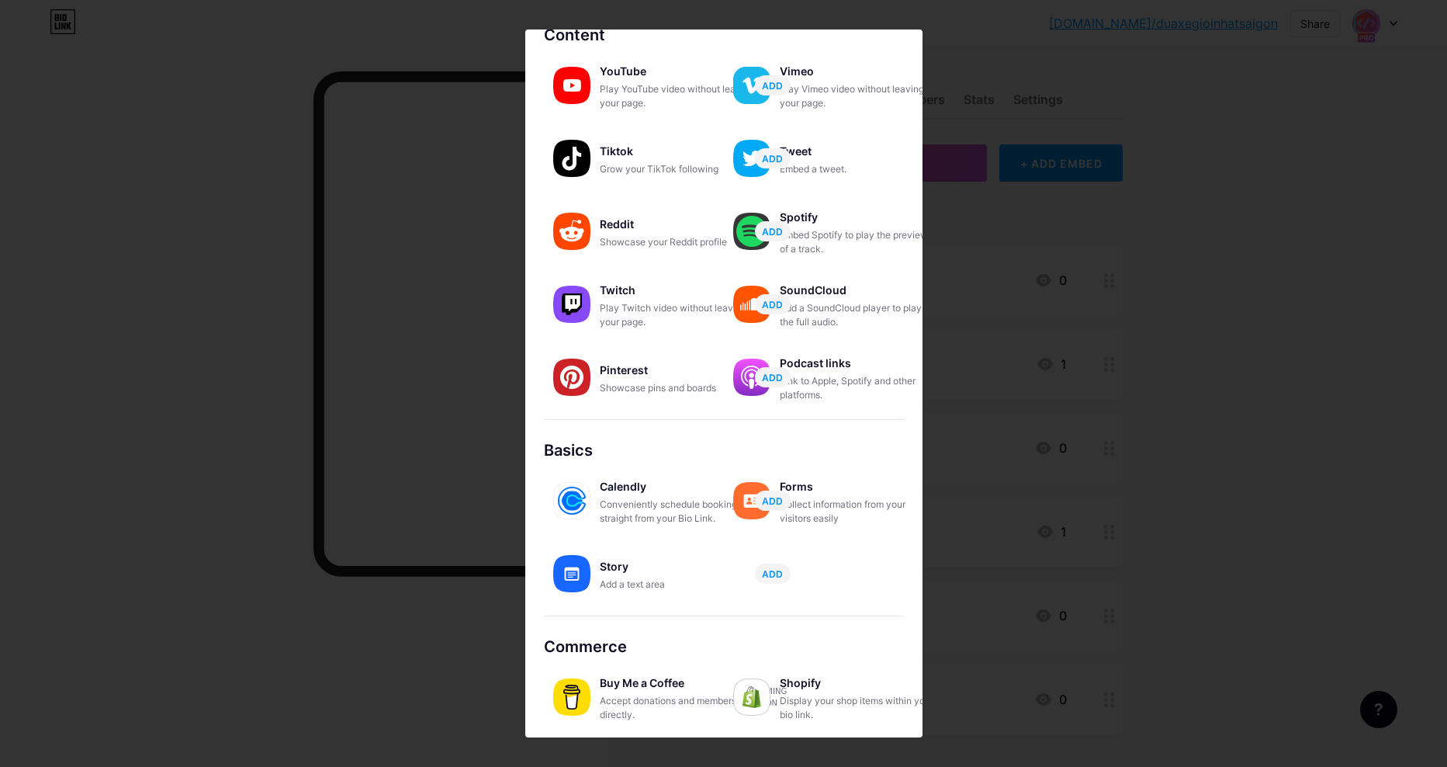
scroll to position [83, 0]
click at [979, 49] on div at bounding box center [723, 383] width 1447 height 767
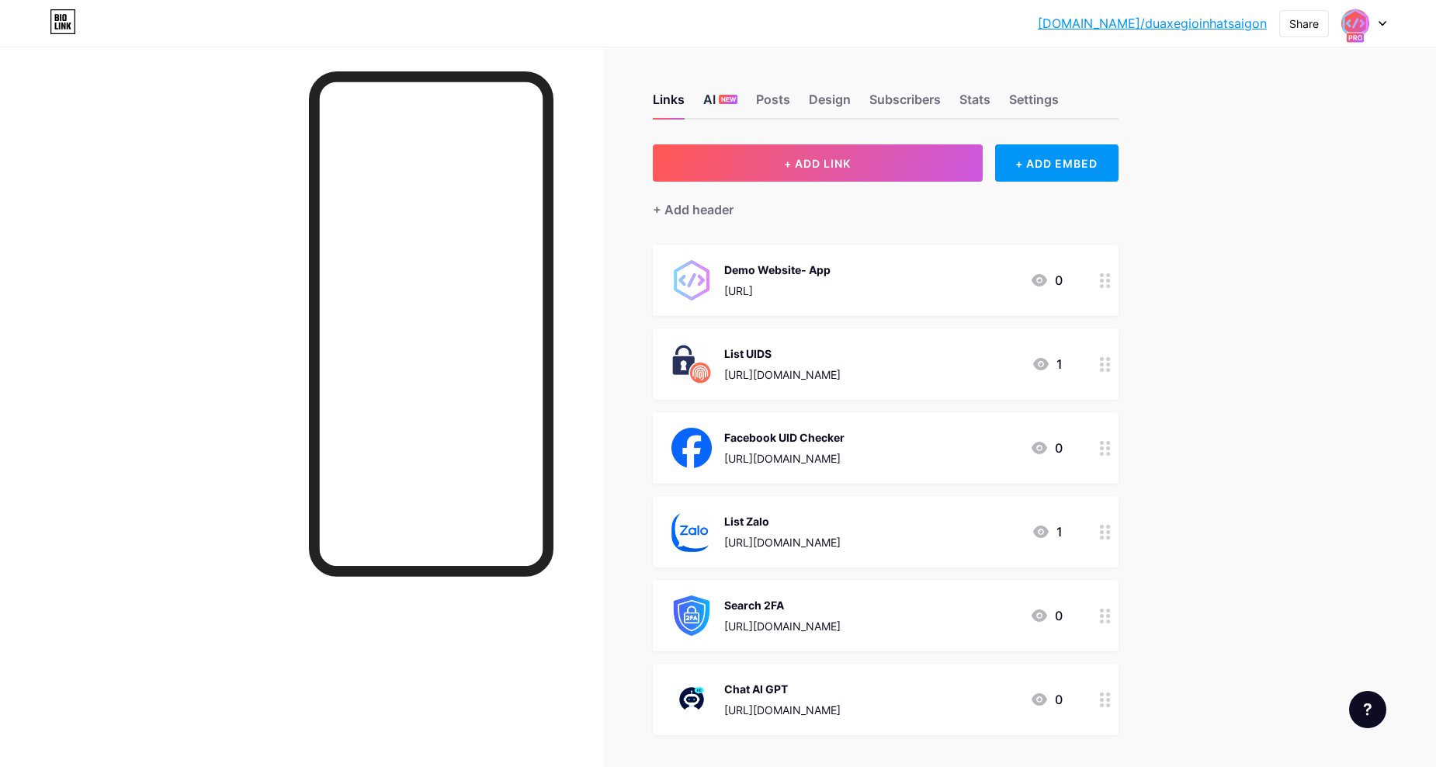
click at [727, 99] on span "NEW" at bounding box center [728, 99] width 15 height 9
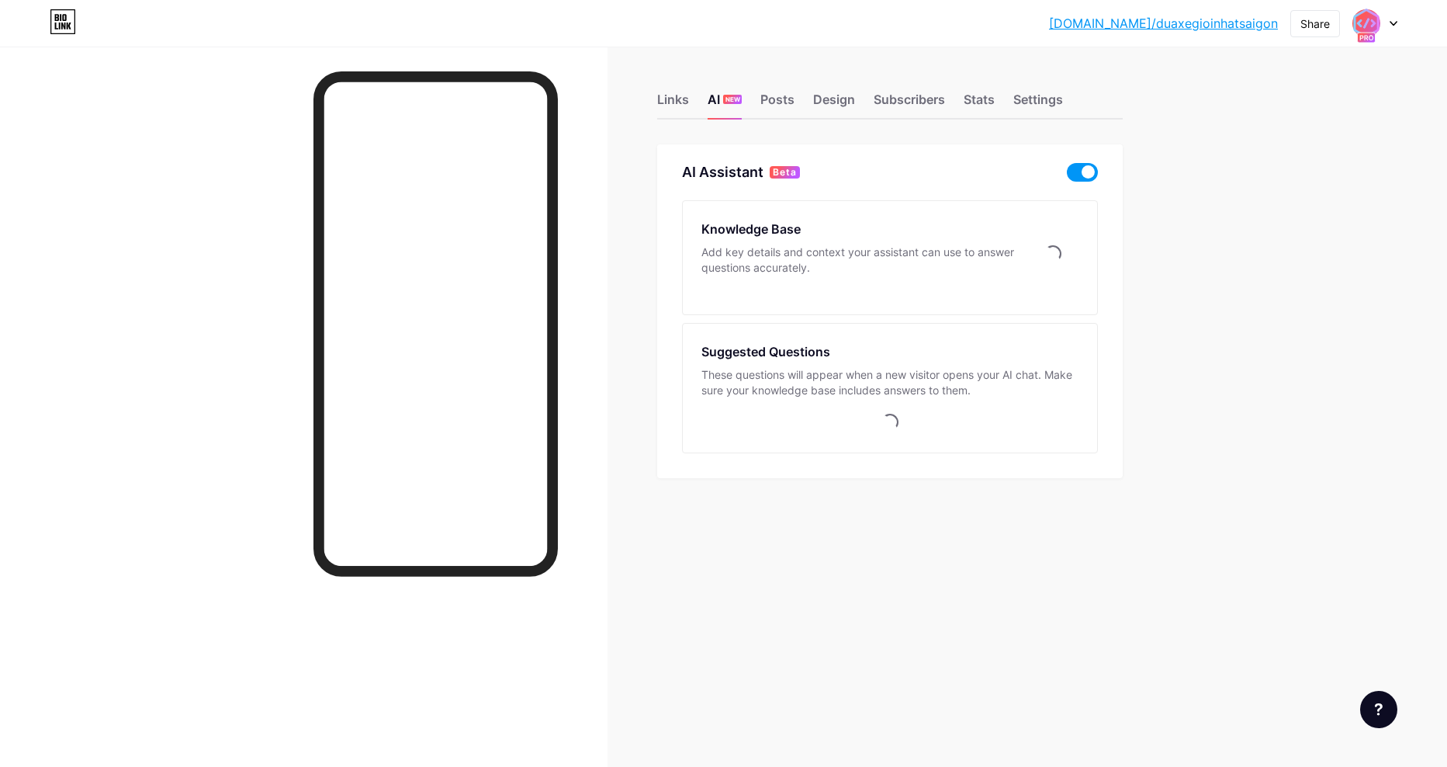
click at [1086, 174] on span at bounding box center [1082, 172] width 31 height 19
click at [1067, 176] on input "checkbox" at bounding box center [1067, 176] width 0 height 0
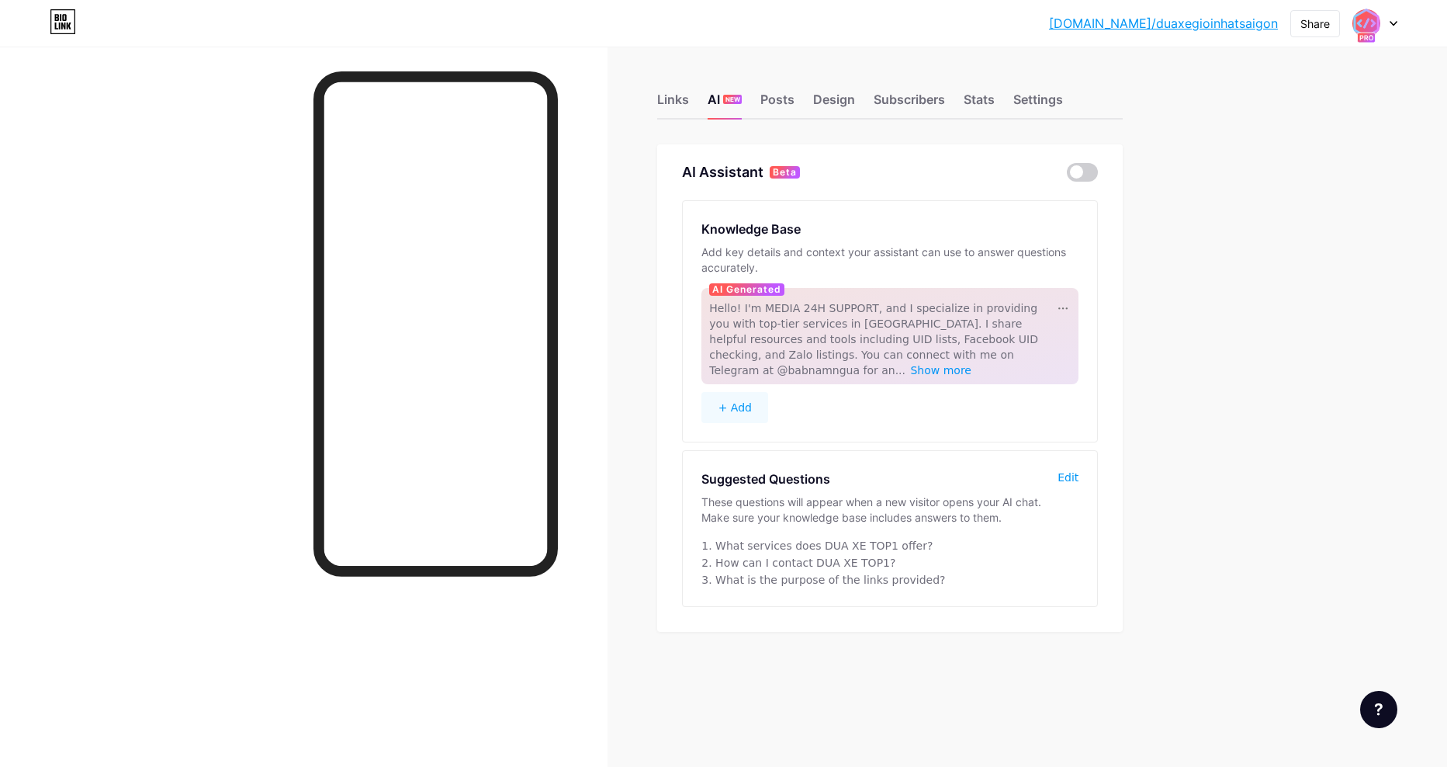
click at [876, 341] on span "Hello! I'm MEDIA 24H SUPPORT, and I specialize in providing you with top-tier s…" at bounding box center [873, 339] width 329 height 74
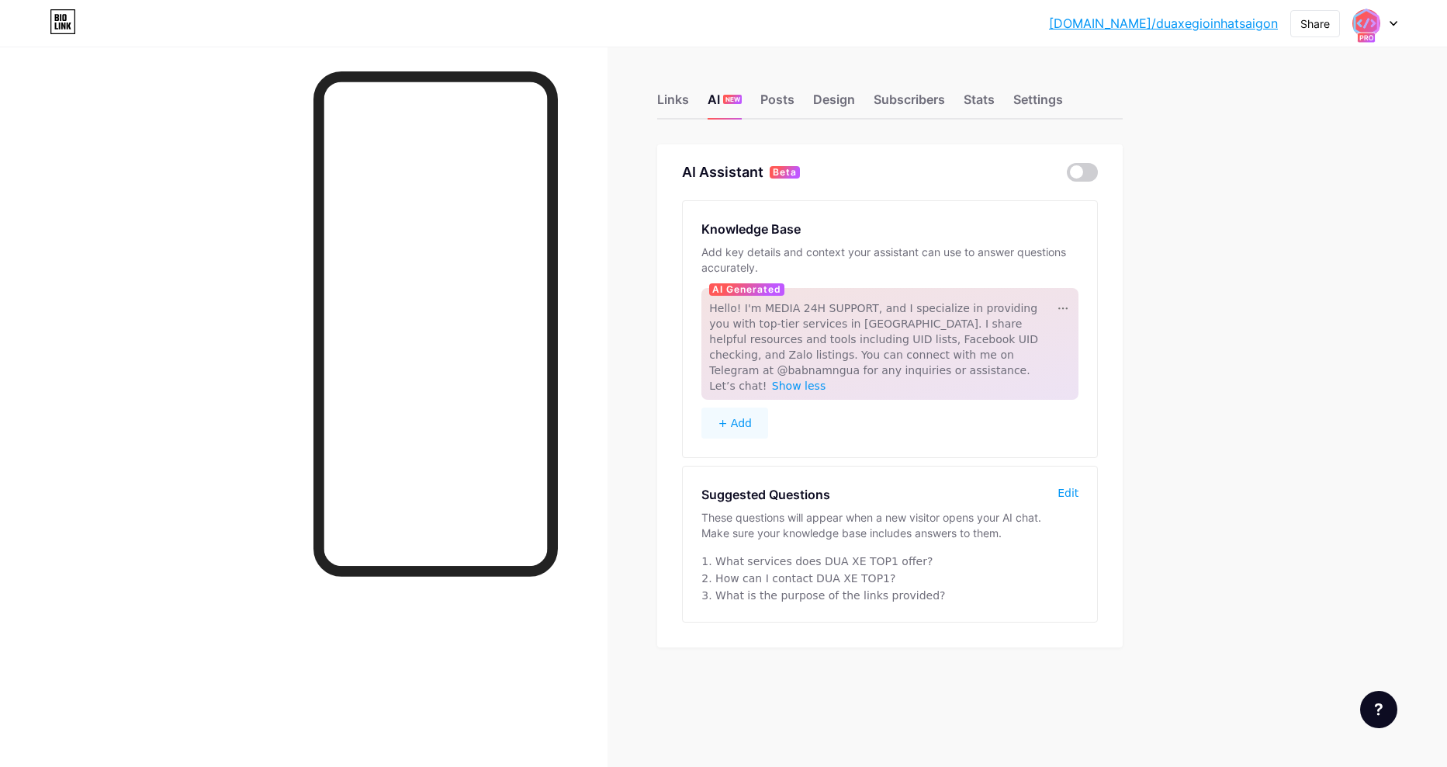
click at [742, 407] on button "+ Add" at bounding box center [735, 422] width 67 height 31
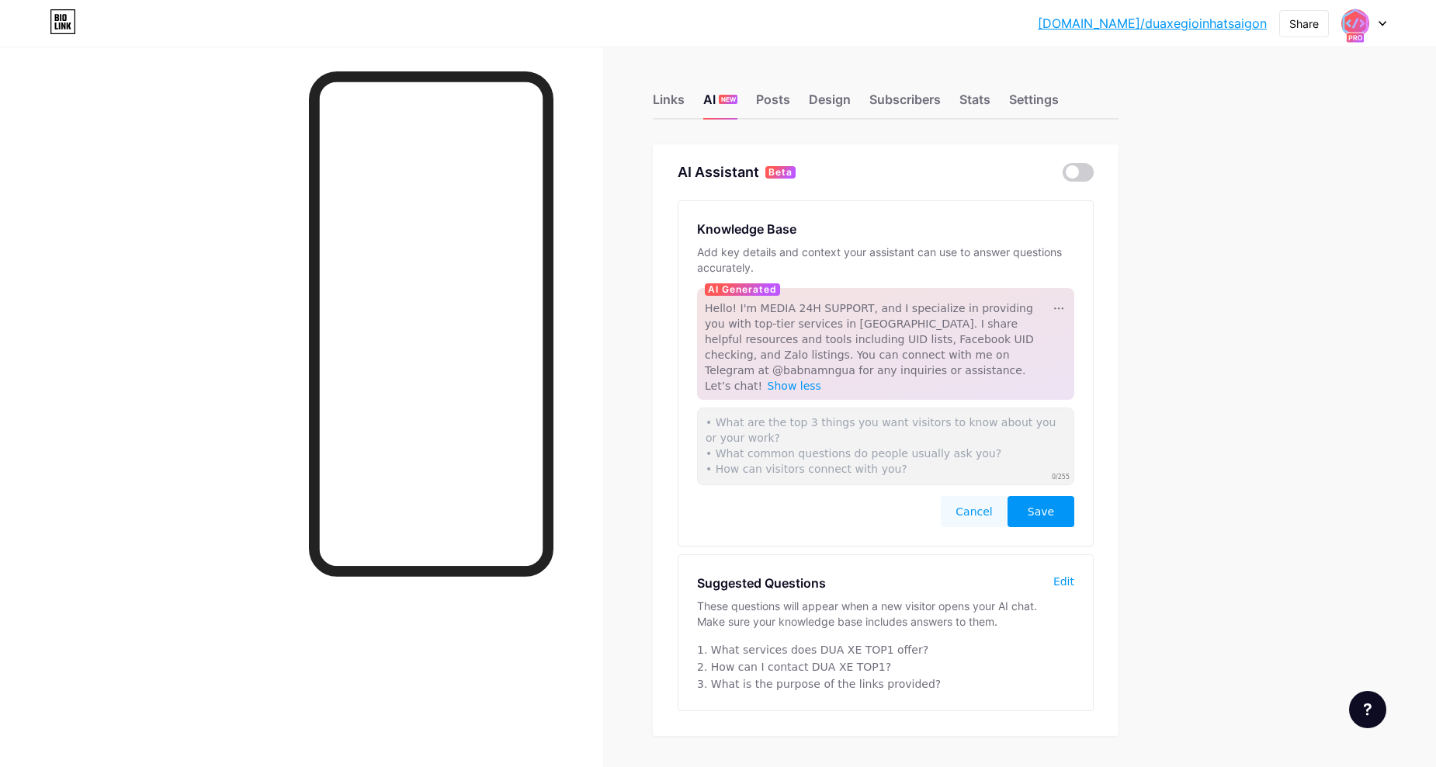
click at [927, 354] on span "Hello! I'm MEDIA 24H SUPPORT, and I specialize in providing you with top-tier s…" at bounding box center [869, 347] width 329 height 90
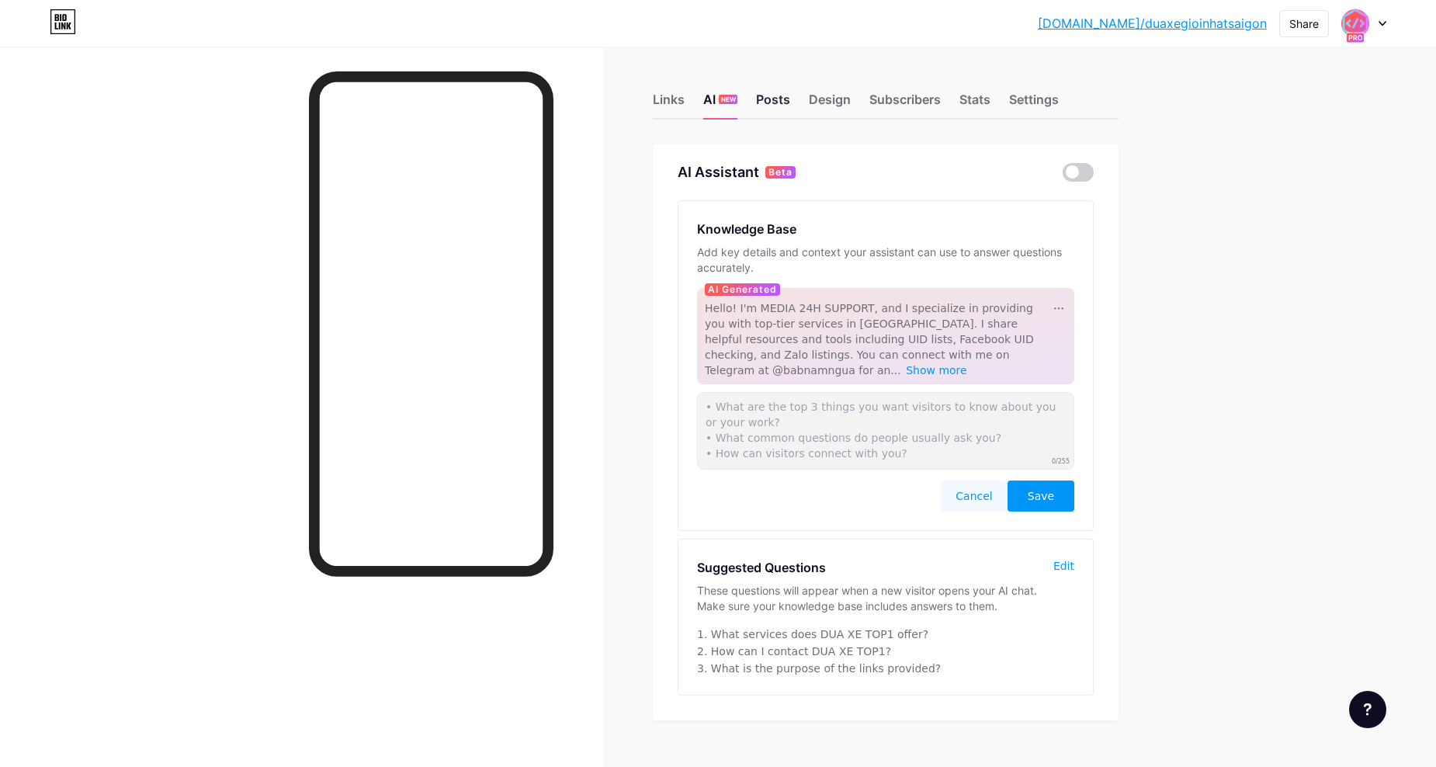
click at [778, 102] on div "Posts" at bounding box center [773, 104] width 34 height 28
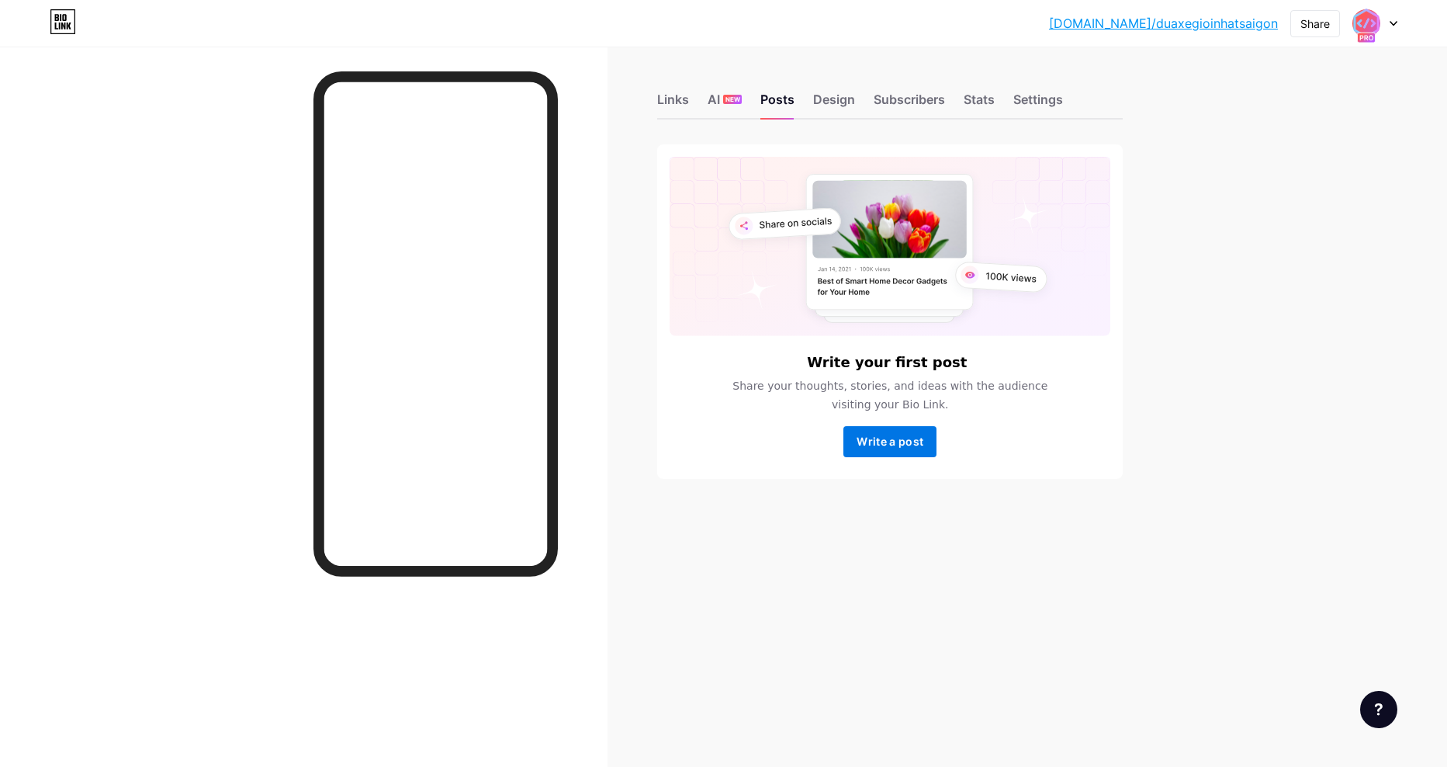
click at [899, 434] on button "Write a post" at bounding box center [890, 441] width 93 height 31
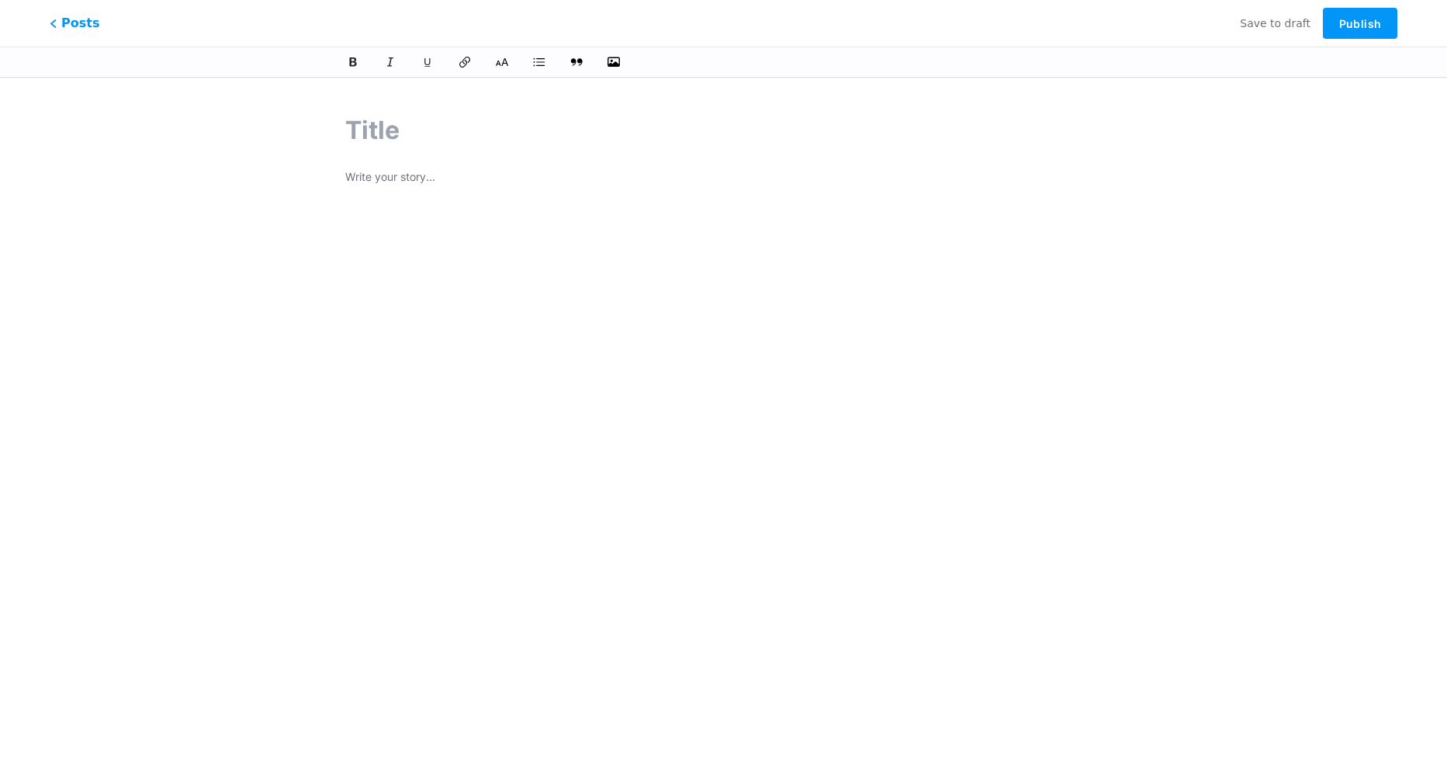
click at [388, 135] on input "text" at bounding box center [723, 130] width 757 height 37
type input "Cung cấp tài nguyên Mj"
type input "cung-cap-tai-nguyen-m"
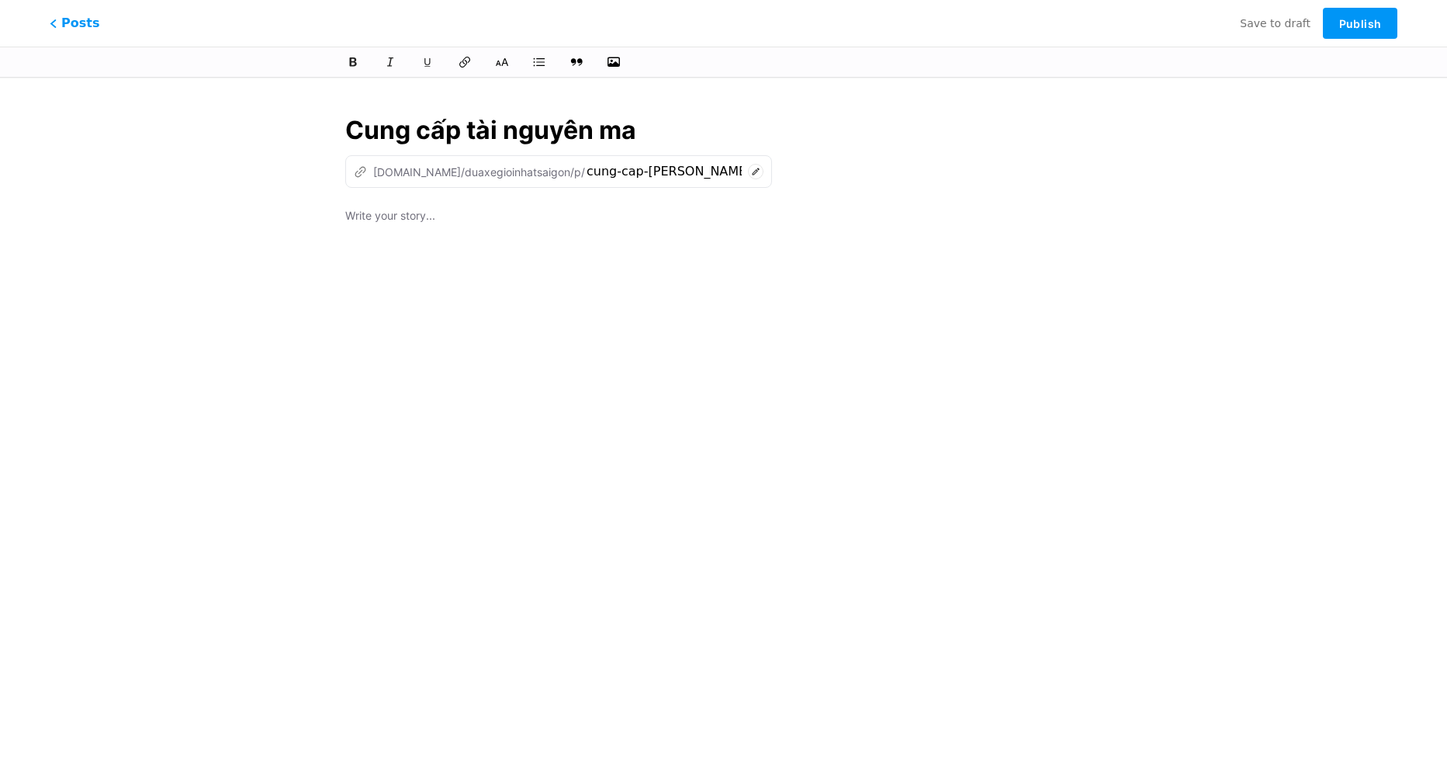
type input "Cung cấp tài nguyên mạ"
type input "cung-cap-tai-nguyen-a"
type input "Cung cấp tài nguyên mạng xã"
type input "cung-cap-tai-nguyen-mang-xax"
type input "Cung cấp tài nguyên mạng xã hôik"
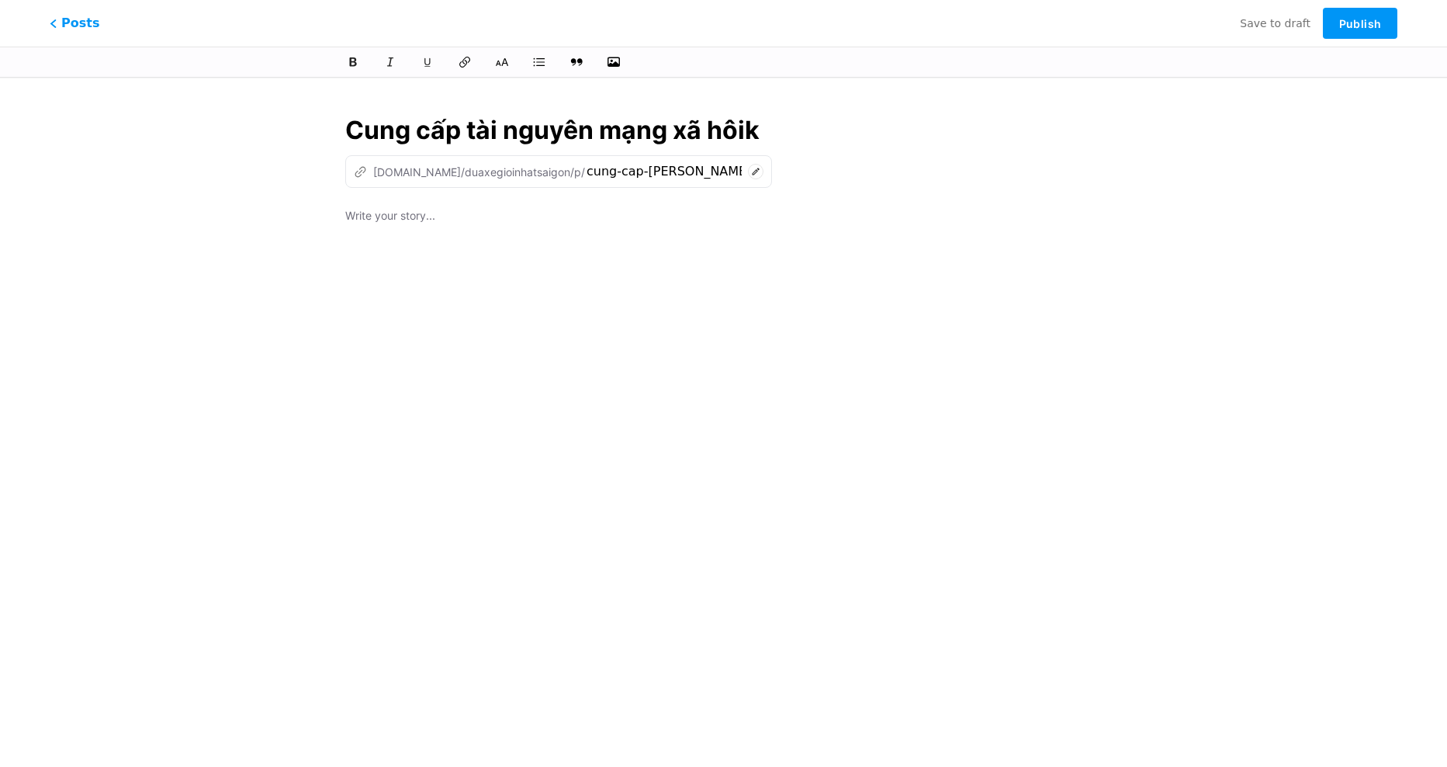
type input "cung-cap-tai-nguyen-mang-xa-hoi"
type input "Cung cấp tài nguyên mạng xã hội"
type input "cung-cap-tai-nguyen-mang-xa-ho"
type input "Cung cấp tài nguyên mạng xã hội"
type input "cung-cap-tai-nguyen-mang-xa-hoi"
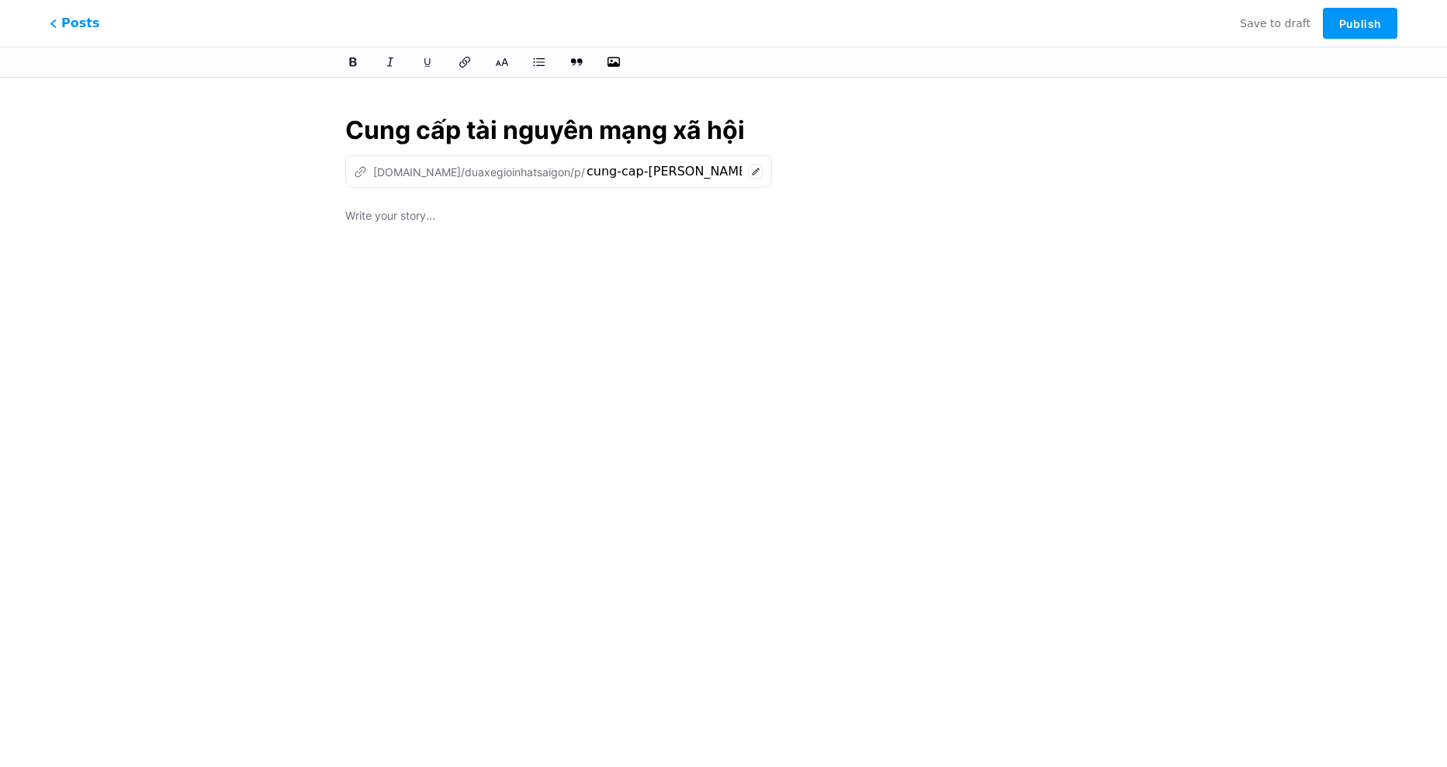
type input "Cung cấp tài nguyên mạng xã hội"
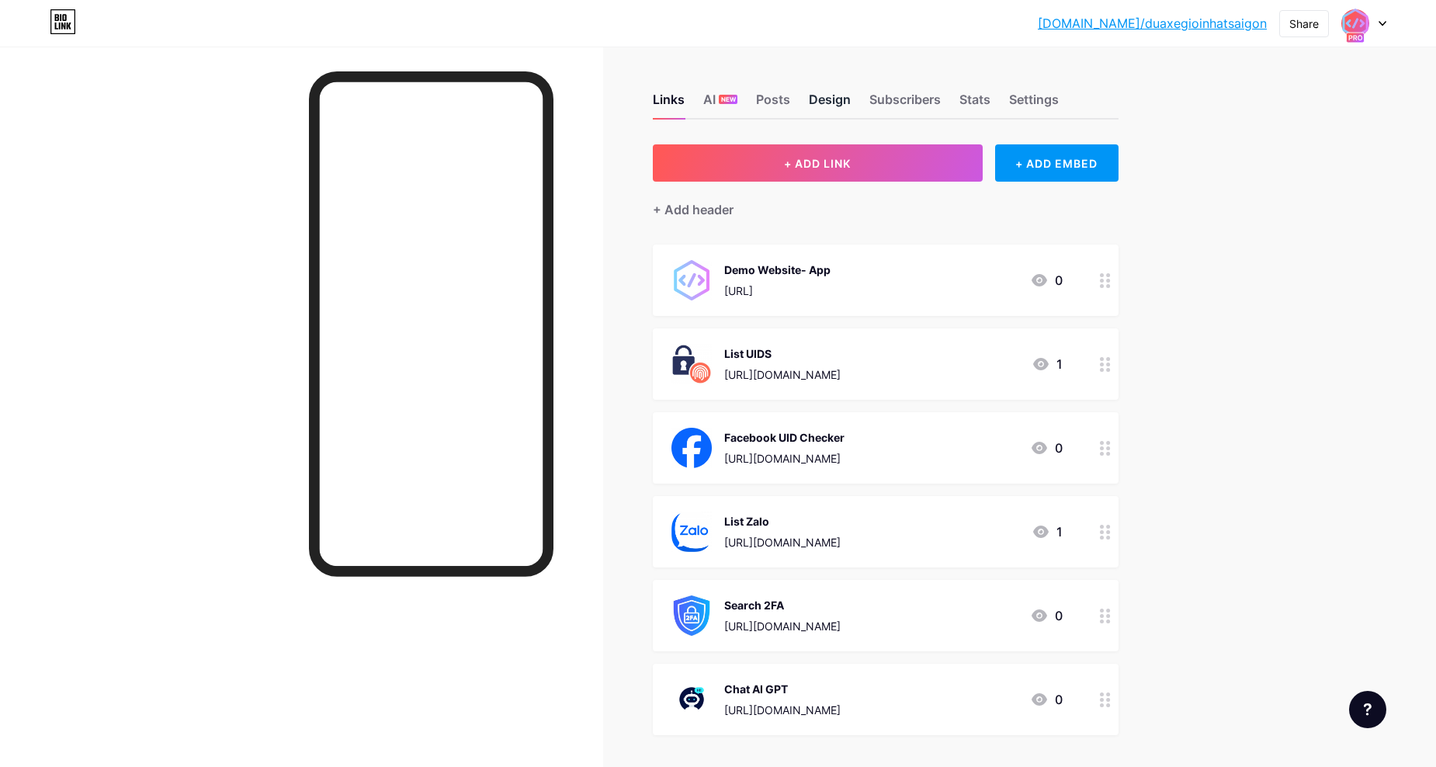
click at [821, 99] on div "Design" at bounding box center [830, 104] width 42 height 28
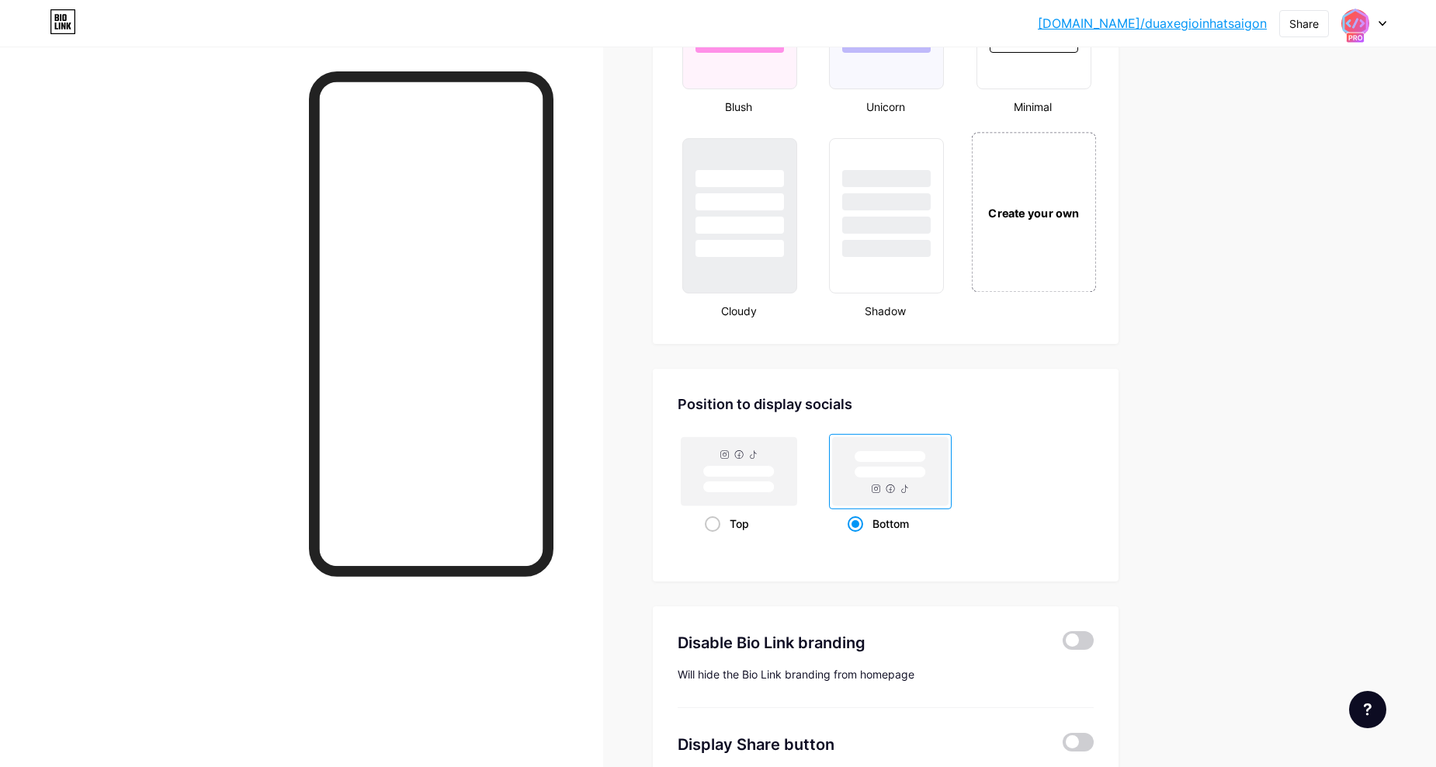
scroll to position [1512, 0]
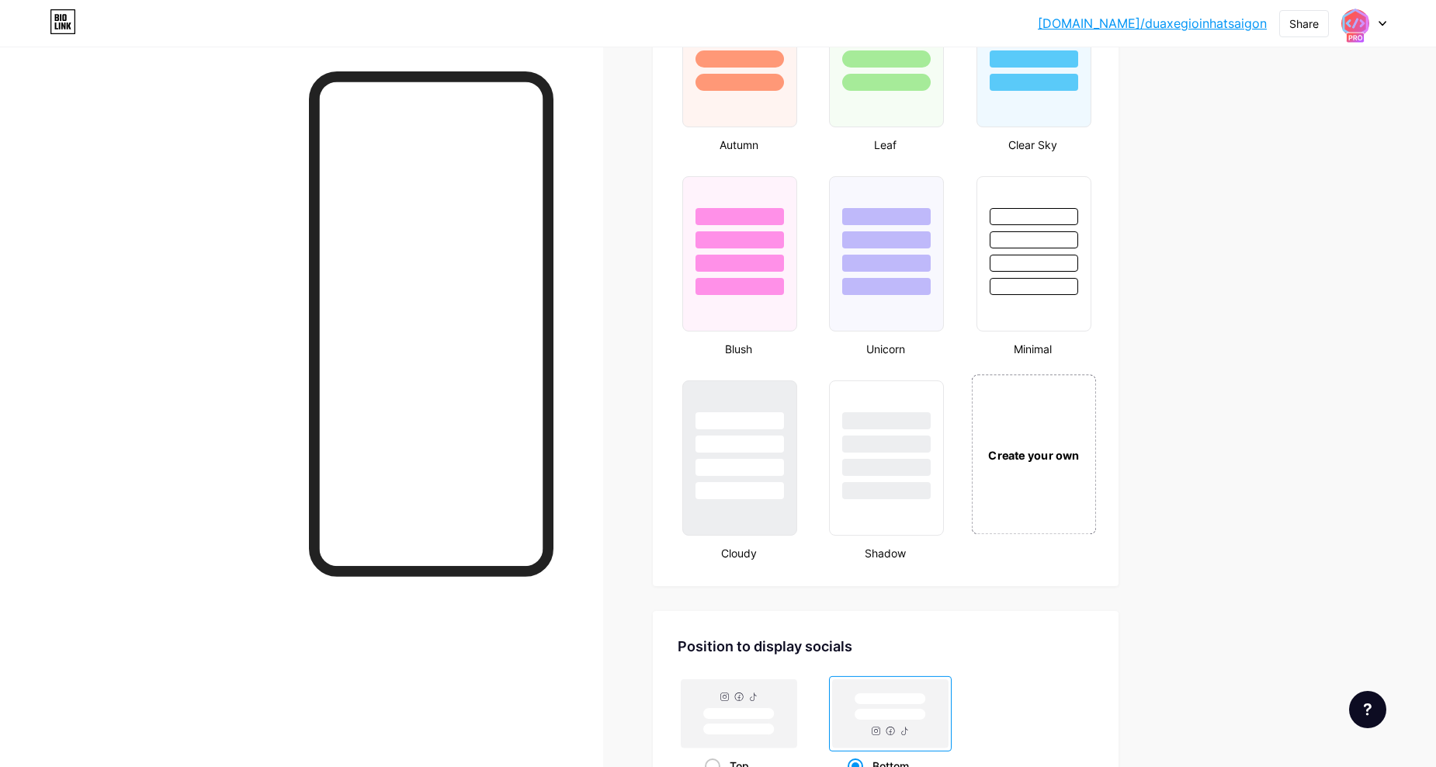
click at [1041, 452] on div "Create your own" at bounding box center [1033, 454] width 116 height 17
click at [1051, 462] on div "Create your own" at bounding box center [1031, 455] width 113 height 16
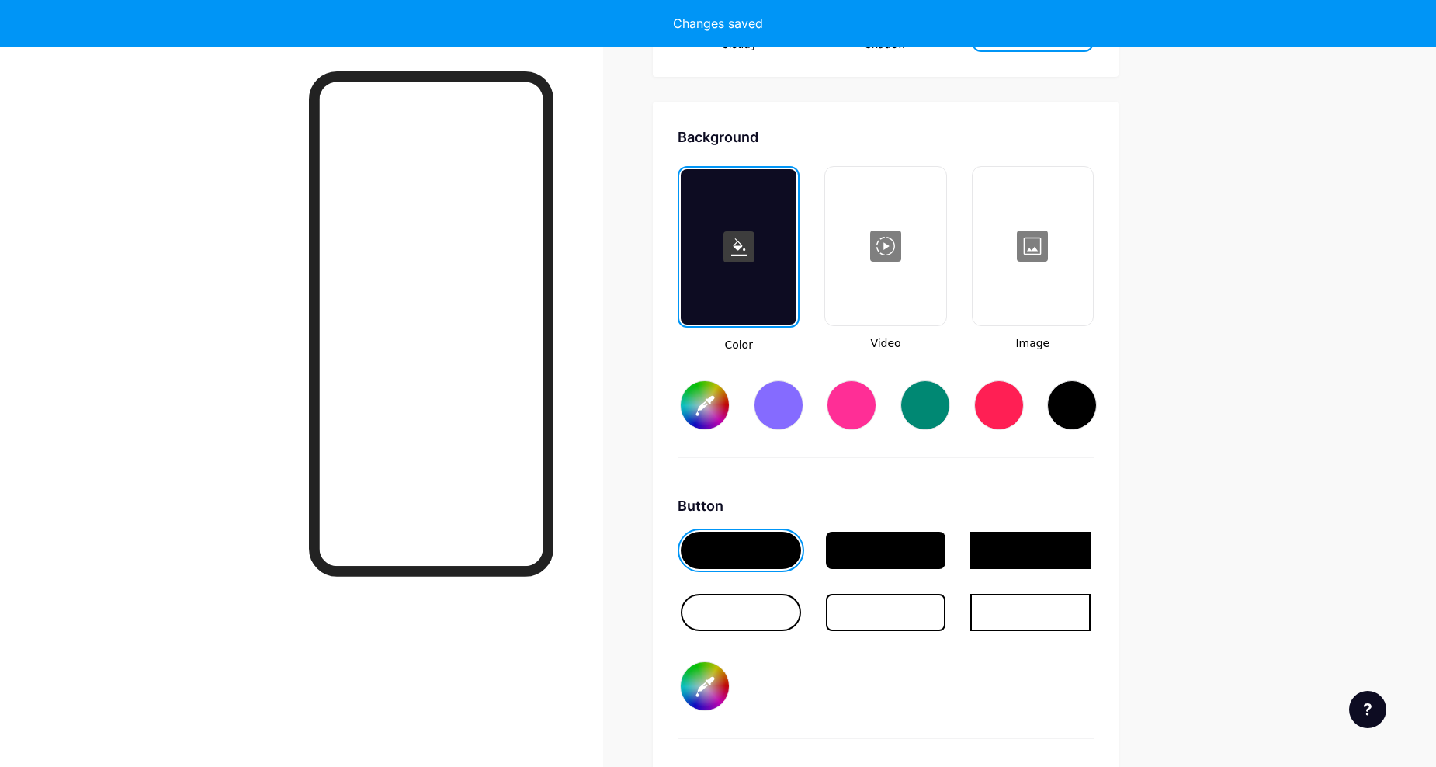
scroll to position [2060, 0]
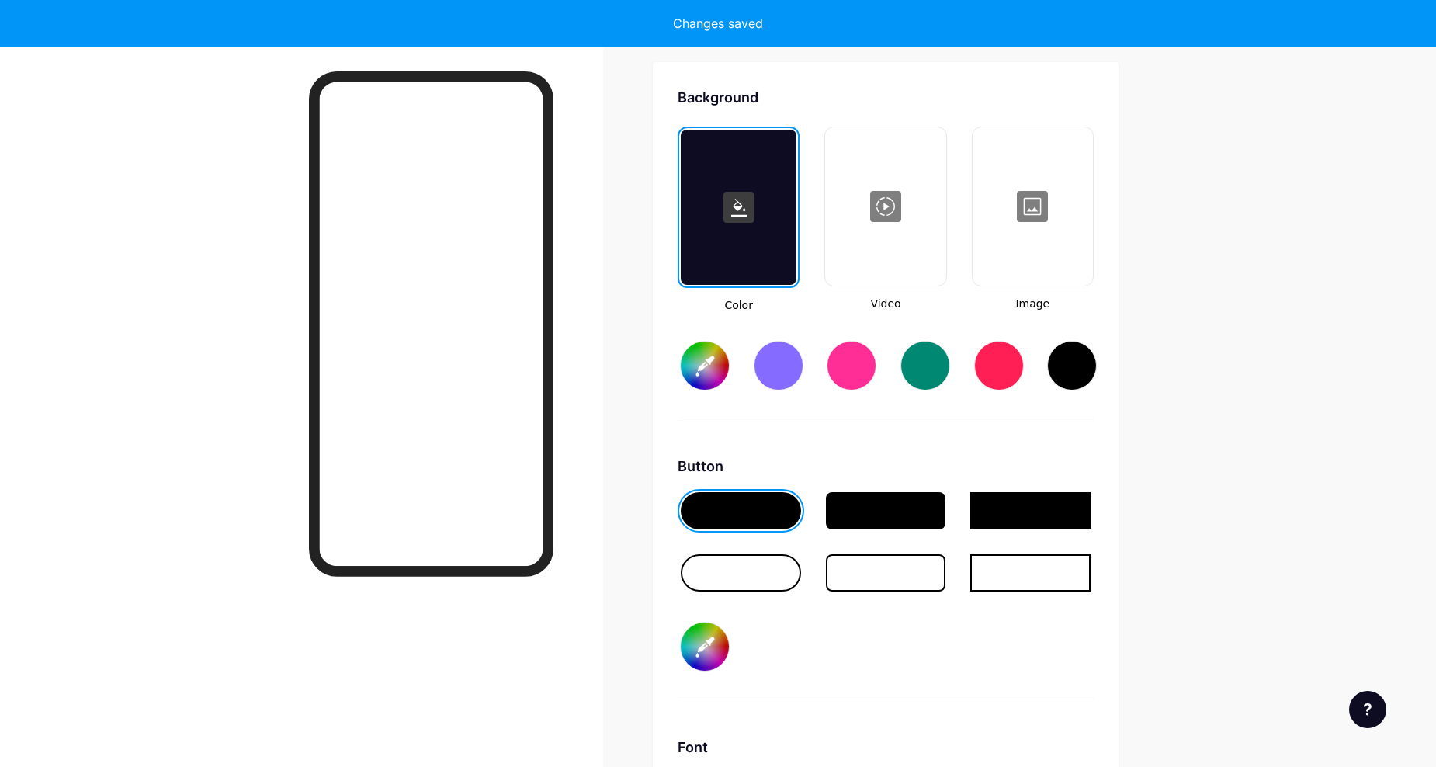
type input "#ffffff"
type input "#000000"
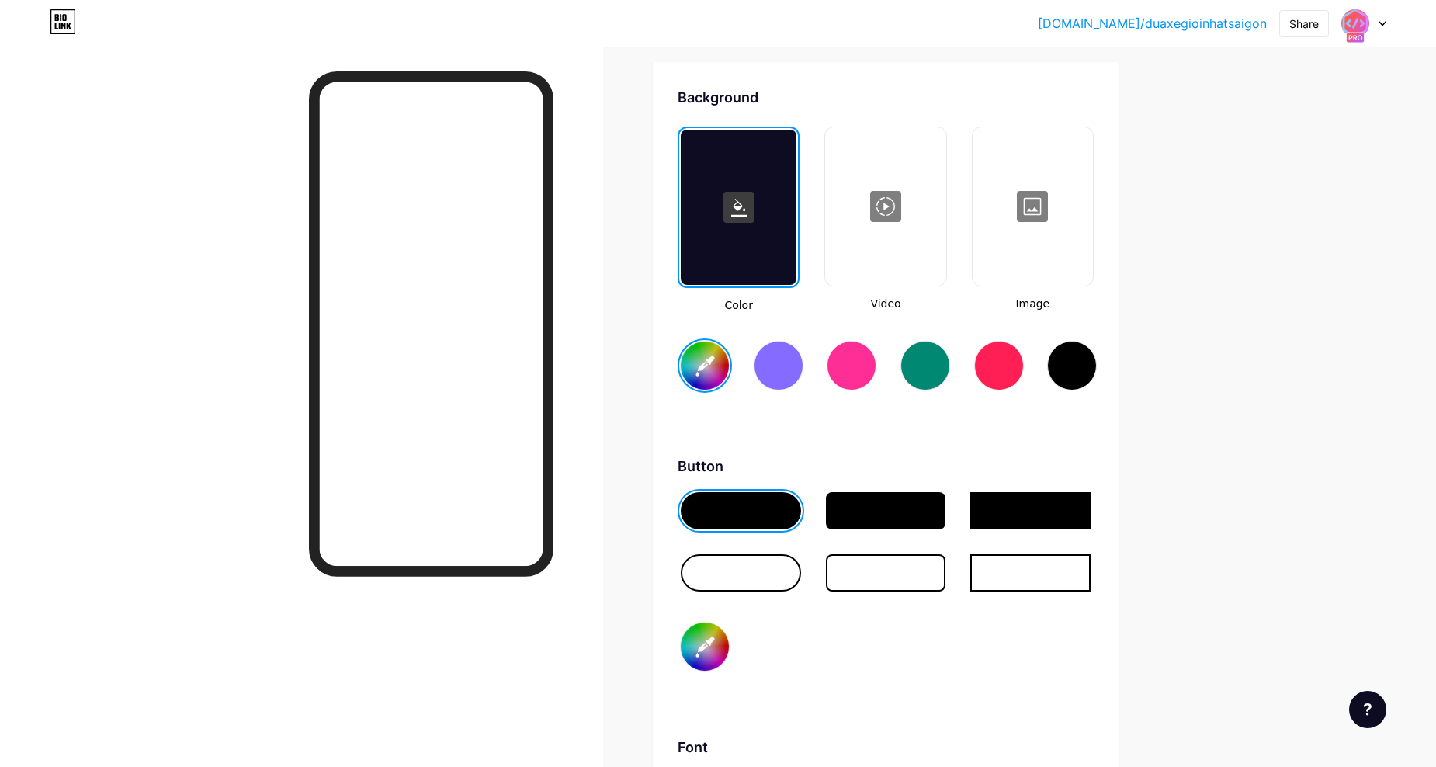
click at [1046, 209] on div at bounding box center [1032, 206] width 117 height 155
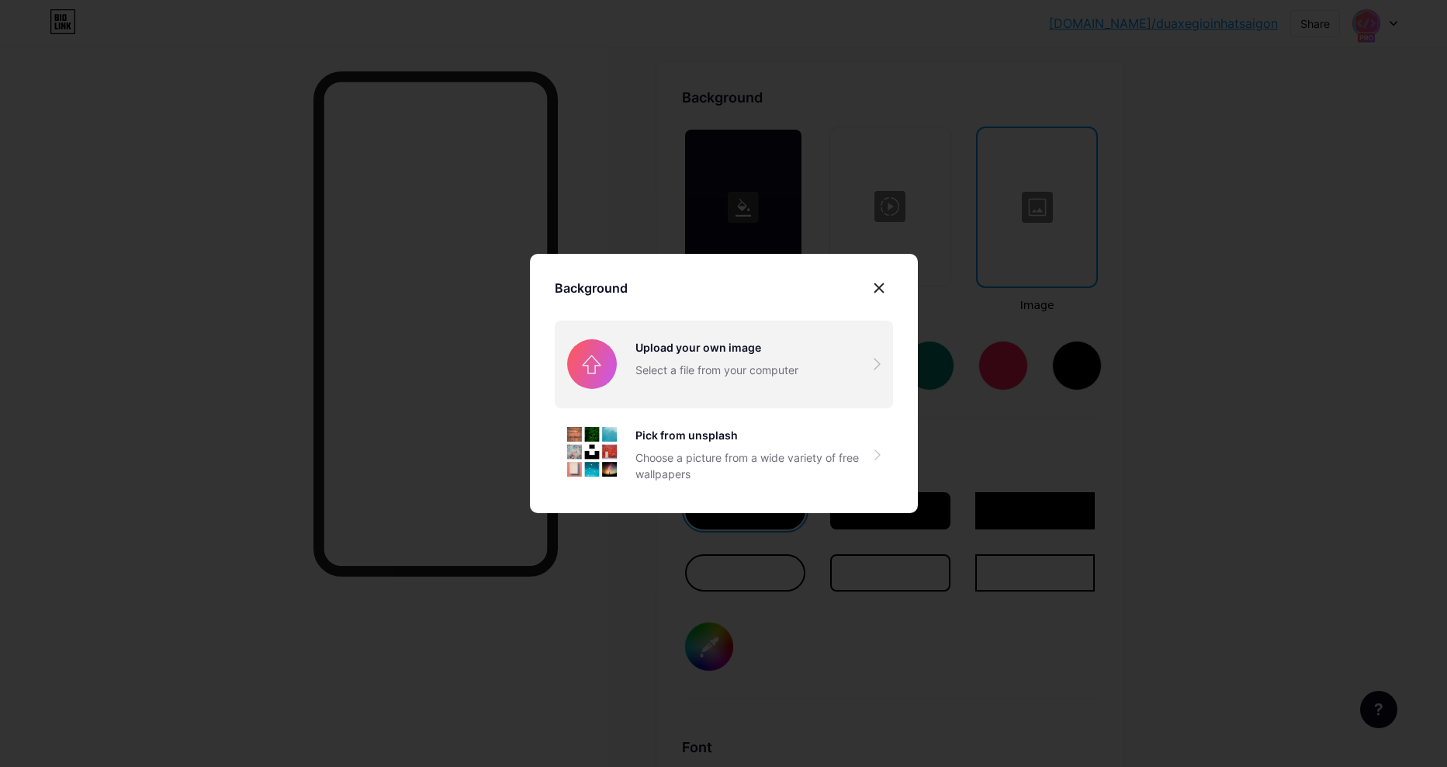
click at [819, 372] on input "file" at bounding box center [724, 363] width 338 height 87
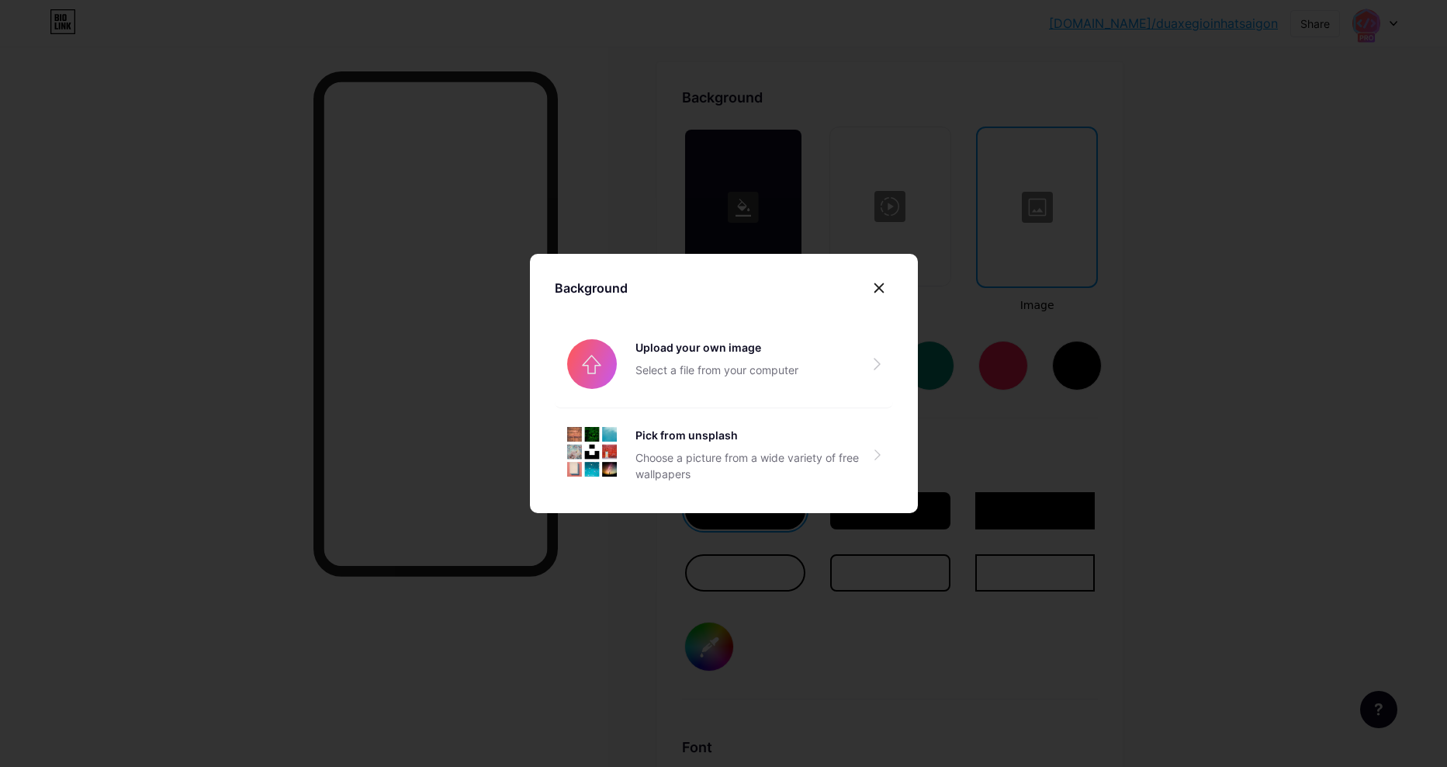
click at [886, 286] on div at bounding box center [879, 288] width 28 height 28
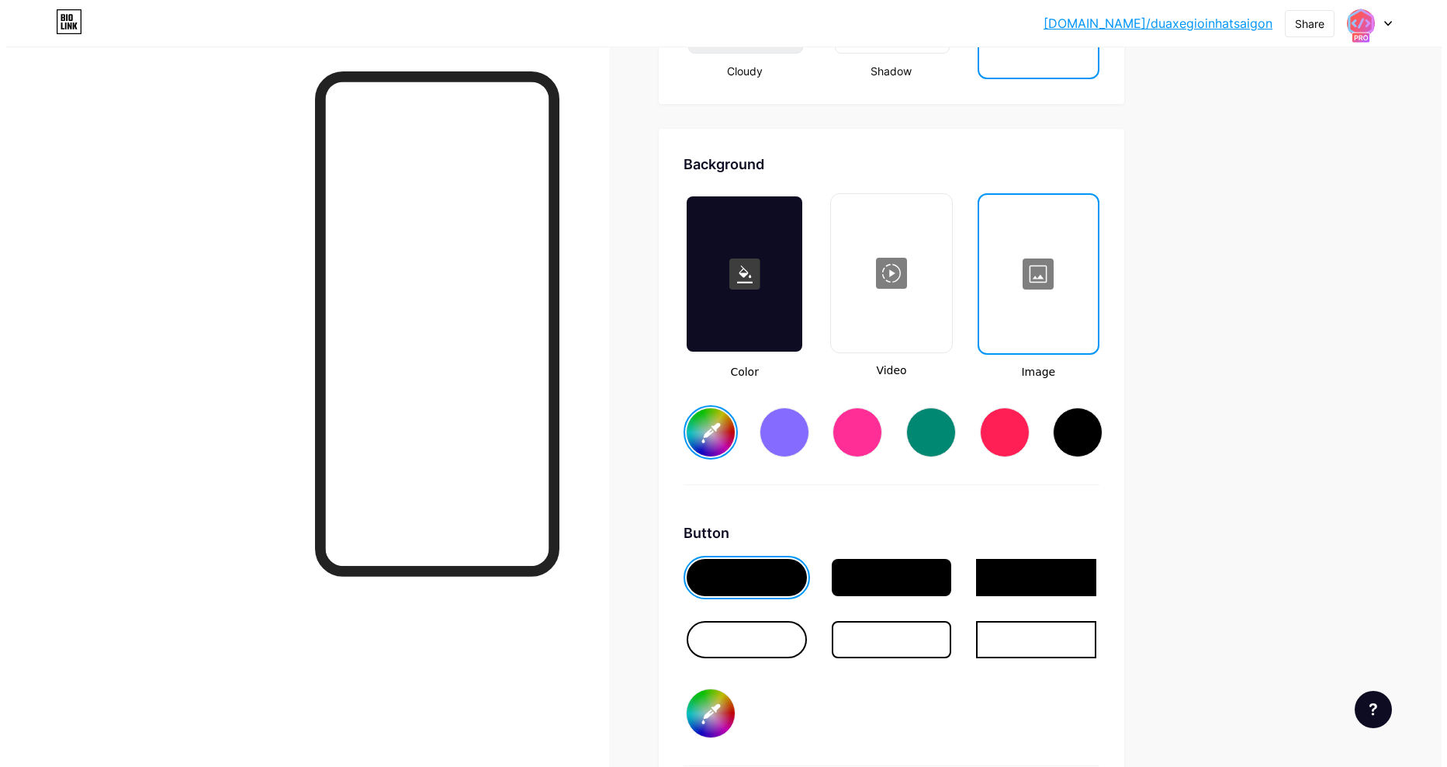
scroll to position [1879, 0]
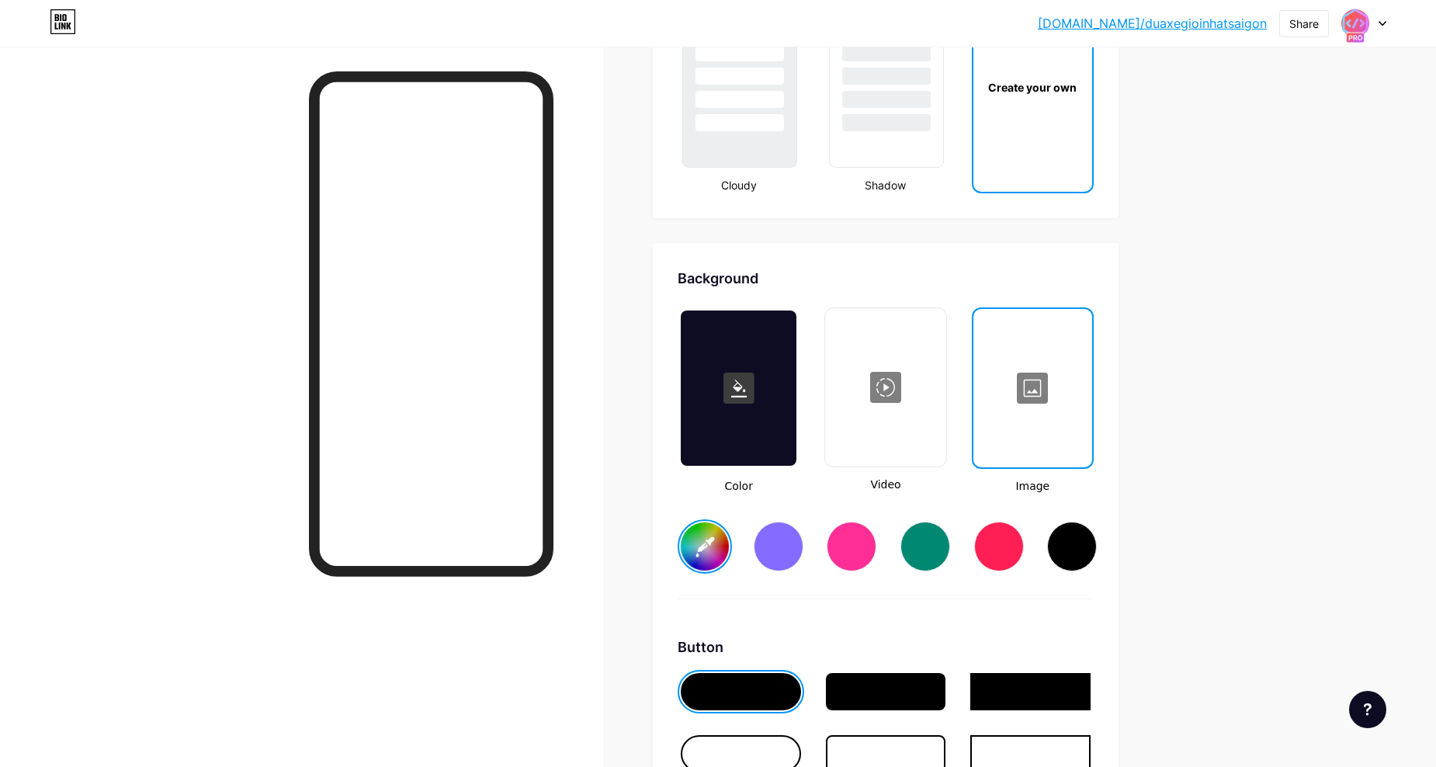
click at [747, 389] on rect at bounding box center [738, 387] width 31 height 31
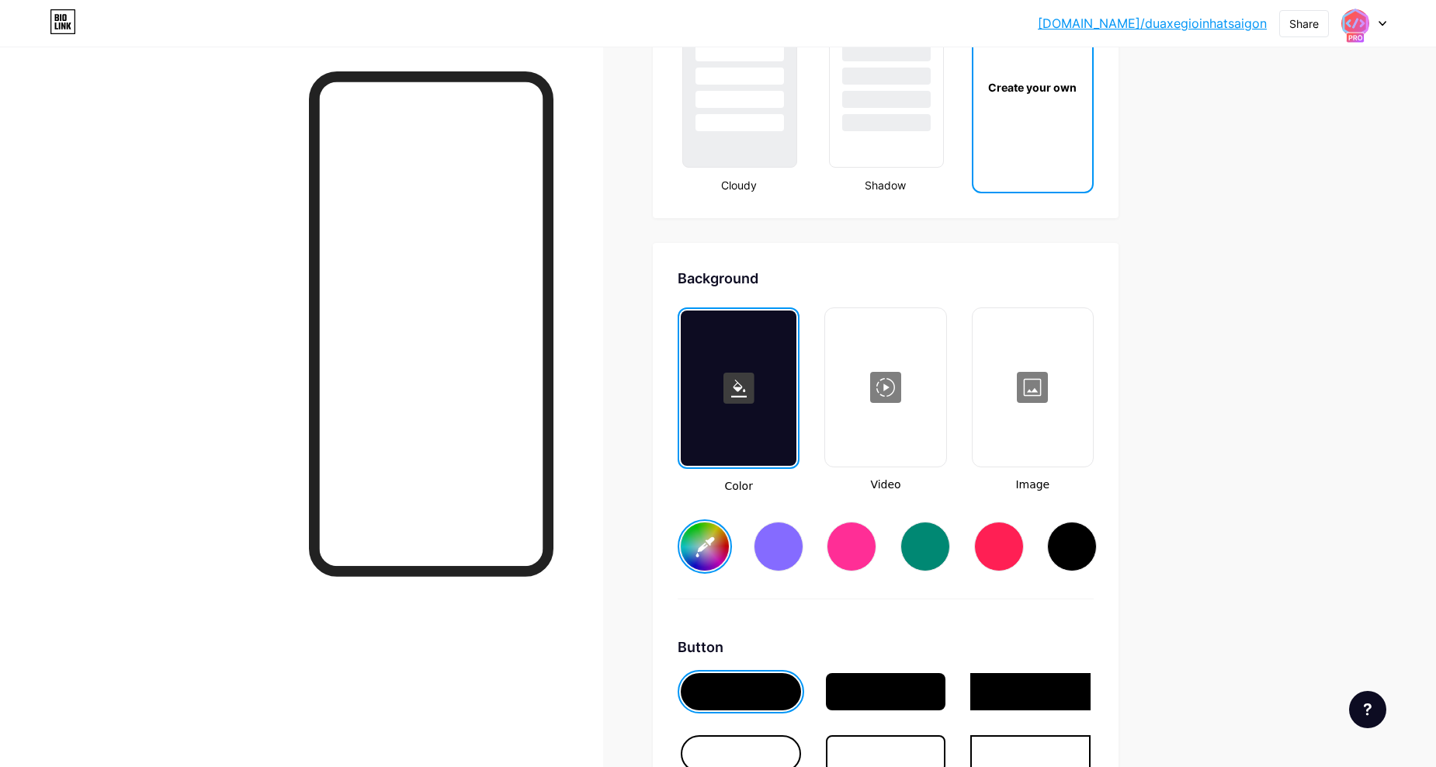
click at [923, 394] on div at bounding box center [884, 387] width 117 height 155
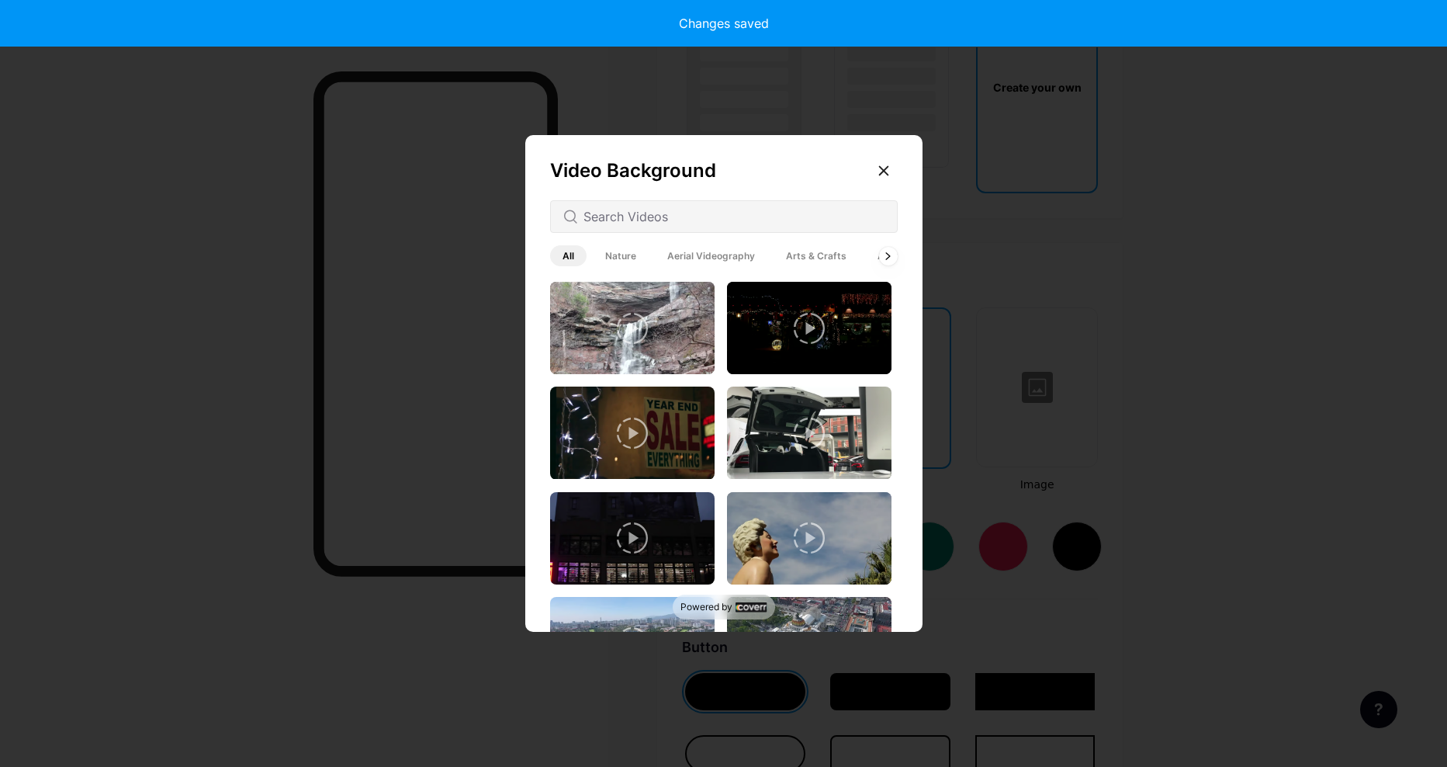
type input "#ffffff"
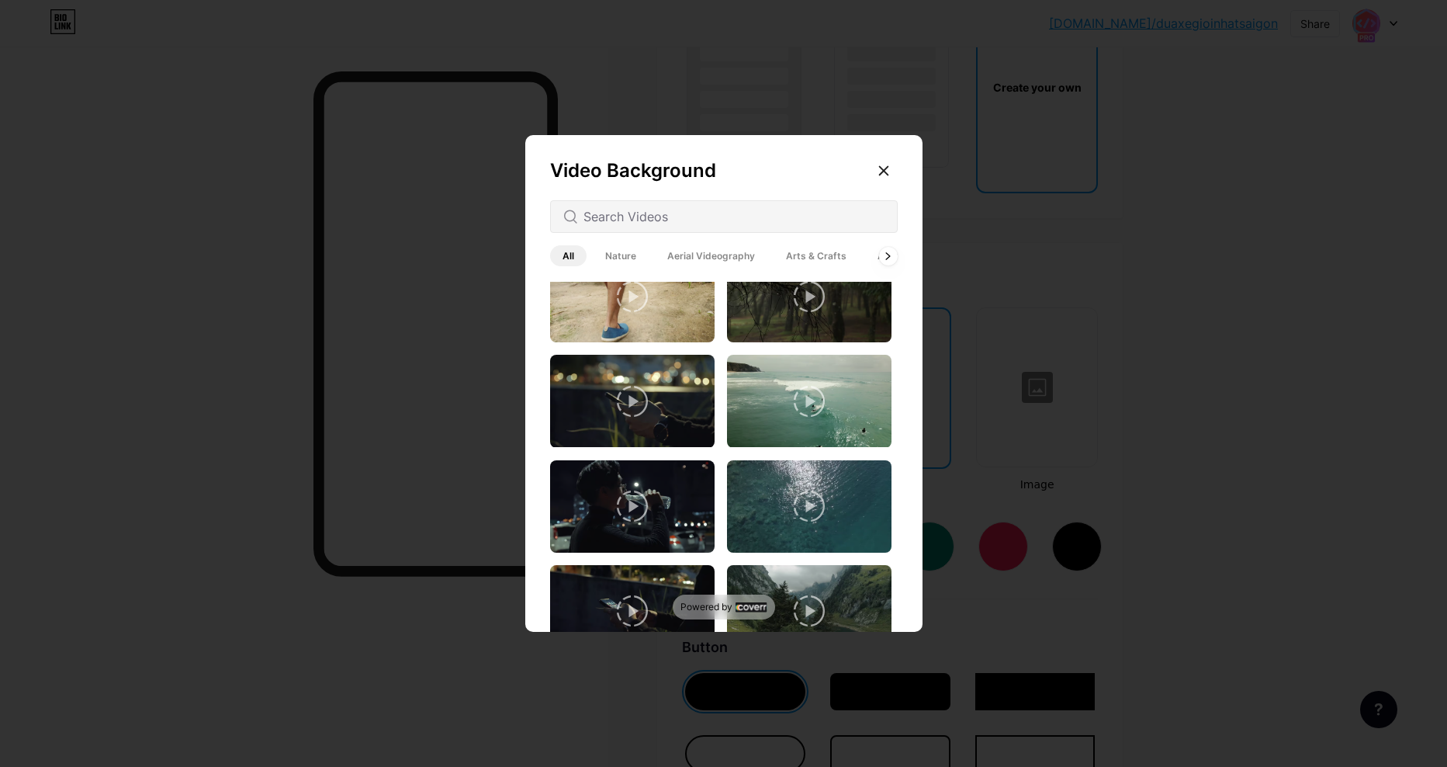
scroll to position [2241, 0]
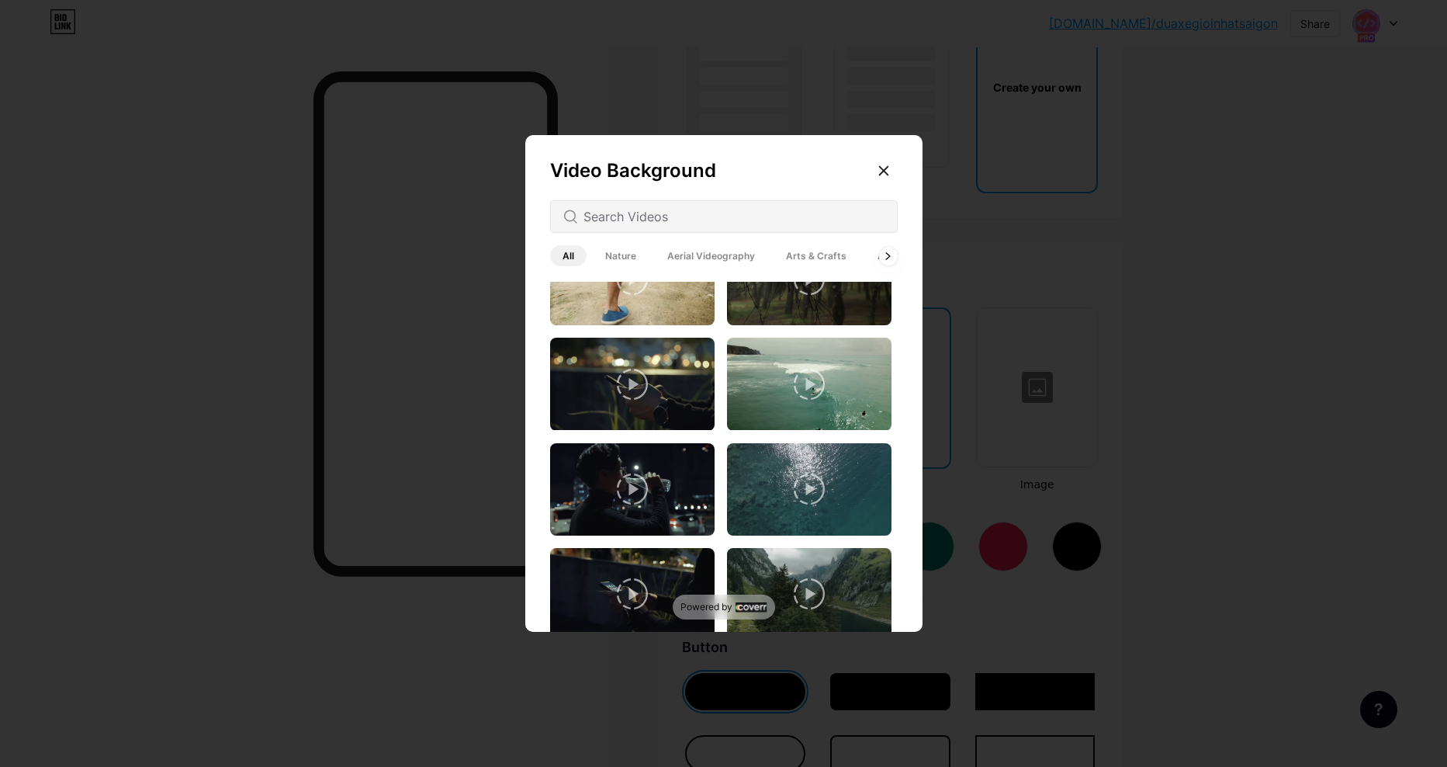
click at [622, 258] on span "Nature" at bounding box center [621, 255] width 56 height 21
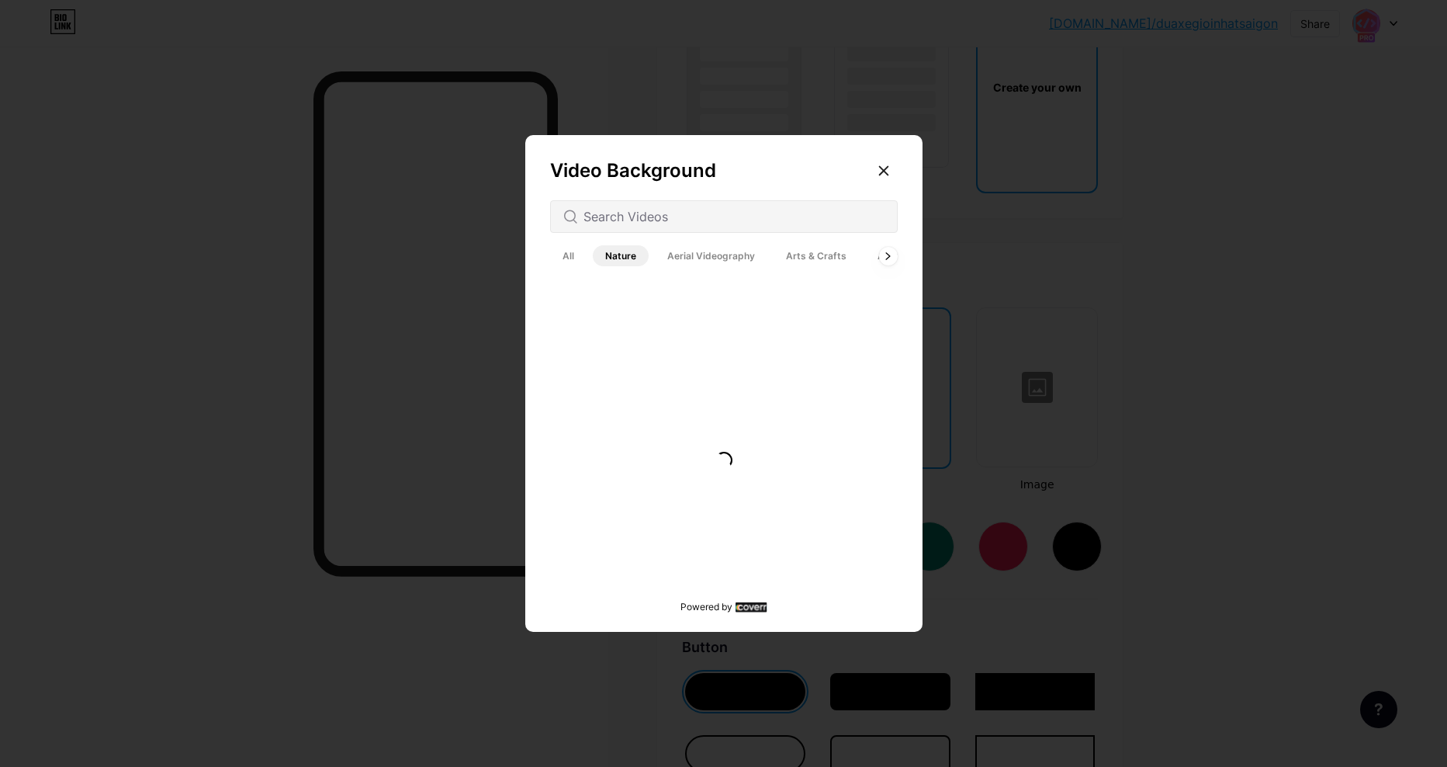
scroll to position [0, 0]
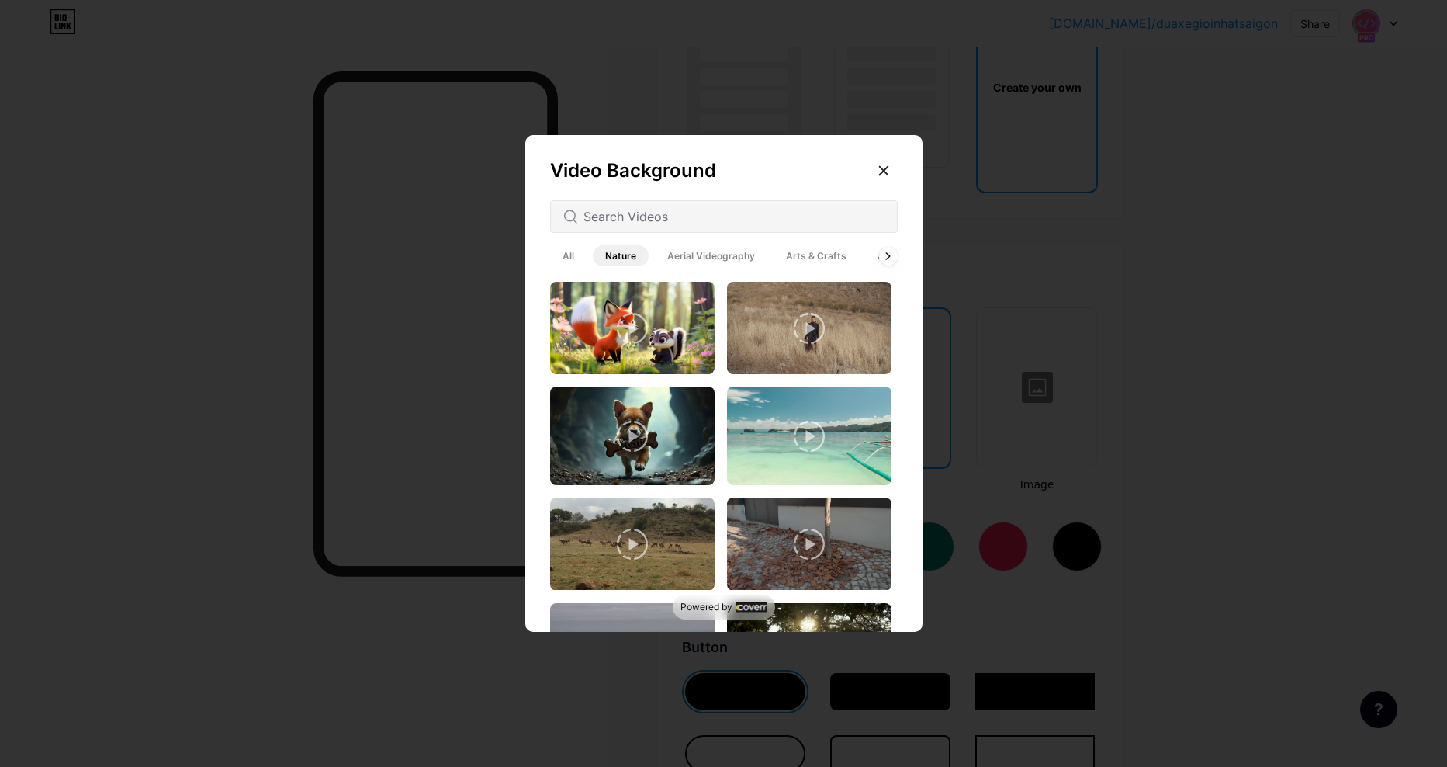
click at [707, 258] on span "Aerial Videography" at bounding box center [711, 255] width 113 height 21
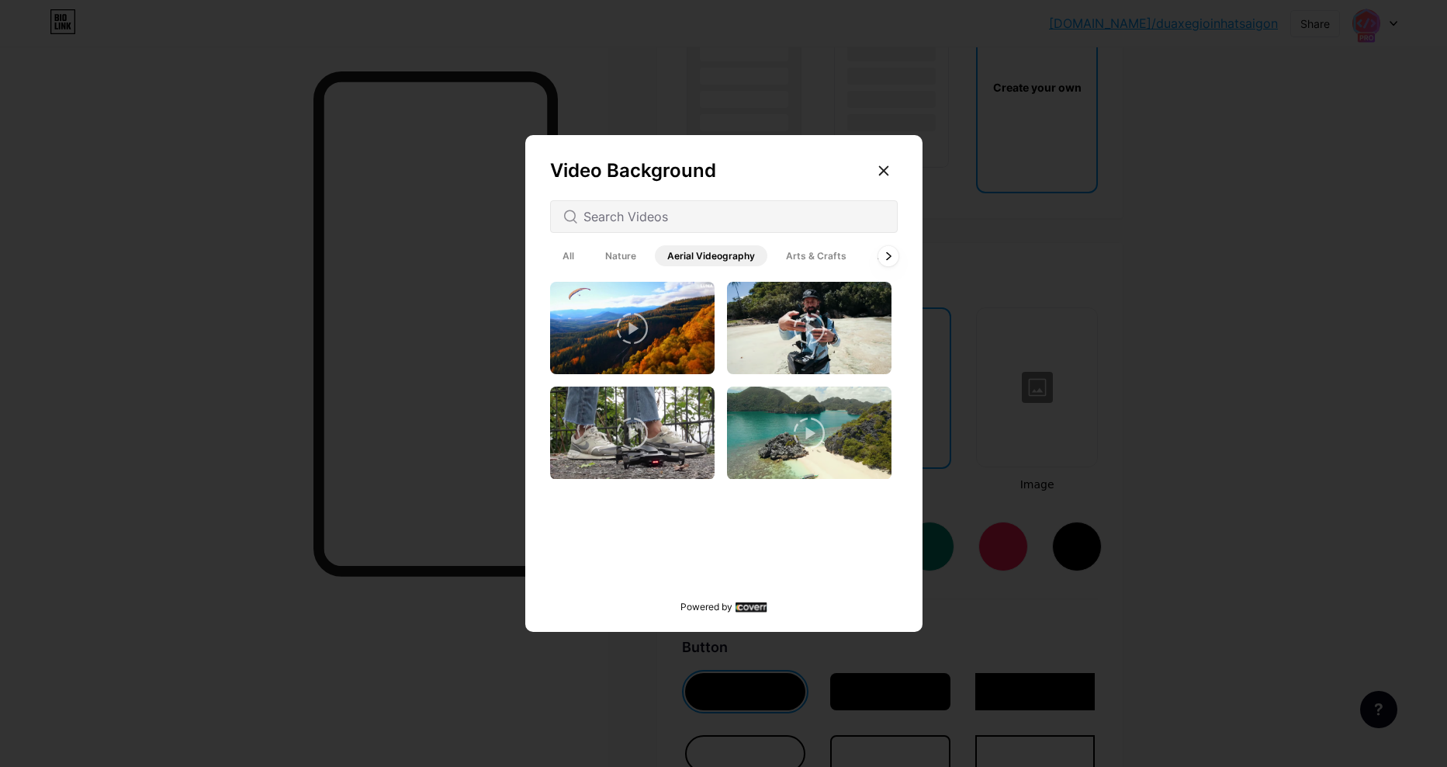
click at [889, 259] on icon at bounding box center [888, 255] width 6 height 9
click at [834, 245] on span "Architecture" at bounding box center [829, 255] width 82 height 21
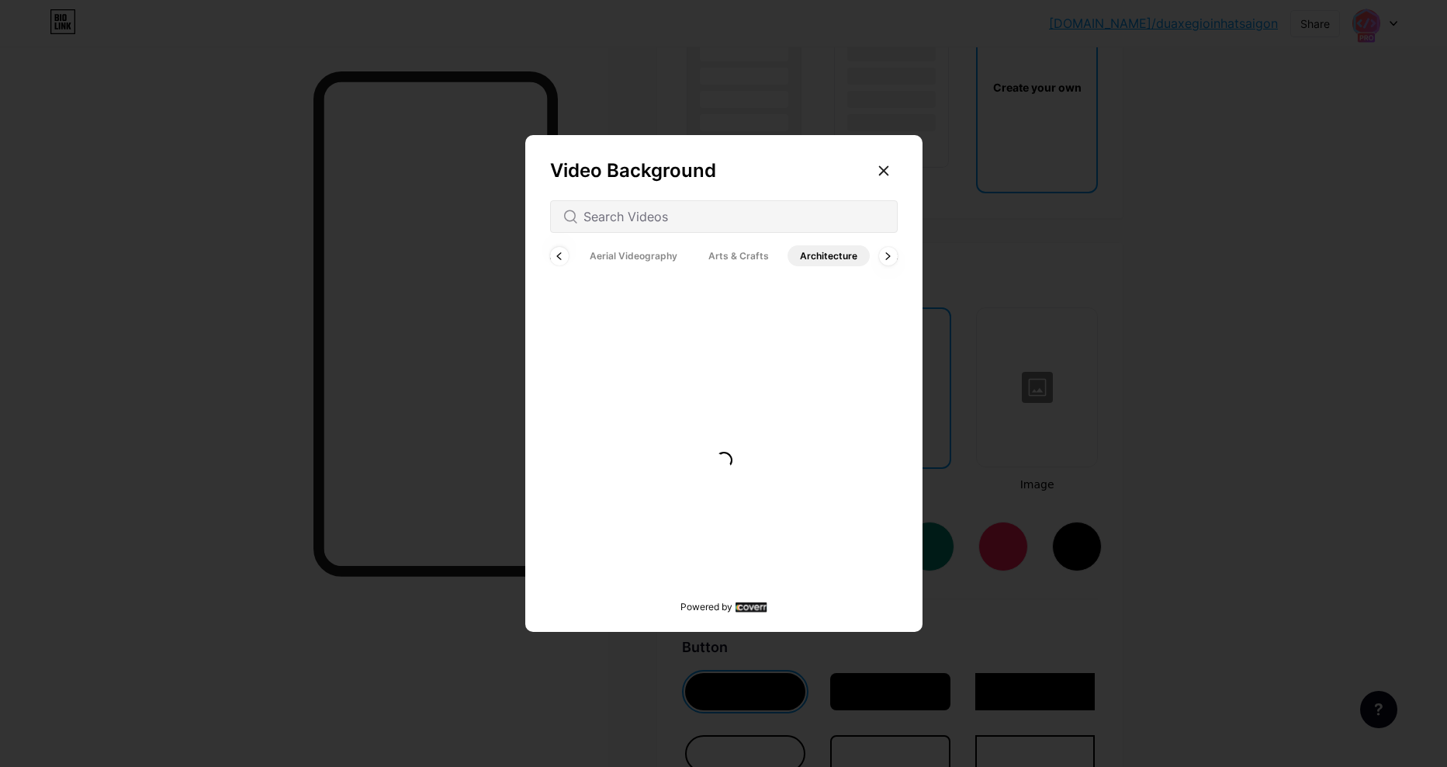
click at [721, 252] on span "Arts & Crafts" at bounding box center [738, 255] width 85 height 21
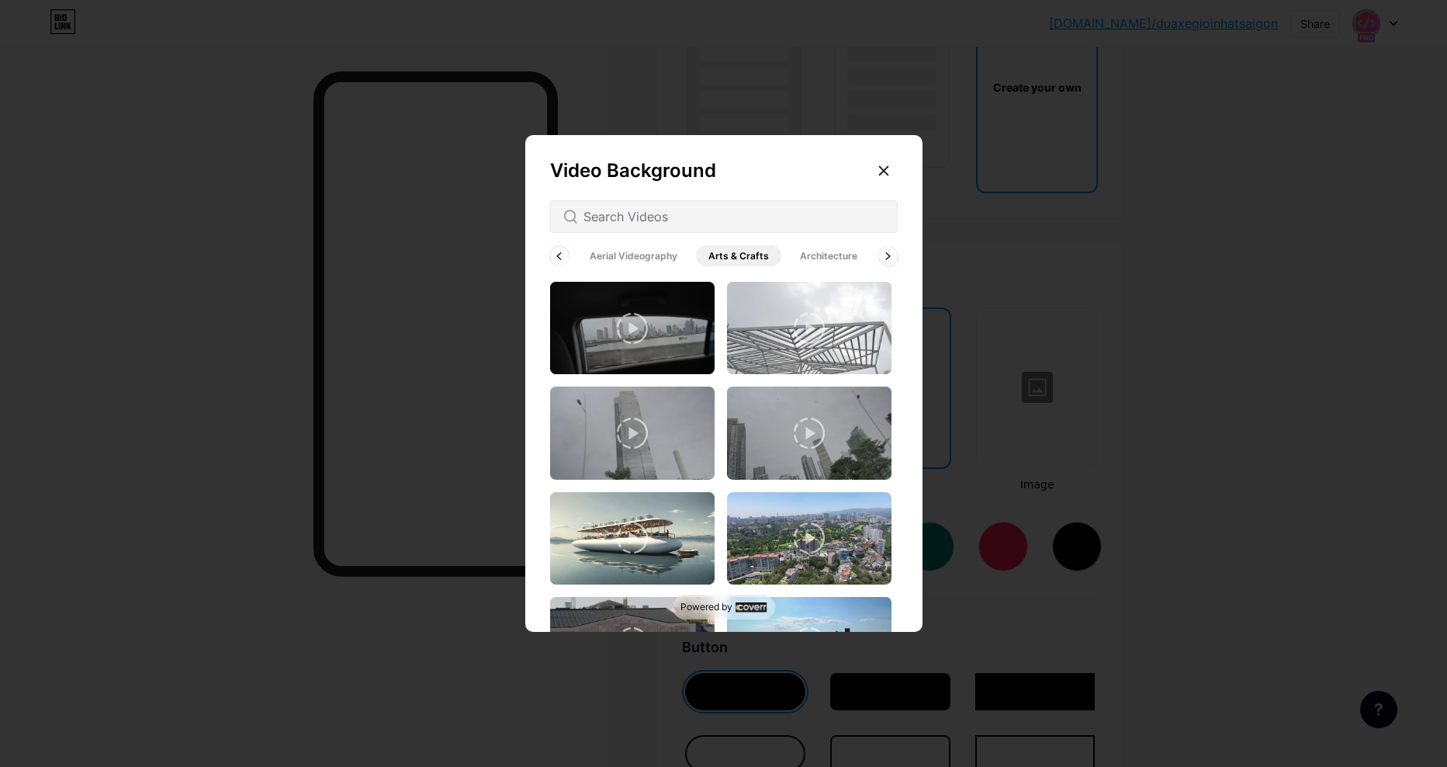
click at [829, 254] on span "Architecture" at bounding box center [829, 255] width 82 height 21
